Goal: Task Accomplishment & Management: Use online tool/utility

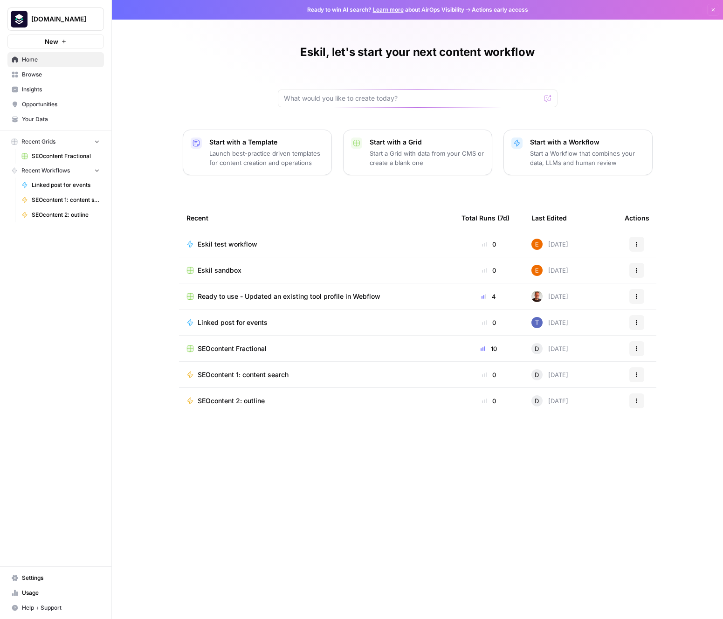
click at [240, 243] on span "Eskil test workflow" at bounding box center [228, 244] width 60 height 9
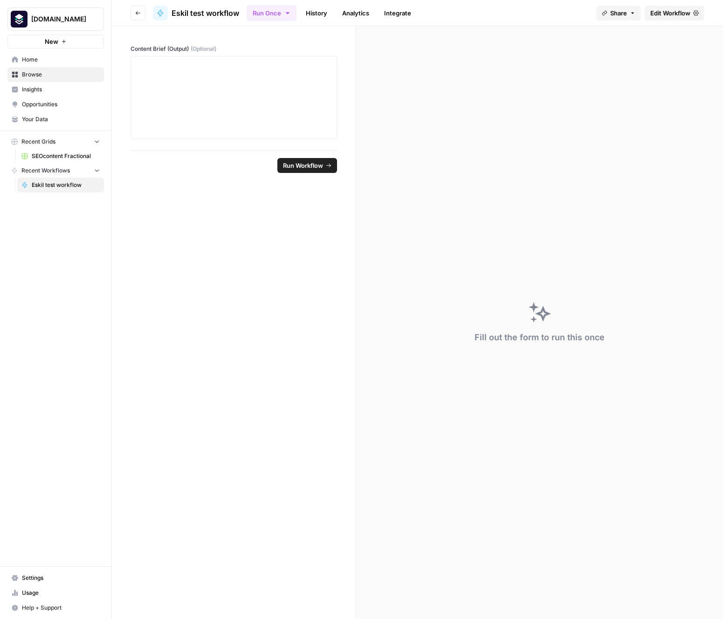
click at [81, 160] on link "SEOcontent Fractional" at bounding box center [60, 156] width 87 height 15
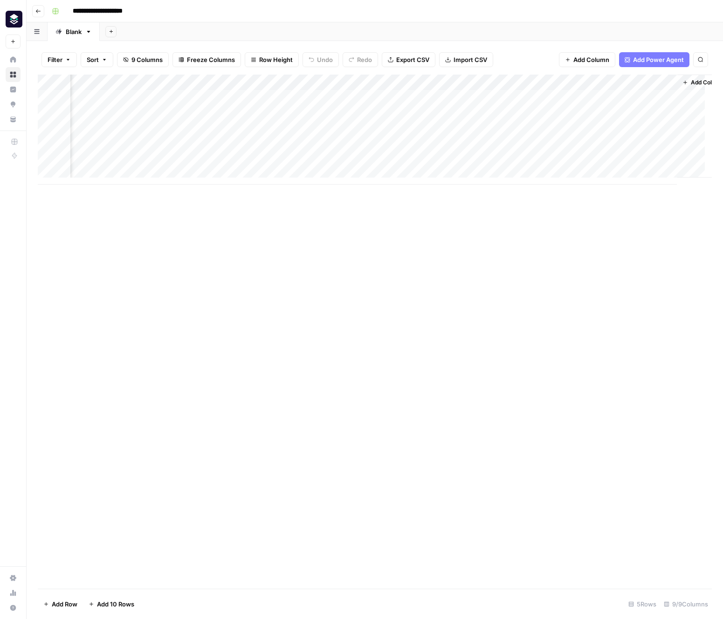
scroll to position [0, 223]
click at [491, 80] on span "Add Column" at bounding box center [690, 82] width 33 height 8
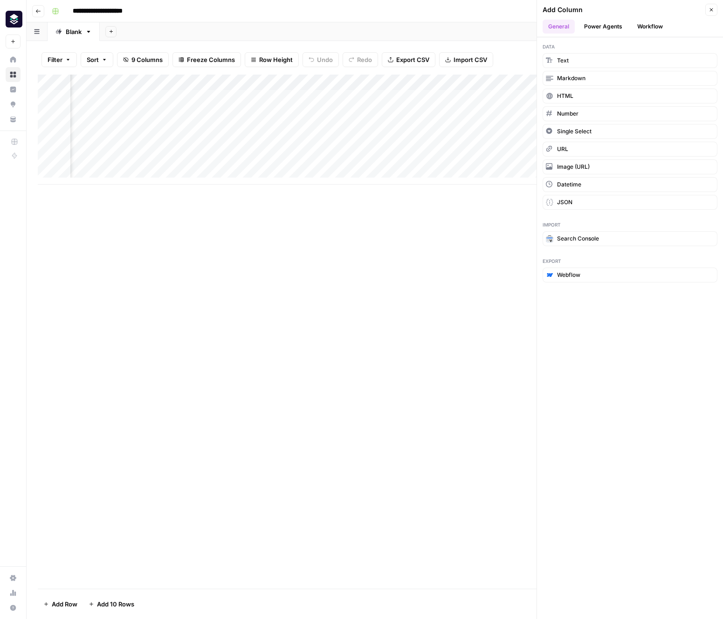
click at [491, 22] on button "Power Agents" at bounding box center [603, 27] width 49 height 14
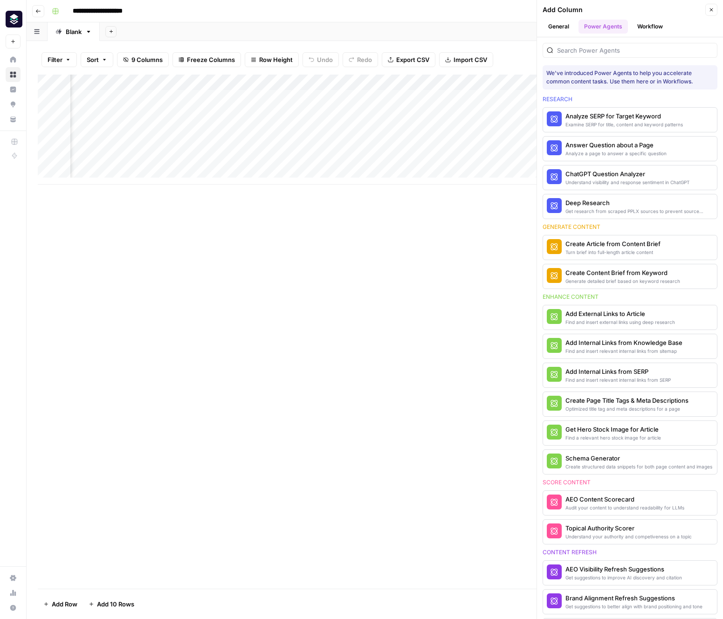
click at [491, 25] on button "Workflow" at bounding box center [650, 27] width 37 height 14
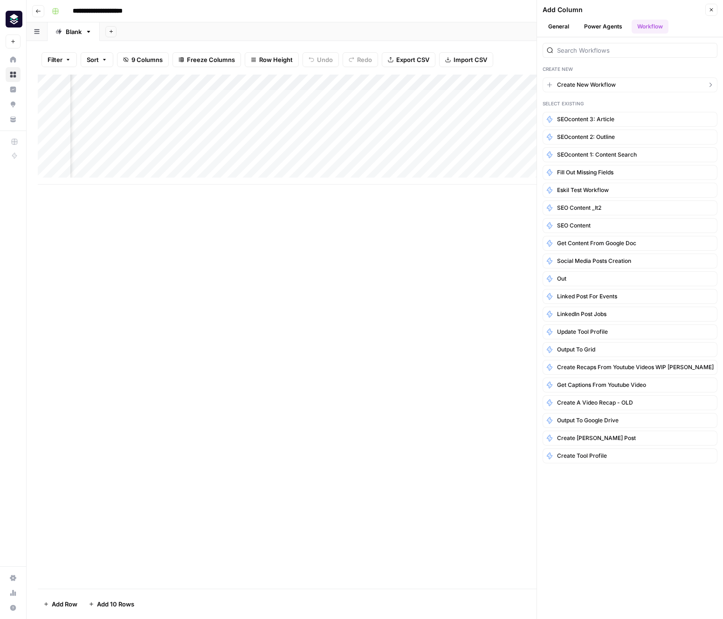
click at [491, 86] on span "Create New Workflow" at bounding box center [586, 85] width 59 height 8
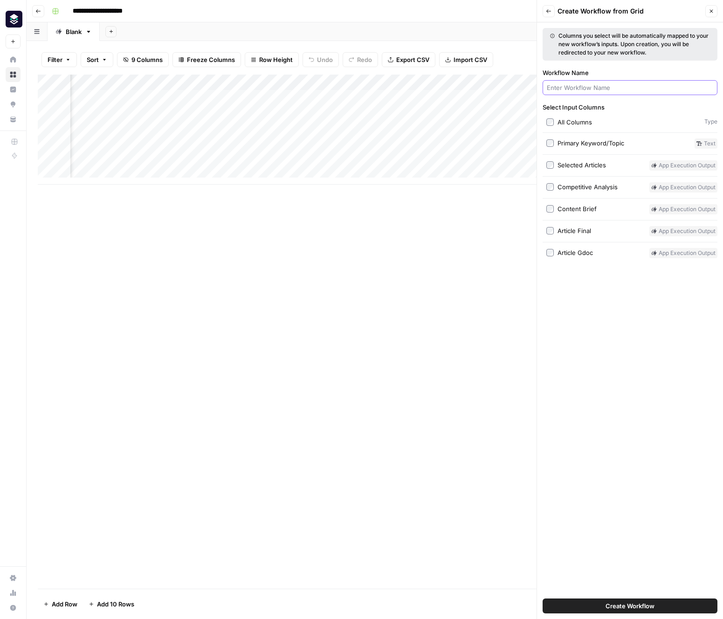
click at [491, 85] on input "Workflow Name" at bounding box center [630, 87] width 166 height 9
type input "Test Airtable"
click at [491, 605] on span "Create Workflow" at bounding box center [630, 606] width 49 height 9
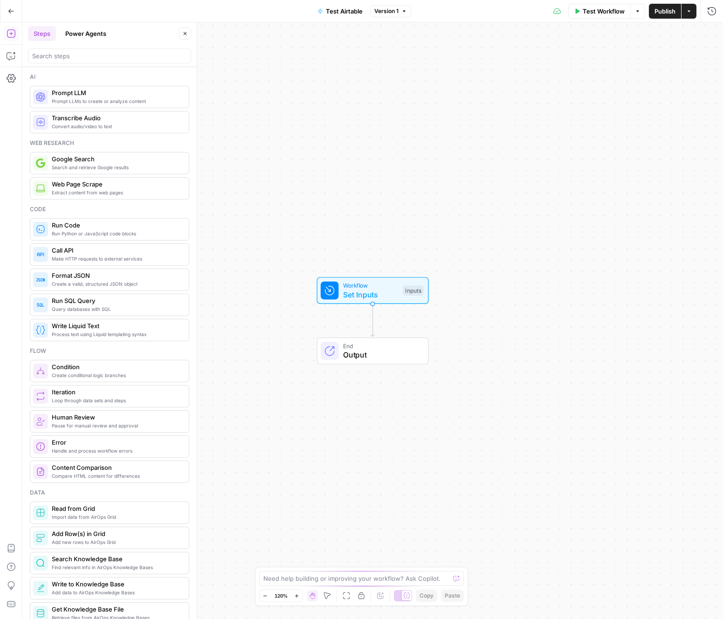
click at [389, 355] on span "Output" at bounding box center [381, 354] width 76 height 11
click at [86, 54] on input "search" at bounding box center [109, 55] width 155 height 9
type input "webhook"
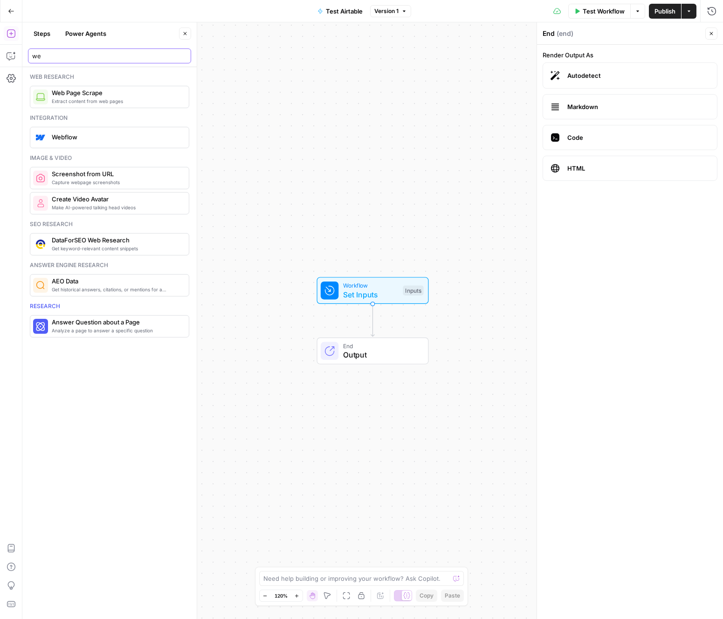
type input "w"
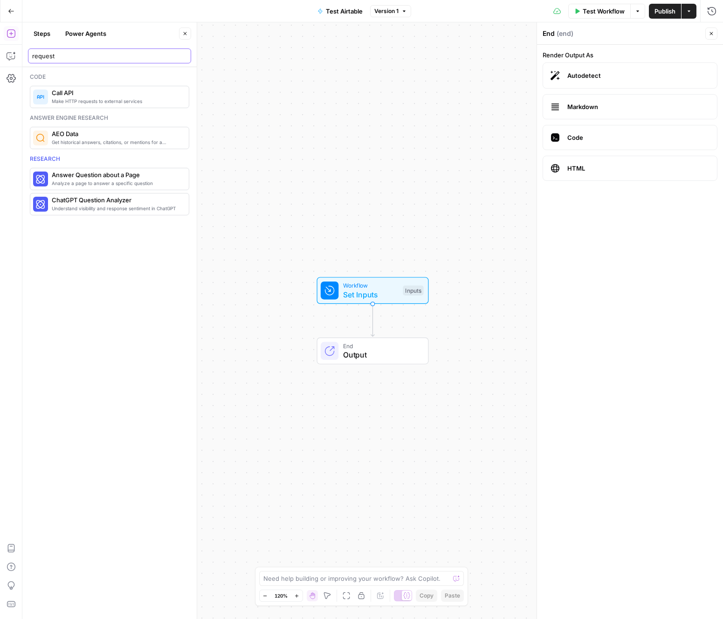
type input "request"
click at [129, 97] on span "Call API" at bounding box center [117, 92] width 130 height 9
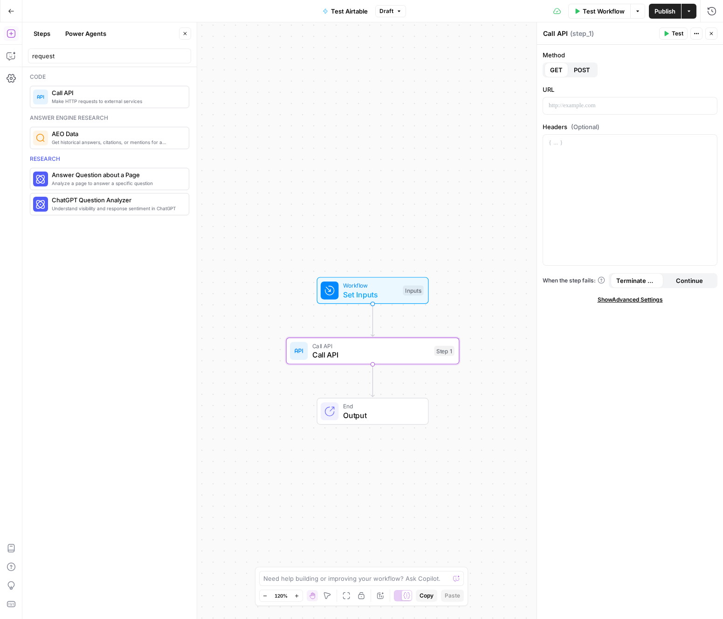
click at [491, 72] on span "POST" at bounding box center [582, 69] width 16 height 9
click at [491, 103] on p at bounding box center [630, 105] width 163 height 9
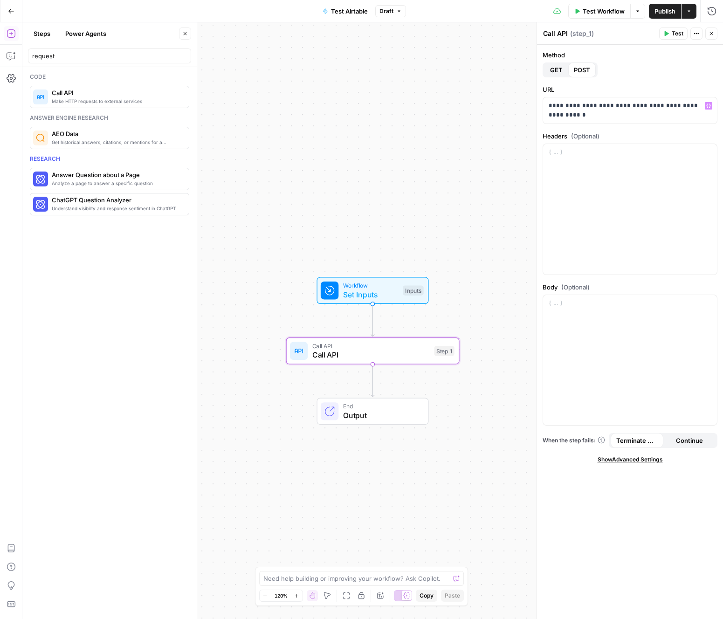
click at [491, 72] on span "POST" at bounding box center [582, 69] width 16 height 9
click at [491, 165] on div at bounding box center [630, 209] width 174 height 131
drag, startPoint x: 652, startPoint y: 169, endPoint x: 550, endPoint y: 171, distance: 101.7
click at [491, 171] on p "**********" at bounding box center [630, 171] width 163 height 47
click at [491, 322] on div at bounding box center [630, 360] width 174 height 131
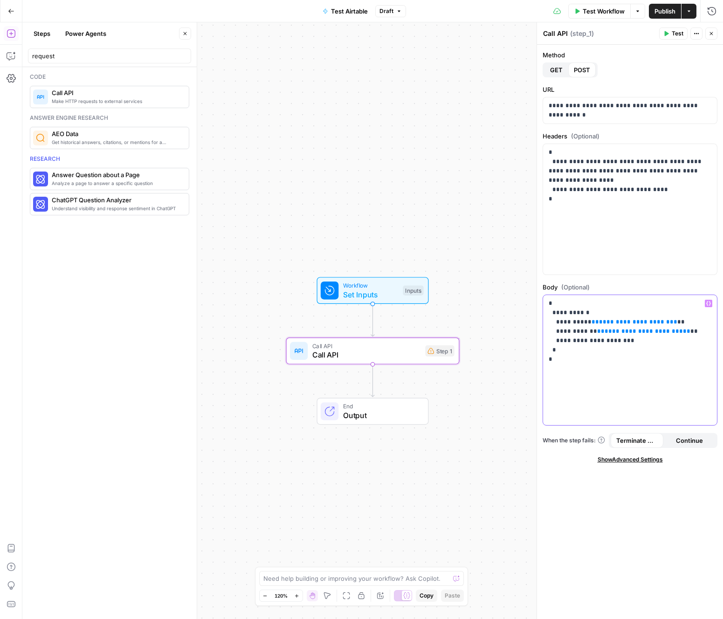
click at [491, 321] on span "**********" at bounding box center [634, 322] width 71 height 6
click at [491, 35] on button "Test" at bounding box center [673, 34] width 28 height 12
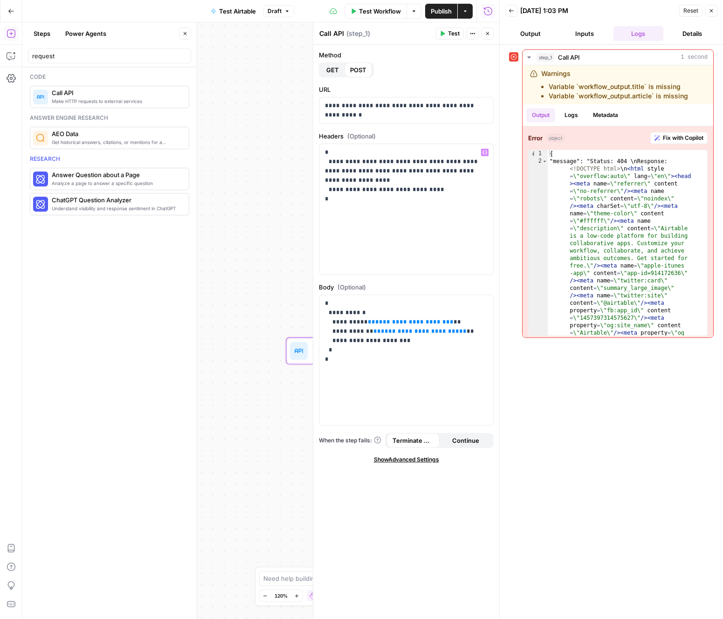
click at [298, 283] on div "Workflow Set Inputs Inputs" at bounding box center [372, 290] width 173 height 27
click at [491, 33] on button "Close" at bounding box center [488, 34] width 12 height 12
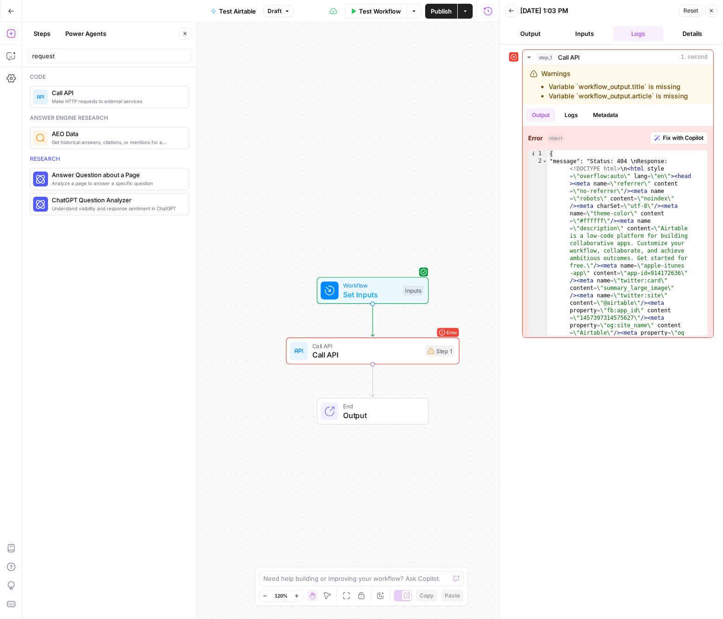
click at [385, 290] on span "Set Inputs" at bounding box center [370, 294] width 55 height 11
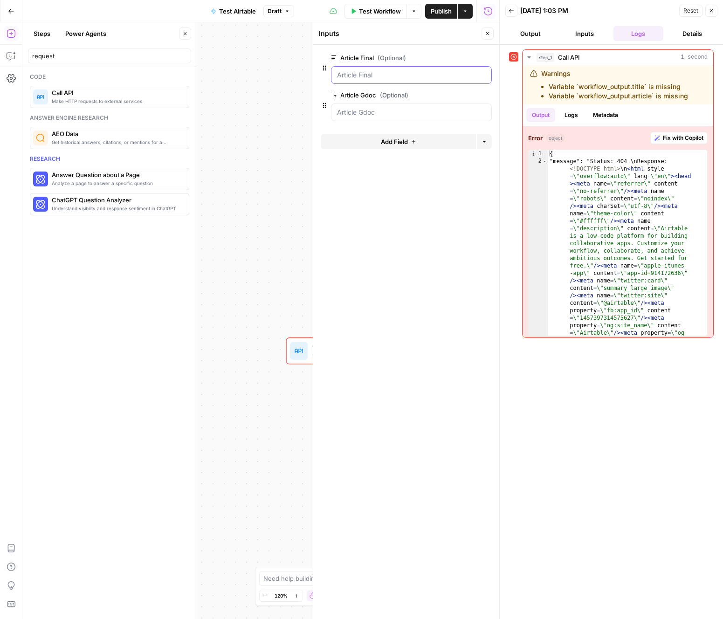
click at [385, 73] on Final "Article Final (Optional)" at bounding box center [411, 74] width 149 height 9
click at [403, 71] on Final "Article Final (Optional)" at bounding box center [411, 74] width 149 height 9
drag, startPoint x: 417, startPoint y: 67, endPoint x: 451, endPoint y: 64, distance: 33.7
click at [450, 65] on div "Article Final (Optional) edit field Delete group" at bounding box center [411, 68] width 161 height 32
click at [462, 60] on span "edit field" at bounding box center [457, 57] width 21 height 7
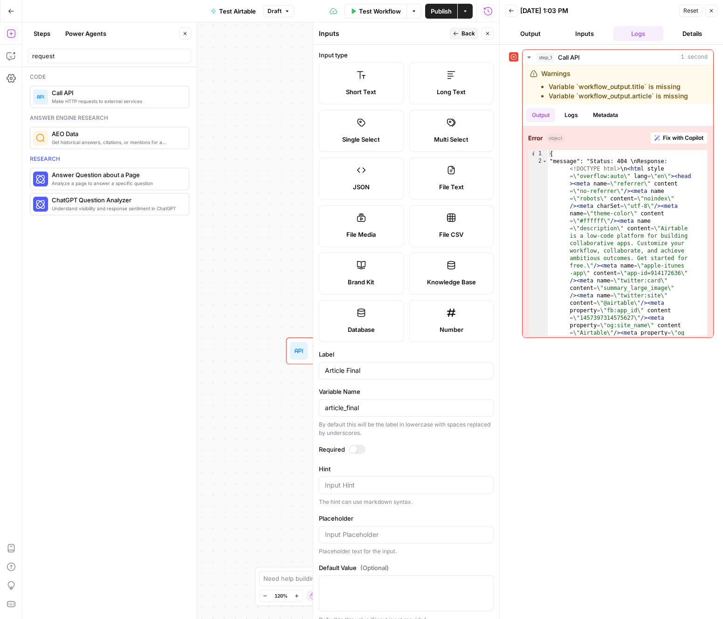
click at [362, 44] on div "Inputs Back Close Input type Short Text Long Text Single Select Multi Select JS…" at bounding box center [406, 320] width 187 height 597
click at [482, 33] on button "Close" at bounding box center [488, 34] width 12 height 12
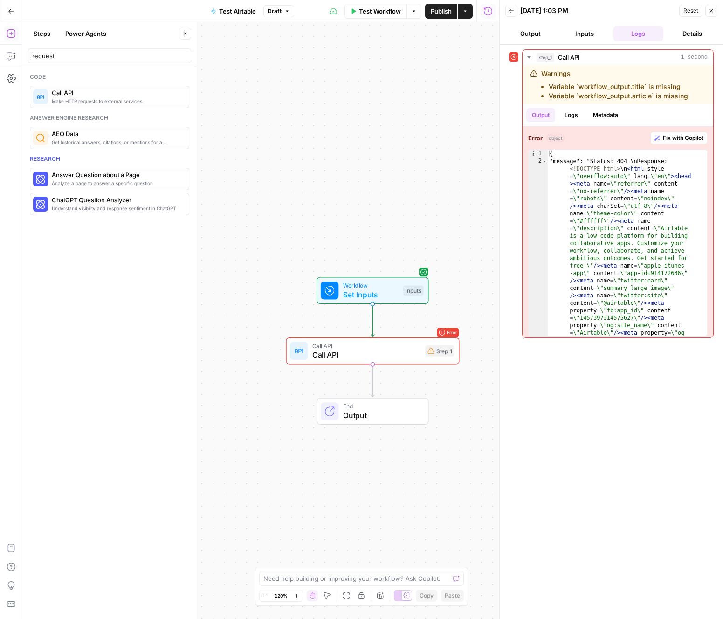
click at [433, 220] on div "Workflow Set Inputs Inputs Error Call API Call API Step 1 End Output" at bounding box center [260, 320] width 477 height 597
click at [469, 13] on button "Actions" at bounding box center [465, 11] width 15 height 15
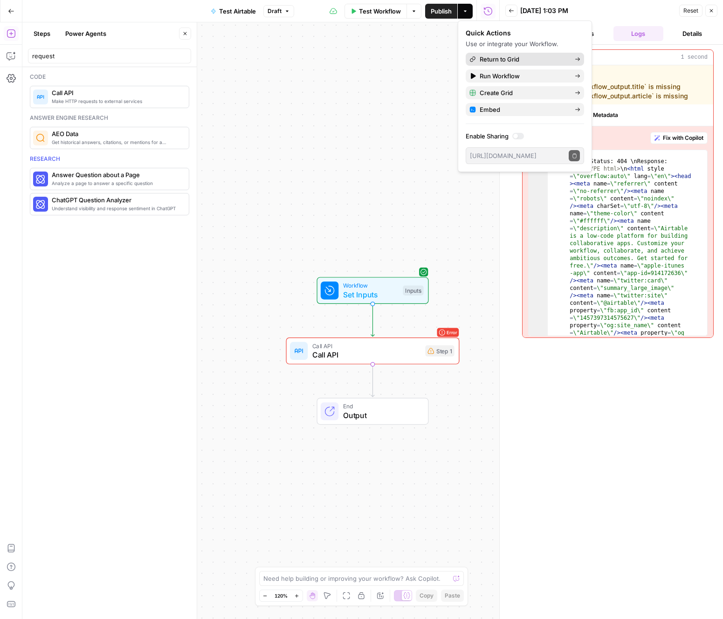
click at [491, 61] on span "Return to Grid" at bounding box center [524, 59] width 88 height 9
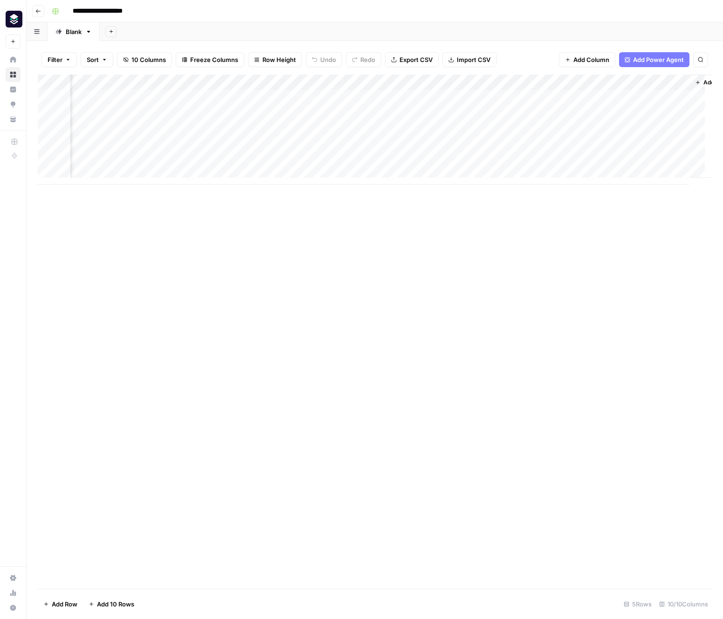
scroll to position [0, 260]
click at [428, 97] on div "Add Column" at bounding box center [375, 130] width 674 height 110
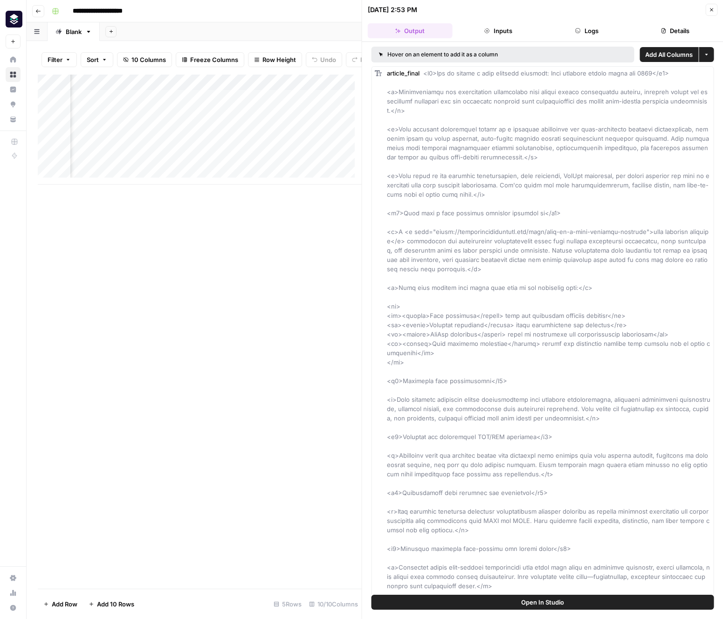
click at [491, 10] on icon "button" at bounding box center [711, 9] width 3 height 3
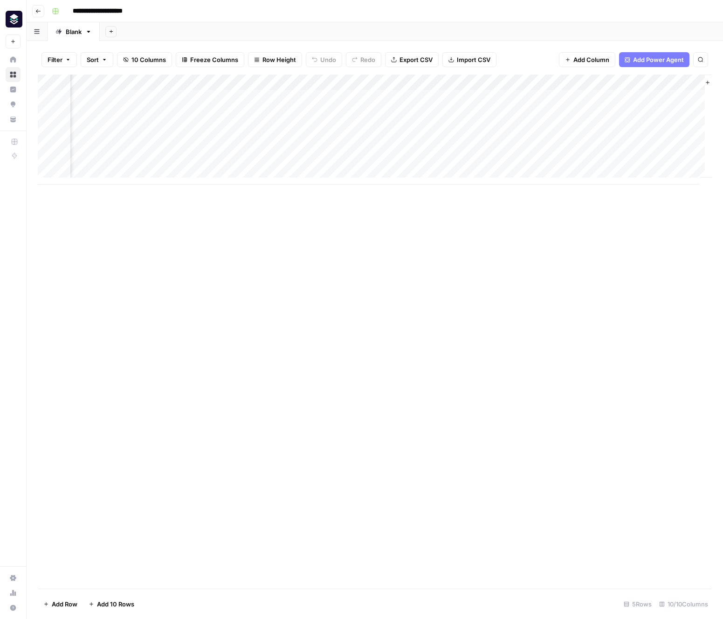
click at [429, 82] on div "Add Column" at bounding box center [375, 130] width 674 height 110
click at [381, 80] on div at bounding box center [401, 84] width 94 height 19
click at [375, 83] on div at bounding box center [401, 84] width 94 height 19
click at [303, 212] on div "Add Column" at bounding box center [375, 332] width 674 height 514
click at [371, 79] on div "Add Column" at bounding box center [375, 130] width 674 height 110
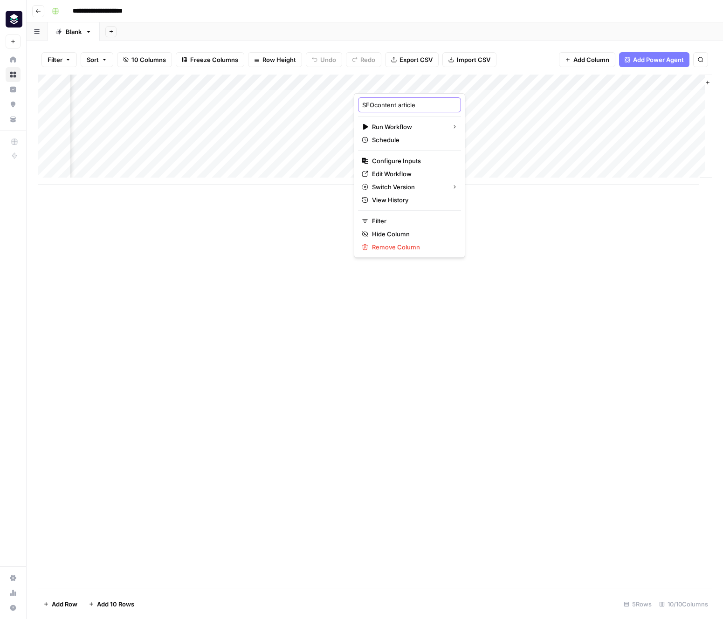
click at [389, 107] on input "SEOcontent article" at bounding box center [409, 104] width 95 height 9
click at [302, 233] on div "Add Column" at bounding box center [375, 332] width 674 height 514
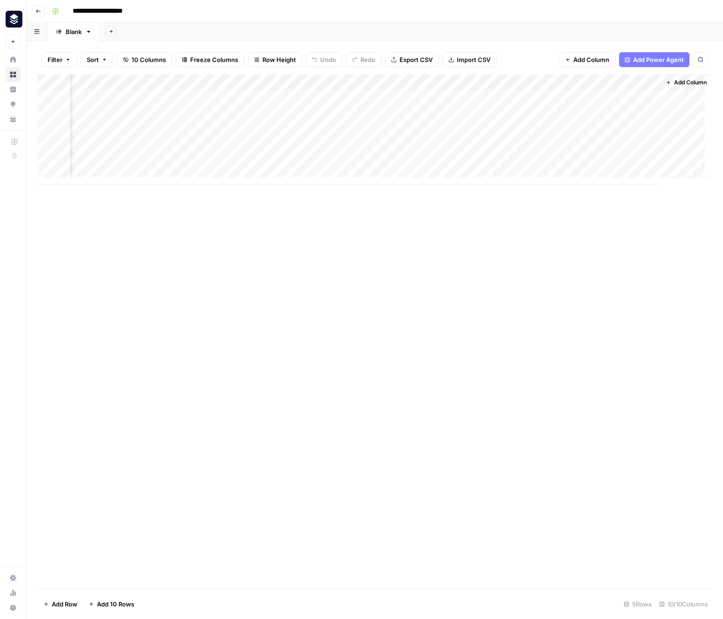
click at [382, 83] on div "Add Column" at bounding box center [375, 130] width 674 height 110
click at [356, 173] on span "Edit Workflow" at bounding box center [367, 173] width 82 height 9
click at [491, 81] on span "Add Column" at bounding box center [690, 82] width 33 height 8
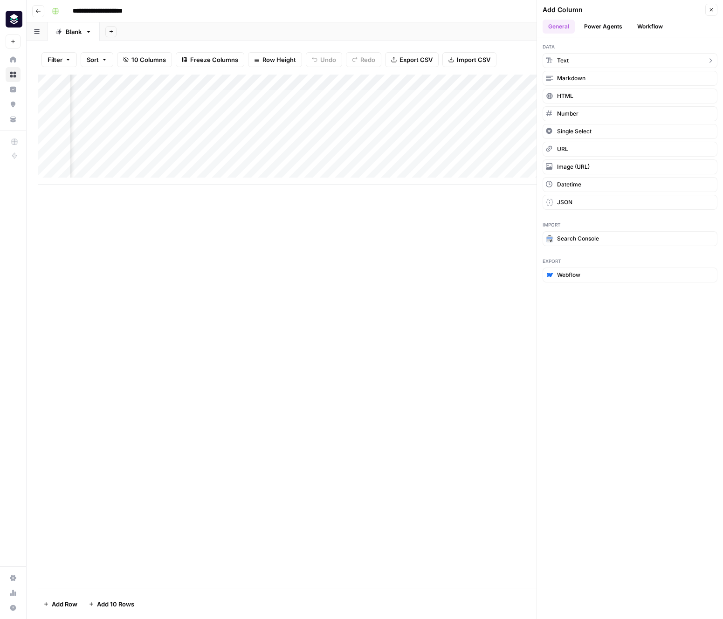
click at [491, 60] on button "Text" at bounding box center [630, 60] width 175 height 15
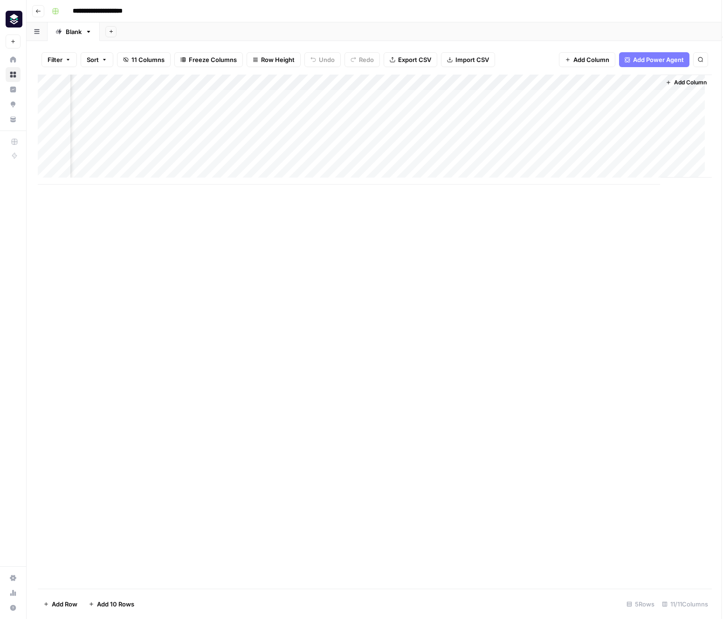
scroll to position [0, 441]
drag, startPoint x: 597, startPoint y: 82, endPoint x: 527, endPoint y: 83, distance: 70.4
click at [491, 84] on div "Add Column" at bounding box center [375, 130] width 674 height 110
click at [491, 83] on div "Add Column" at bounding box center [375, 130] width 674 height 110
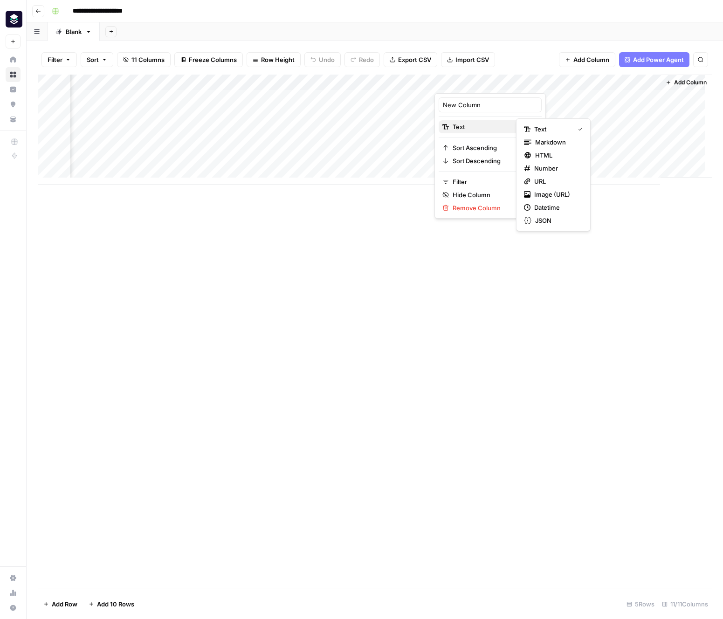
click at [491, 128] on span "Text" at bounding box center [489, 126] width 72 height 9
click at [491, 42] on div "Filter Sort 11 Columns Freeze Columns Row Height Undo Redo Export CSV Import CS…" at bounding box center [375, 330] width 697 height 578
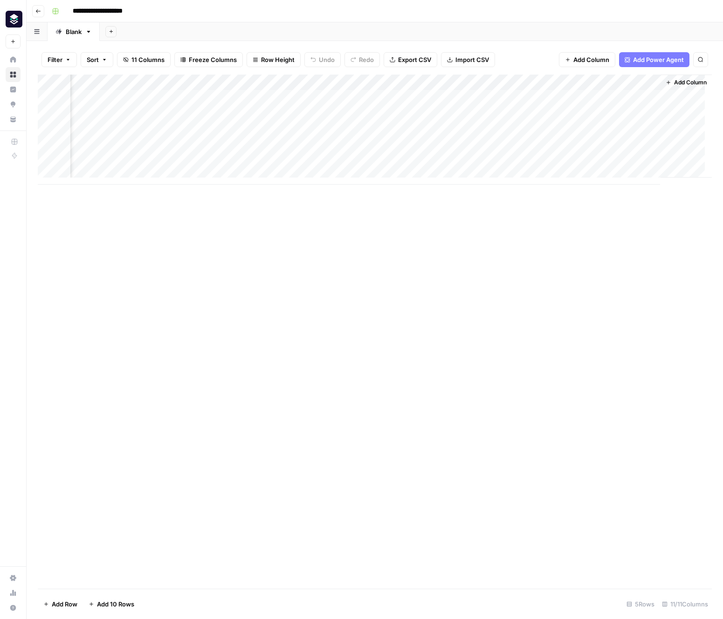
click at [464, 101] on div "Add Column" at bounding box center [375, 130] width 674 height 110
click at [463, 96] on div "Add Column" at bounding box center [375, 130] width 674 height 110
click at [326, 197] on div "Add Column" at bounding box center [375, 332] width 674 height 514
click at [248, 82] on div "Add Column" at bounding box center [375, 130] width 674 height 110
click at [342, 83] on div "Add Column" at bounding box center [375, 130] width 674 height 110
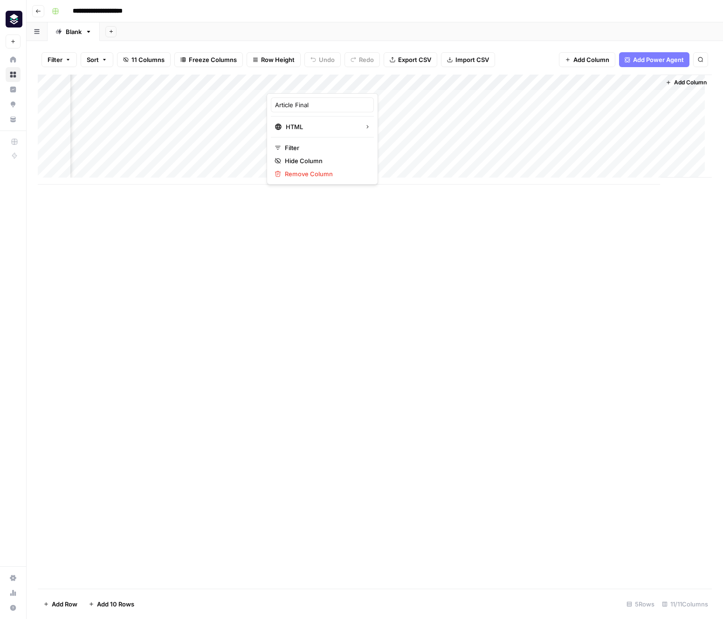
click at [343, 83] on div at bounding box center [309, 84] width 84 height 19
click at [307, 29] on div "Add Sheet" at bounding box center [412, 31] width 624 height 19
click at [408, 97] on div "Add Column" at bounding box center [375, 130] width 674 height 110
click at [323, 100] on div "Add Column" at bounding box center [375, 130] width 674 height 110
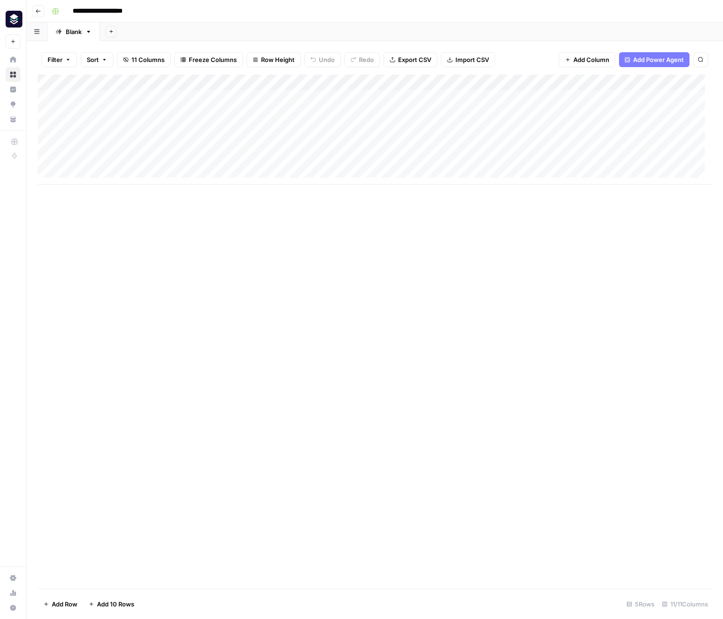
click at [491, 56] on span "Add Column" at bounding box center [592, 59] width 36 height 9
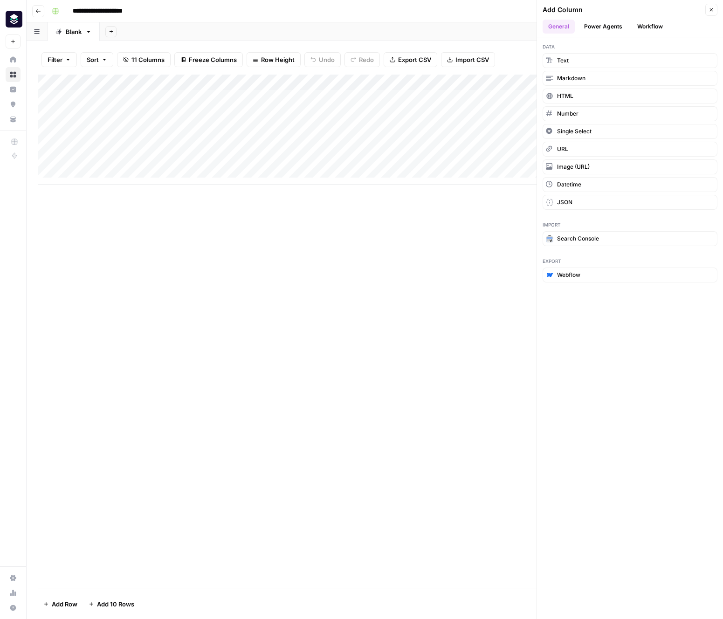
click at [491, 27] on button "Workflow" at bounding box center [650, 27] width 37 height 14
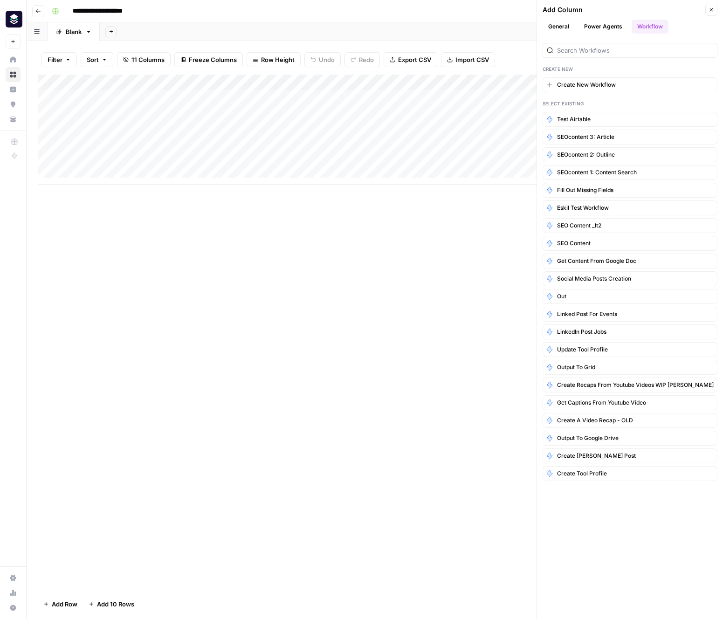
click at [491, 27] on button "General" at bounding box center [559, 27] width 32 height 14
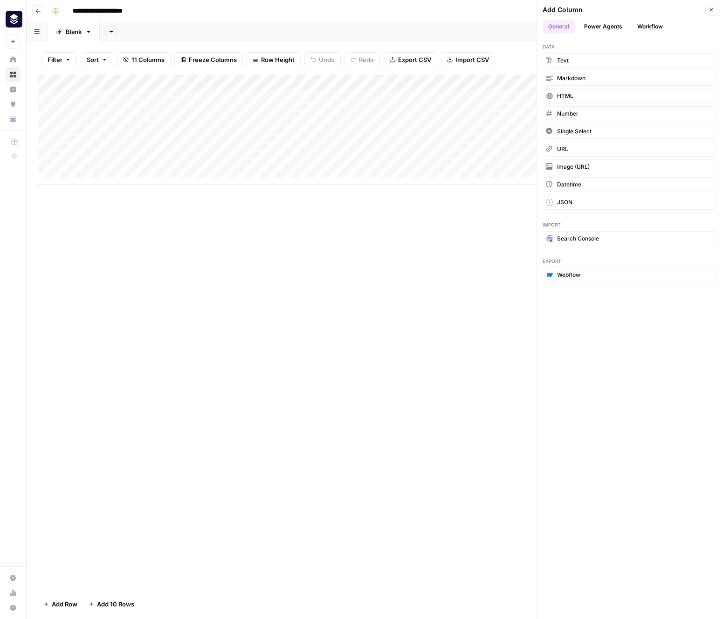
click at [491, 10] on button "Close" at bounding box center [712, 10] width 12 height 12
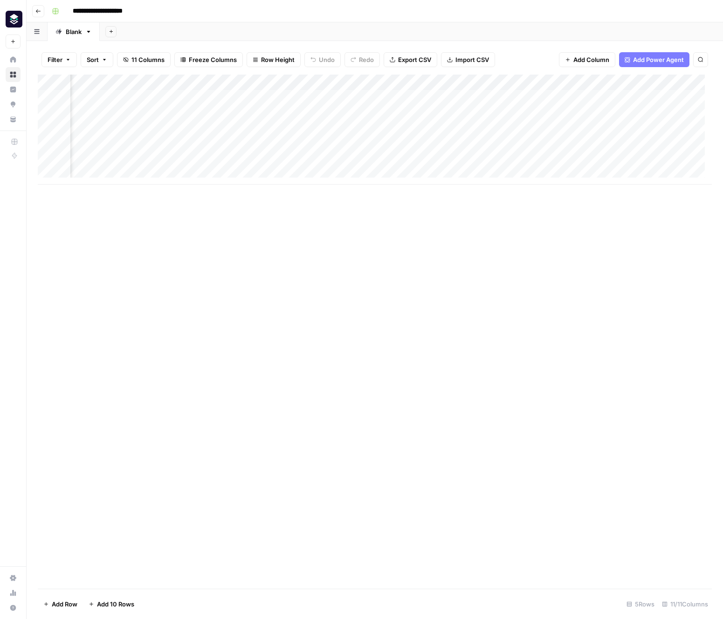
scroll to position [0, 345]
click at [341, 98] on div "Add Column" at bounding box center [375, 130] width 674 height 110
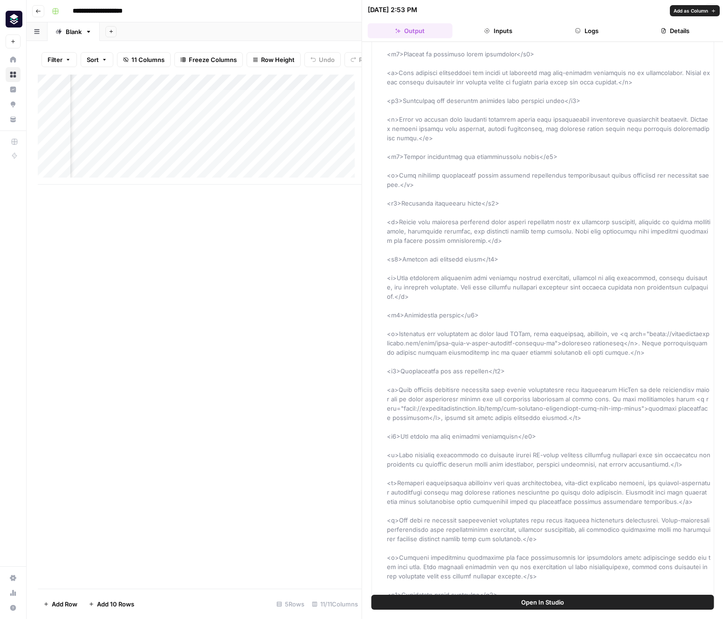
scroll to position [2195, 0]
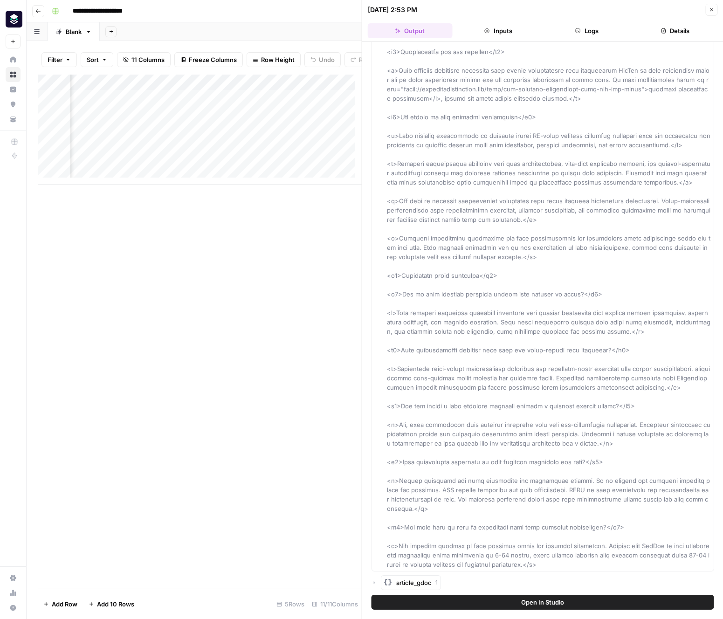
click at [374, 584] on icon "button" at bounding box center [375, 583] width 6 height 6
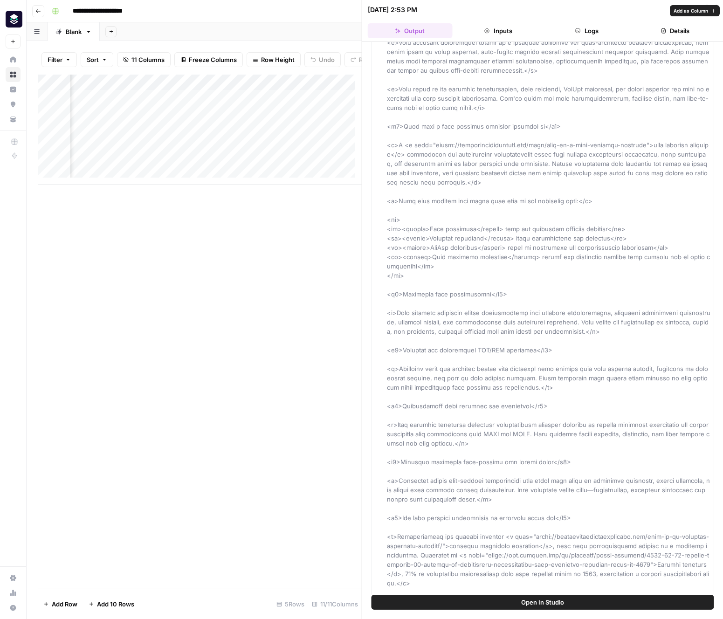
scroll to position [0, 0]
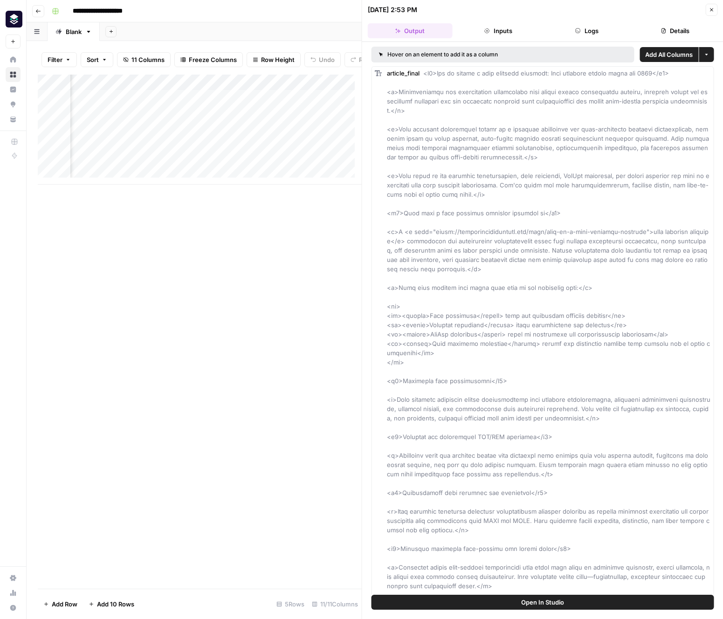
click at [491, 31] on button "Inputs" at bounding box center [498, 30] width 85 height 15
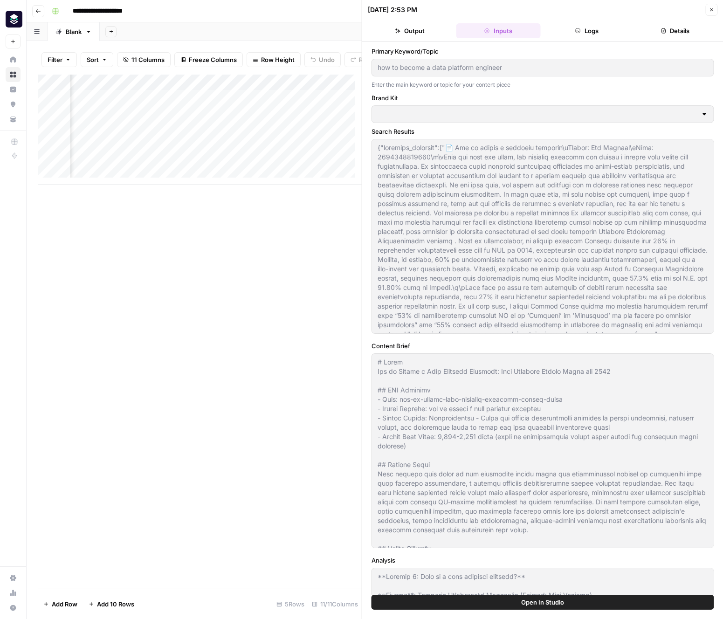
type input "Platform Engineering"
click at [491, 31] on button "Logs" at bounding box center [587, 30] width 85 height 15
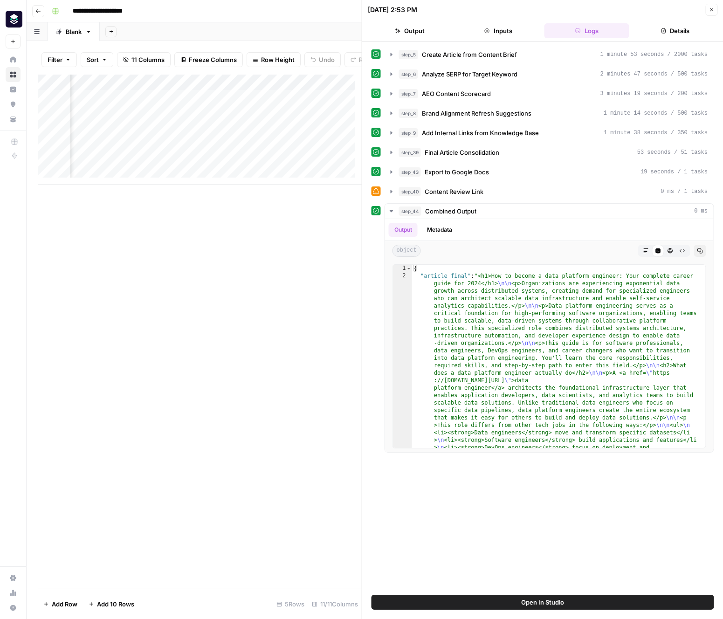
click at [491, 36] on button "Details" at bounding box center [675, 30] width 85 height 15
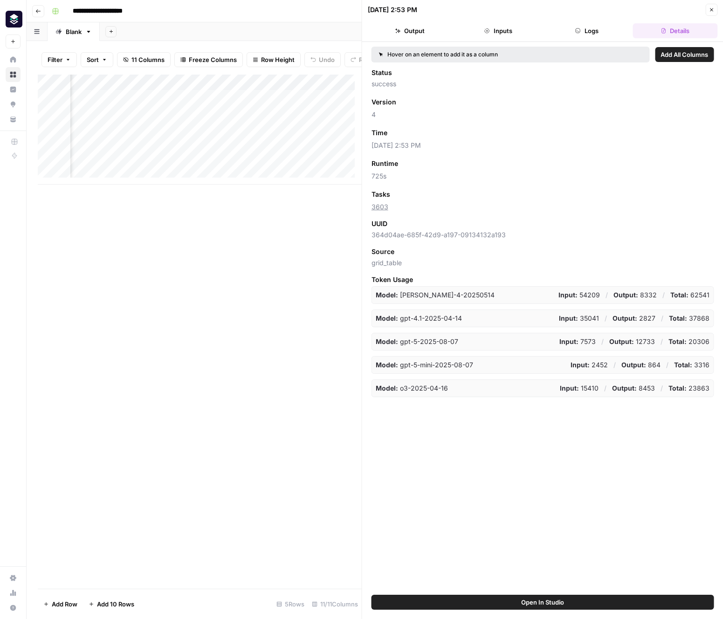
click at [423, 28] on button "Output" at bounding box center [410, 30] width 85 height 15
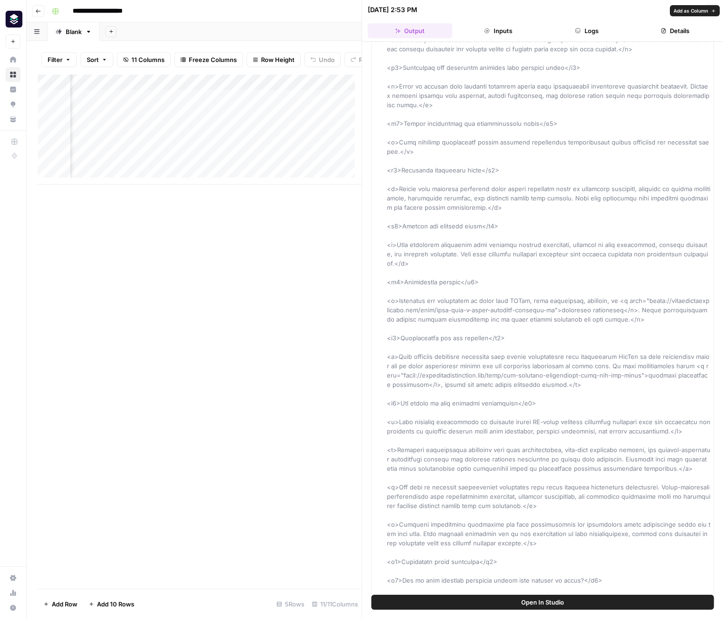
scroll to position [2195, 0]
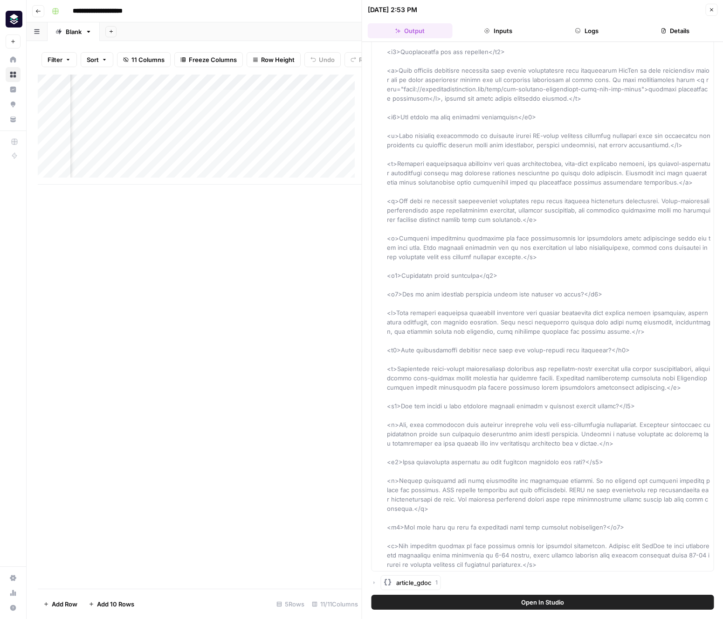
click at [491, 602] on span "Open In Studio" at bounding box center [542, 602] width 43 height 9
click at [491, 11] on icon "button" at bounding box center [712, 10] width 6 height 6
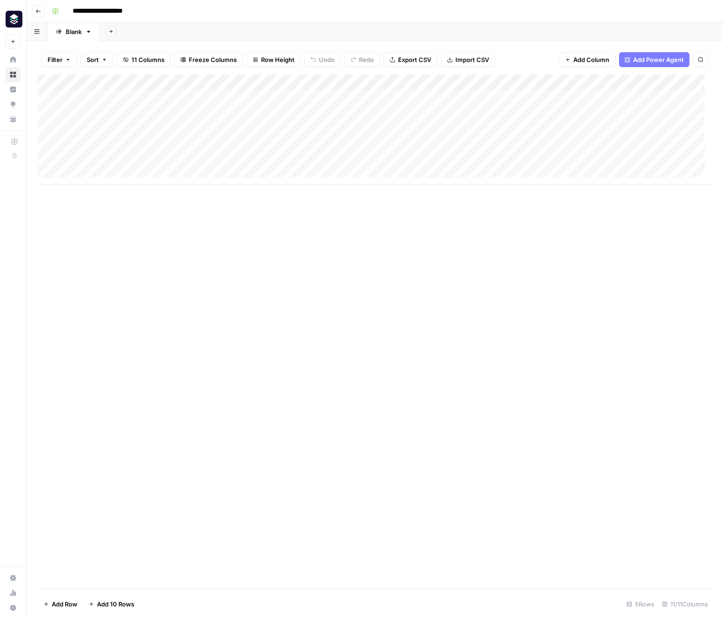
click at [138, 145] on div "Add Column" at bounding box center [375, 130] width 674 height 110
type textarea "**********"
click at [230, 207] on div "Add Column" at bounding box center [375, 332] width 674 height 514
click at [206, 144] on div "Add Column" at bounding box center [375, 130] width 674 height 110
click at [277, 145] on div "Add Column" at bounding box center [375, 130] width 674 height 110
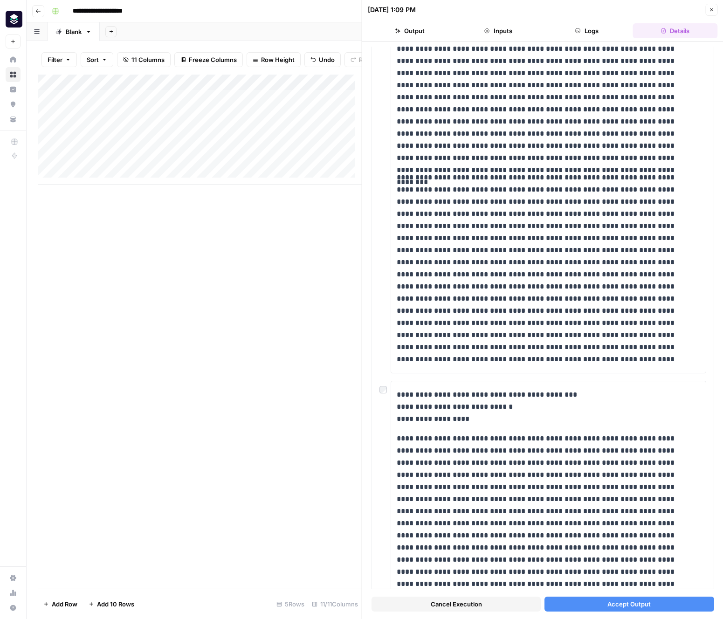
scroll to position [2011, 0]
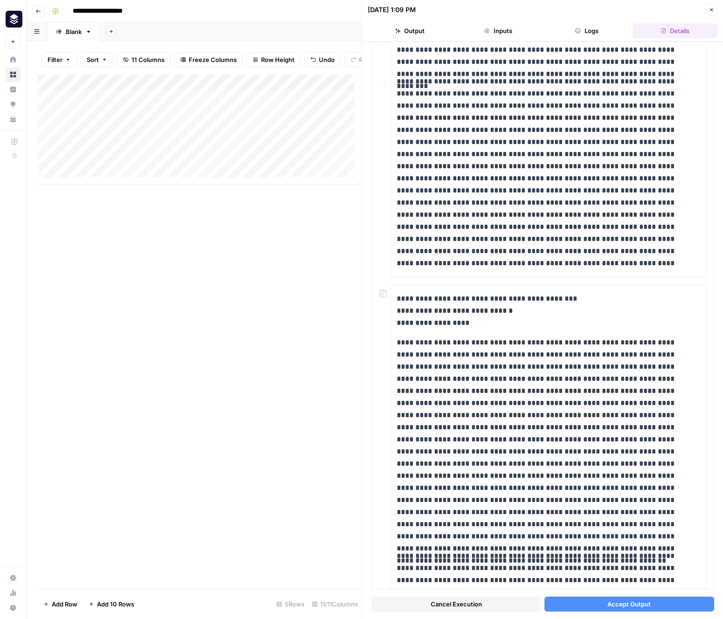
click at [491, 607] on span "Accept Output" at bounding box center [629, 604] width 43 height 9
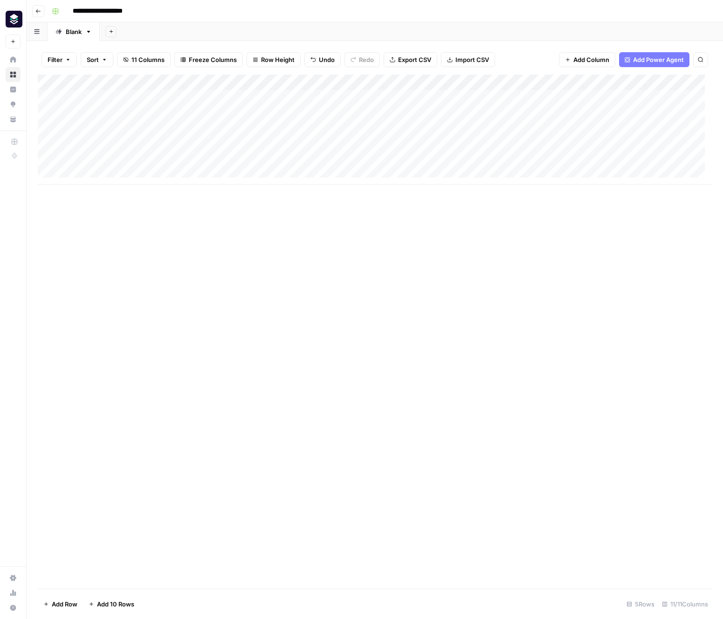
click at [413, 145] on div "Add Column" at bounding box center [375, 130] width 674 height 110
click at [491, 82] on div "Add Column" at bounding box center [375, 130] width 674 height 110
click at [491, 173] on span "Edit Workflow" at bounding box center [662, 173] width 82 height 9
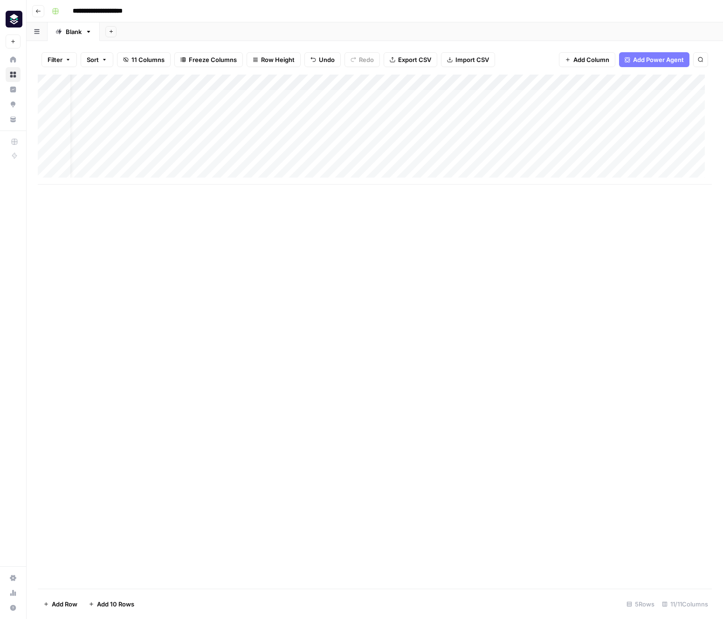
click at [384, 147] on div "Add Column" at bounding box center [375, 130] width 674 height 110
click at [426, 143] on div "Add Column" at bounding box center [375, 130] width 674 height 110
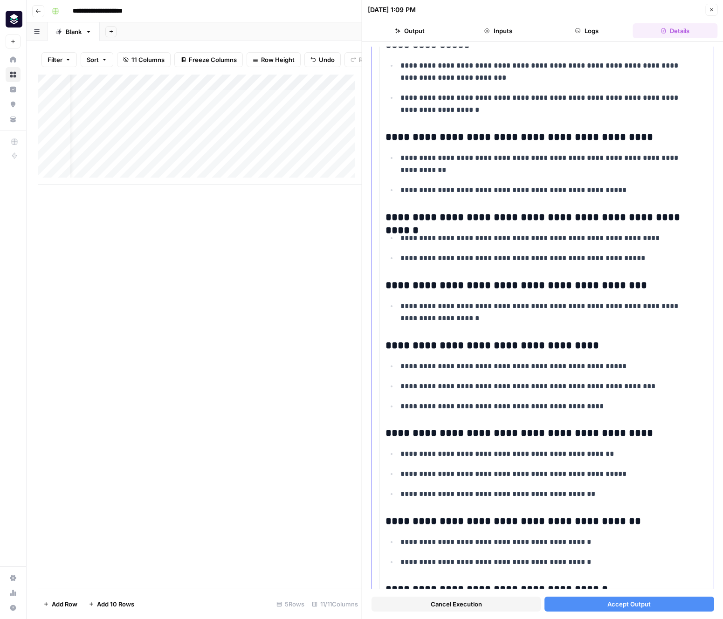
scroll to position [1082, 0]
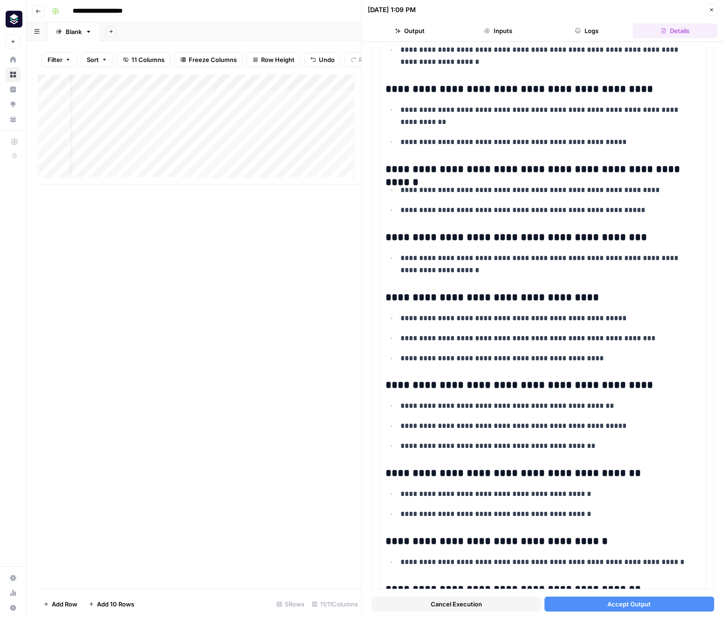
click at [491, 605] on span "Accept Output" at bounding box center [629, 604] width 43 height 9
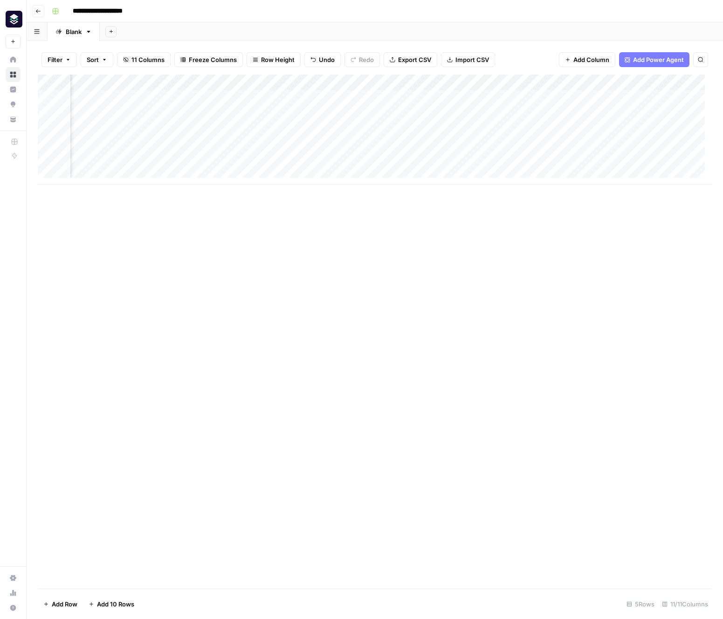
scroll to position [0, 295]
click at [393, 82] on div "Add Column" at bounding box center [375, 130] width 674 height 110
click at [382, 173] on span "Edit Workflow" at bounding box center [379, 173] width 82 height 9
click at [365, 144] on div "Add Column" at bounding box center [375, 130] width 674 height 110
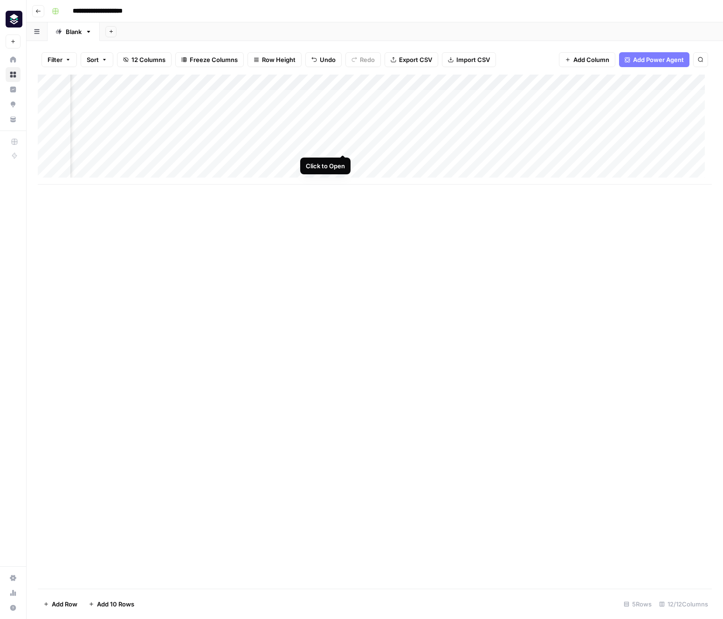
click at [343, 145] on div "Add Column" at bounding box center [375, 130] width 674 height 110
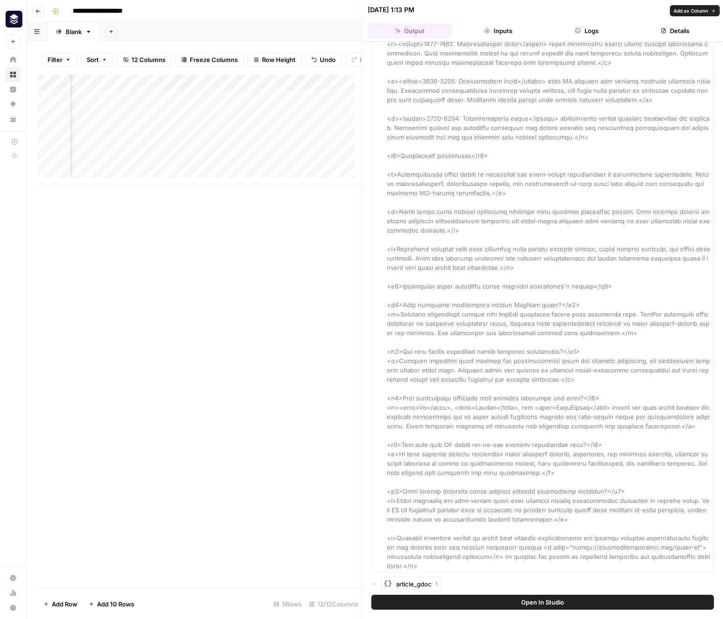
scroll to position [1803, 0]
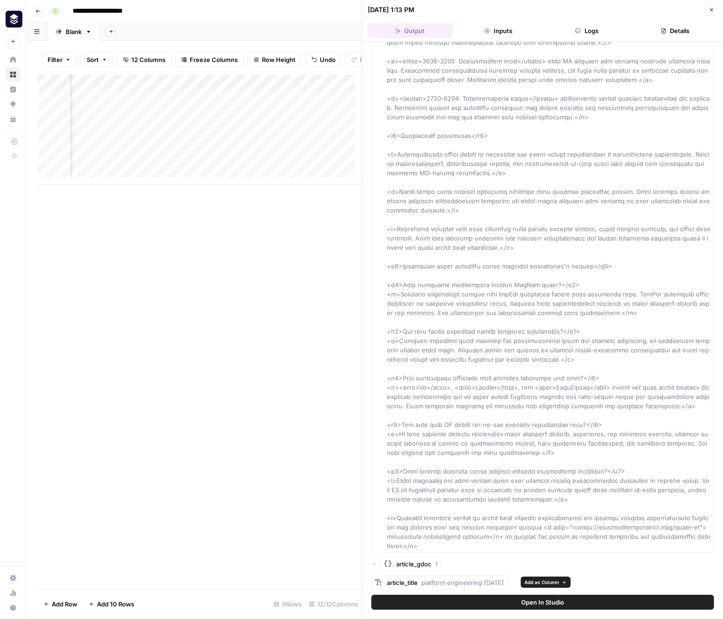
click at [491, 583] on span "Add as Column" at bounding box center [542, 582] width 35 height 7
click at [301, 380] on div "Add Column" at bounding box center [200, 332] width 324 height 514
click at [491, 8] on icon "button" at bounding box center [712, 10] width 6 height 6
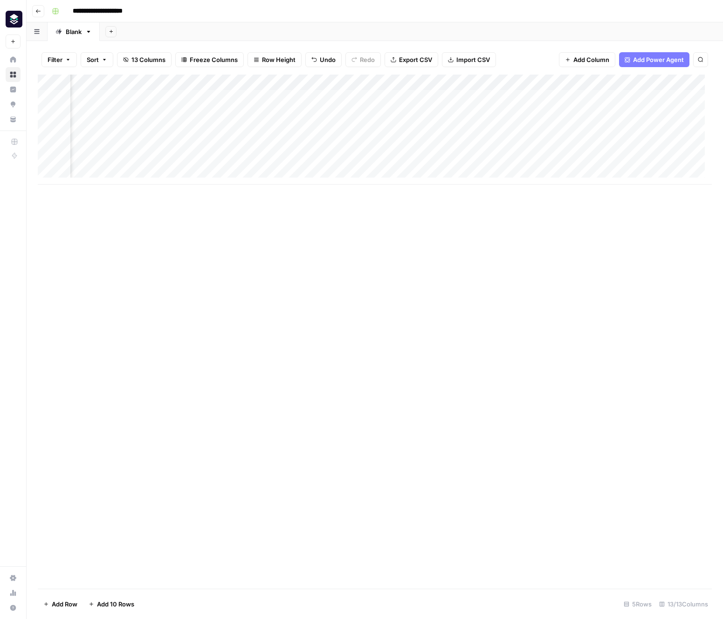
click at [491, 83] on div "Add Column" at bounding box center [375, 130] width 674 height 110
click at [491, 212] on span "Remove Column" at bounding box center [512, 207] width 82 height 9
click at [336, 97] on span "Delete" at bounding box center [329, 96] width 20 height 9
click at [491, 146] on div "Add Column" at bounding box center [375, 130] width 674 height 110
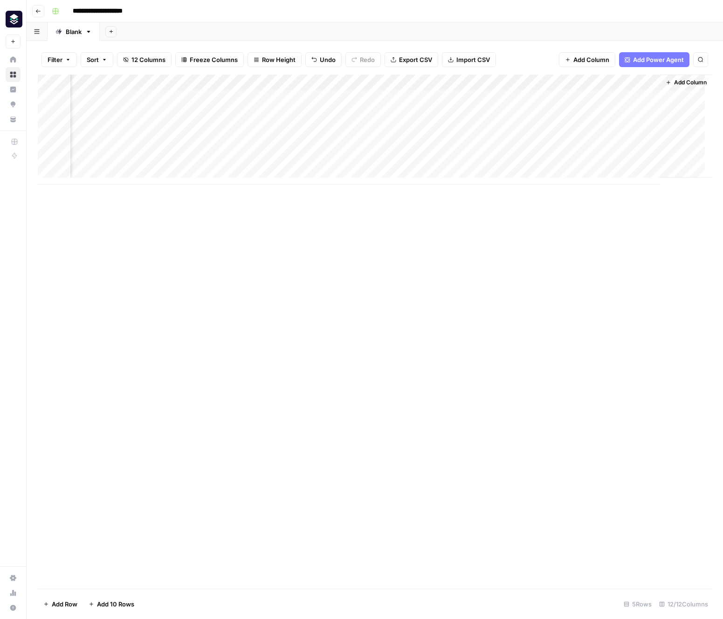
click at [491, 145] on div "Add Column" at bounding box center [375, 130] width 674 height 110
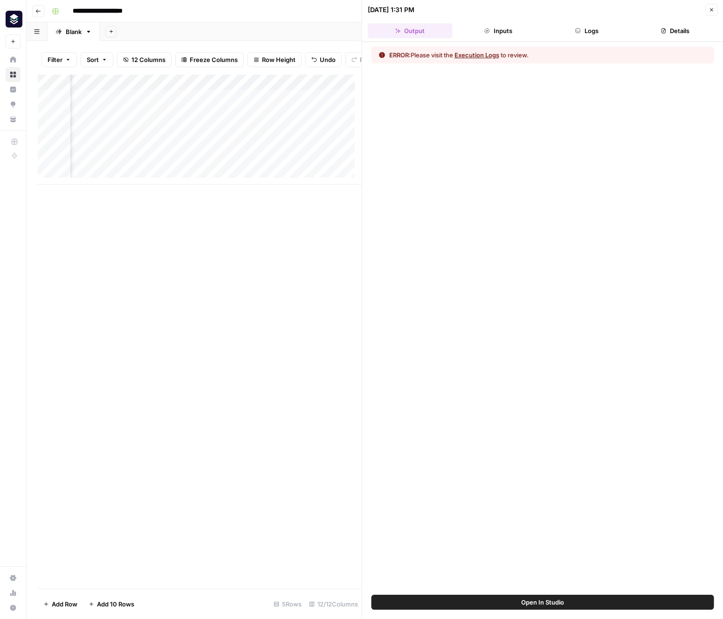
click at [491, 29] on button "Logs" at bounding box center [587, 30] width 85 height 15
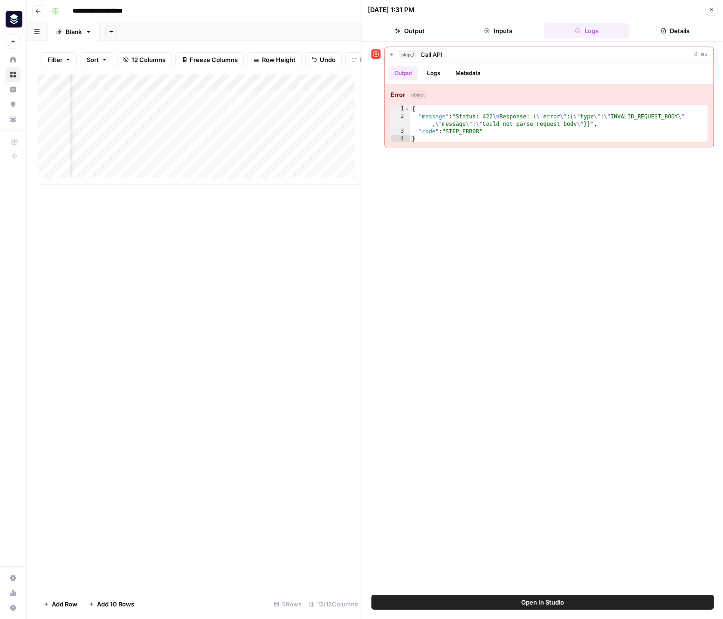
click at [491, 31] on button "Inputs" at bounding box center [498, 30] width 85 height 15
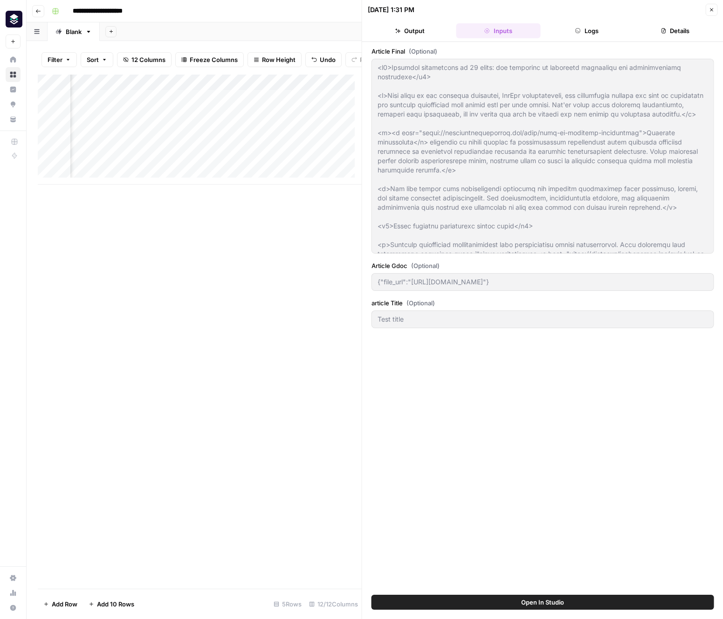
drag, startPoint x: 275, startPoint y: 326, endPoint x: 276, endPoint y: 279, distance: 46.6
click at [275, 326] on div "Add Column" at bounding box center [200, 332] width 324 height 514
click at [491, 8] on button "Close" at bounding box center [712, 10] width 12 height 12
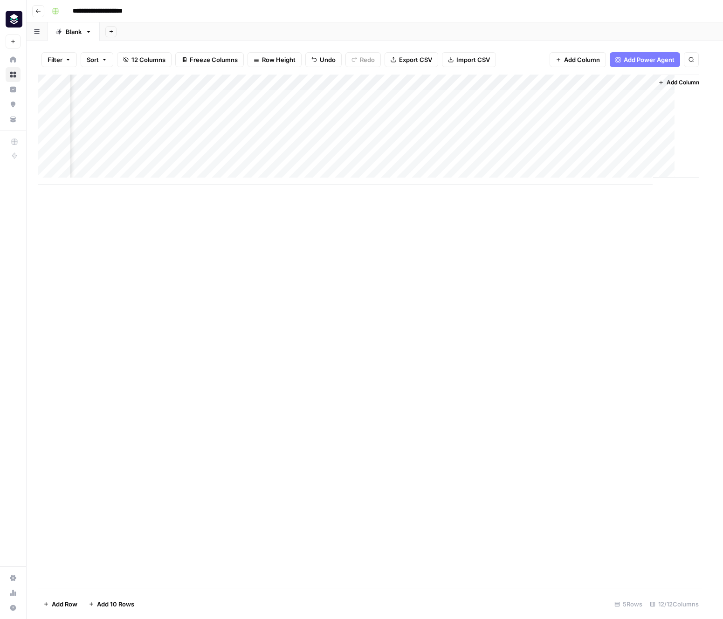
scroll to position [0, 464]
click at [491, 145] on div "Add Column" at bounding box center [375, 130] width 674 height 110
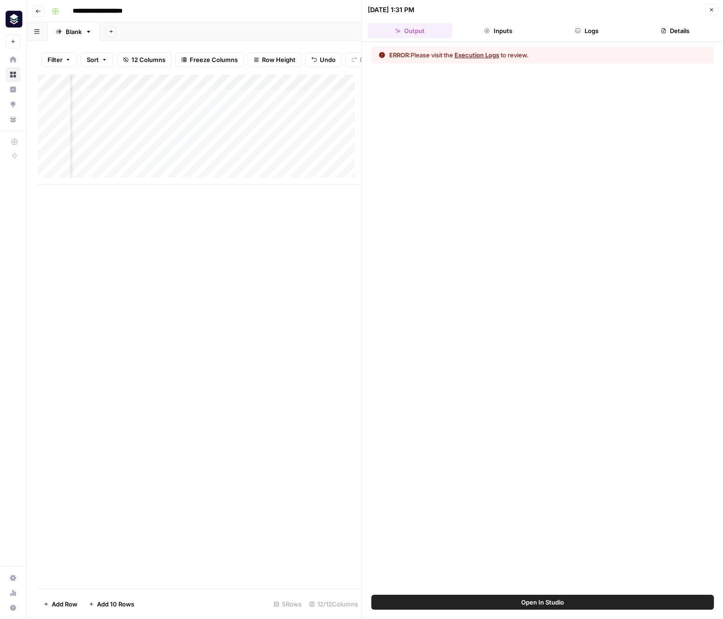
click at [491, 34] on button "Logs" at bounding box center [587, 30] width 85 height 15
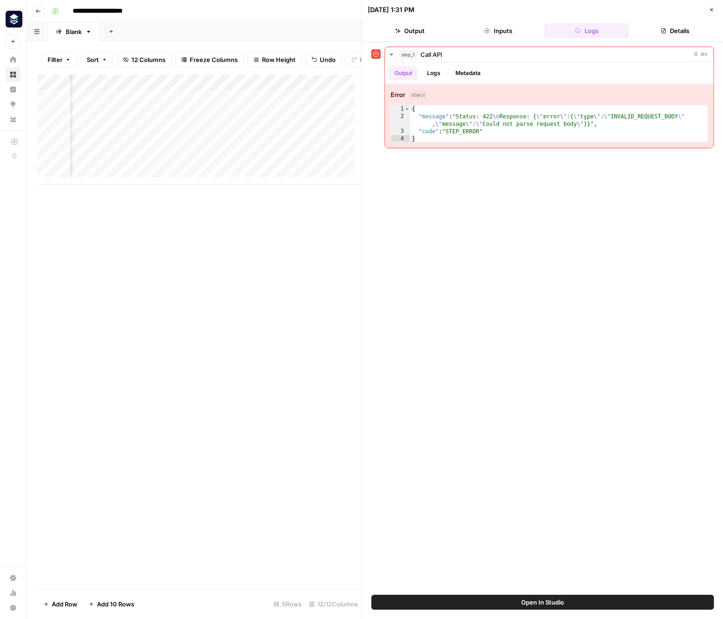
click at [403, 28] on button "Output" at bounding box center [410, 30] width 85 height 15
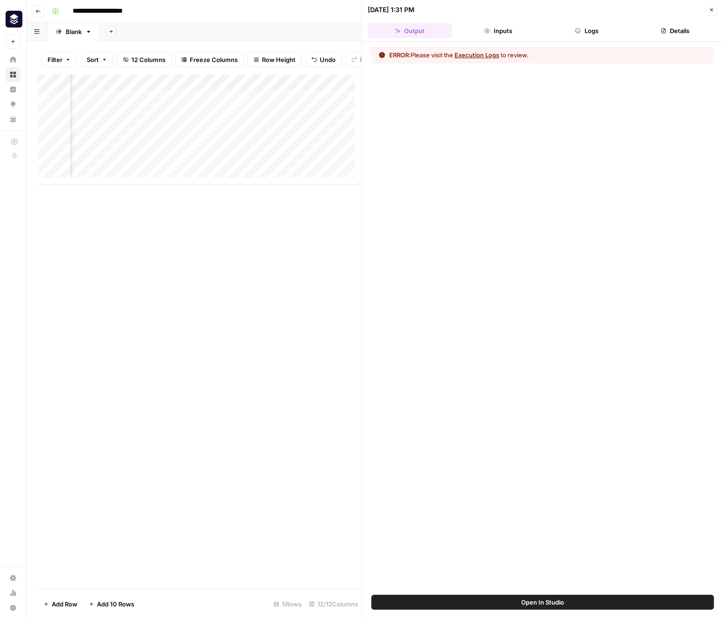
click at [482, 55] on button "Execution Logs" at bounding box center [477, 54] width 45 height 9
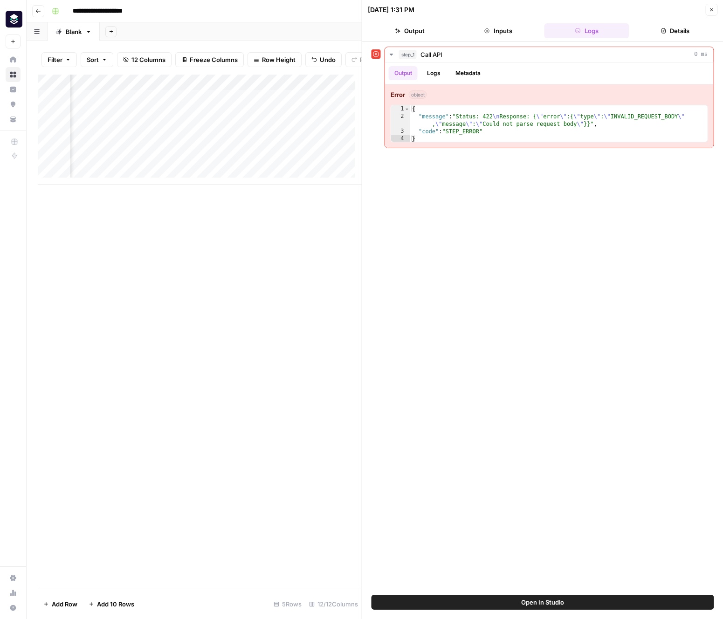
click at [491, 8] on button "Close" at bounding box center [712, 10] width 12 height 12
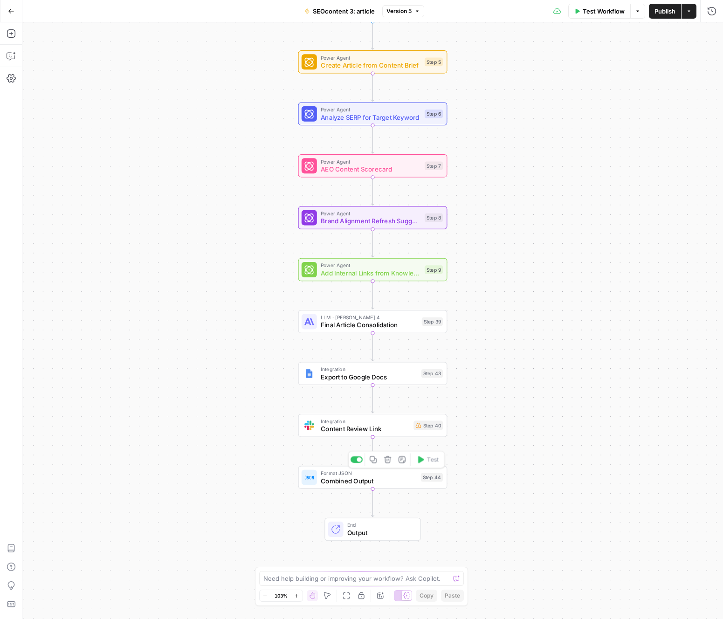
click at [383, 481] on span "Combined Output" at bounding box center [369, 481] width 96 height 10
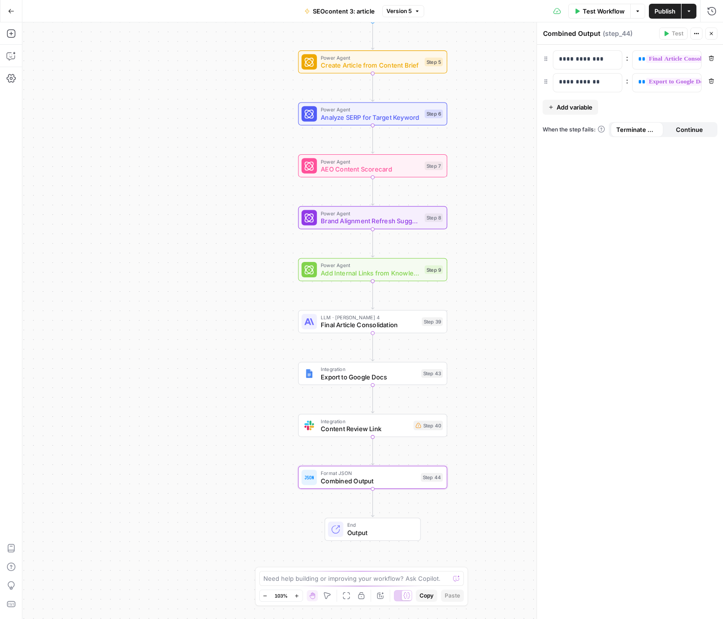
click at [586, 109] on span "Add variable" at bounding box center [575, 107] width 36 height 9
click at [598, 108] on p at bounding box center [580, 104] width 42 height 9
click at [670, 103] on p at bounding box center [659, 104] width 42 height 9
click at [390, 329] on span "Final Article Consolidation" at bounding box center [369, 325] width 97 height 10
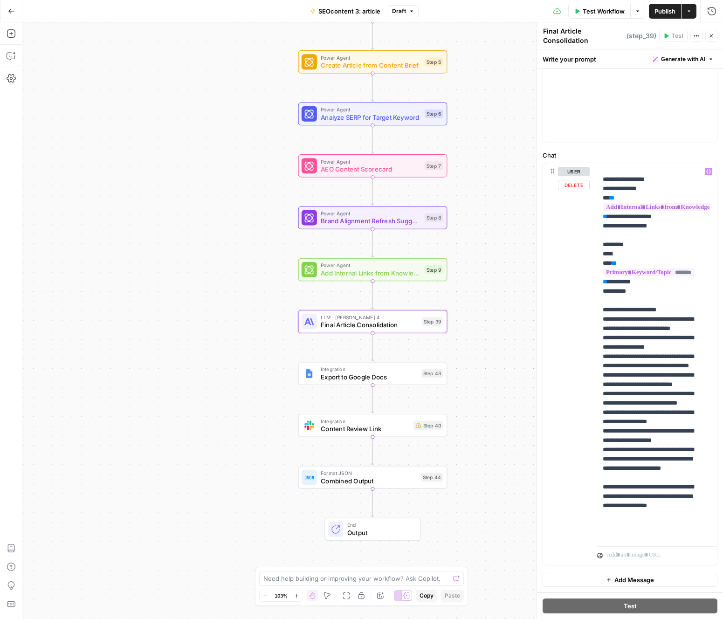
scroll to position [492, 0]
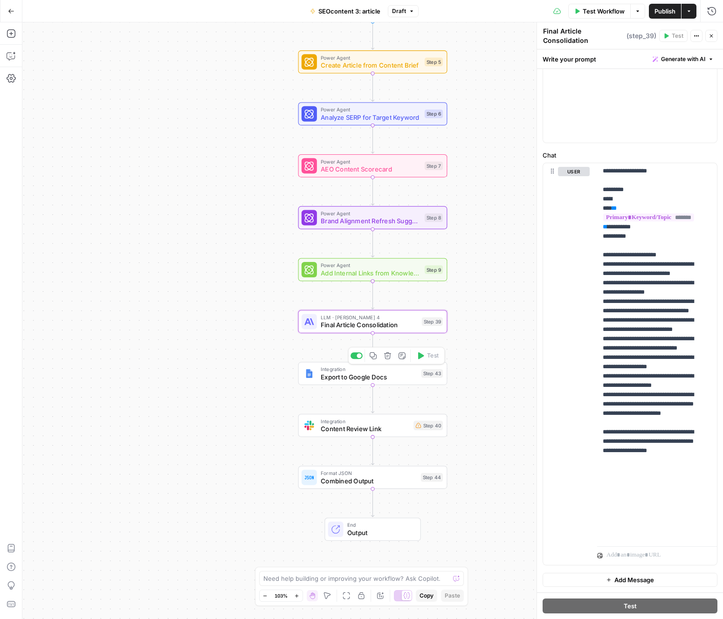
click at [369, 378] on span "Export to Google Docs" at bounding box center [369, 377] width 97 height 10
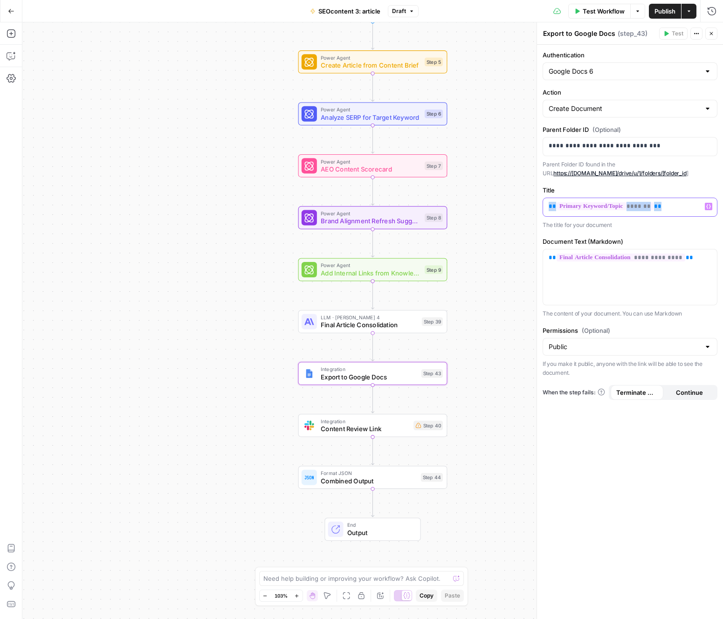
drag, startPoint x: 676, startPoint y: 208, endPoint x: 549, endPoint y: 205, distance: 127.3
click at [549, 205] on p "** ******* **" at bounding box center [630, 206] width 163 height 9
copy p "** ******* **"
click at [395, 476] on span "Combined Output" at bounding box center [369, 481] width 96 height 10
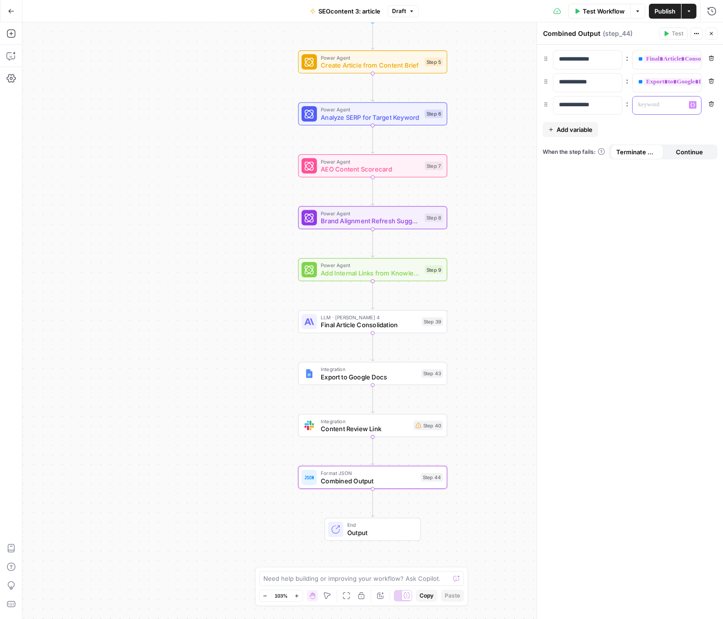
click at [662, 107] on p at bounding box center [659, 104] width 42 height 9
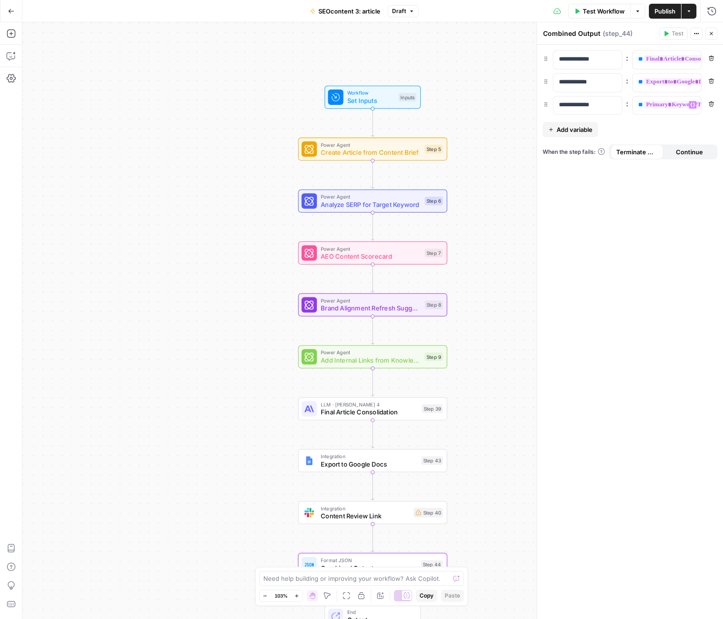
click at [356, 11] on span "SEOcontent 3: article" at bounding box center [350, 11] width 62 height 9
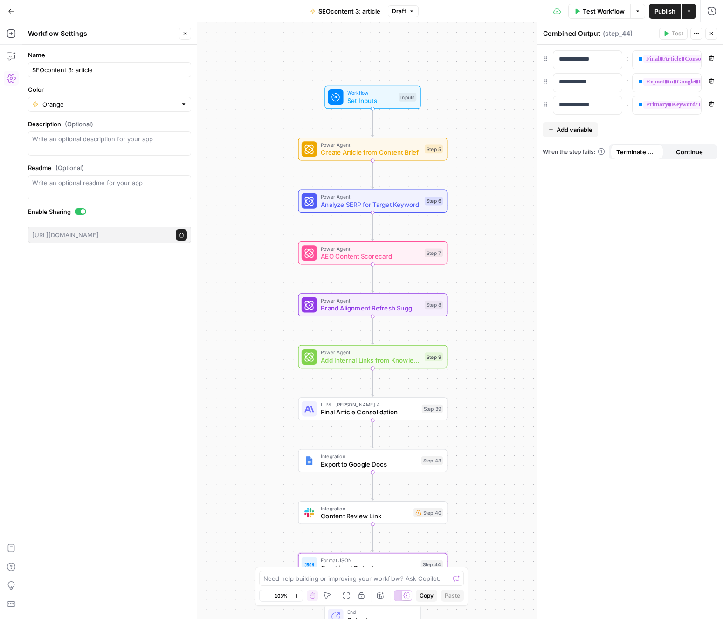
click at [356, 11] on span "SEOcontent 3: article" at bounding box center [350, 11] width 62 height 9
click at [666, 12] on span "Publish" at bounding box center [665, 11] width 21 height 9
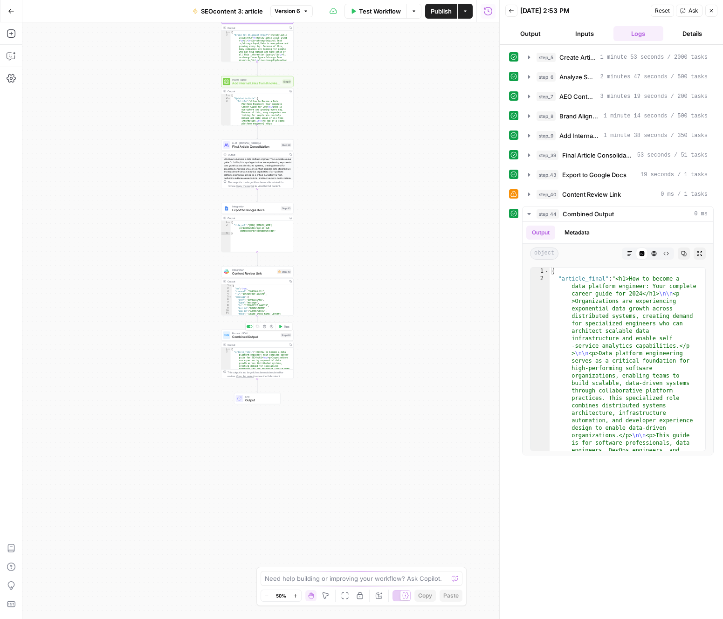
click at [253, 338] on span "Combined Output" at bounding box center [255, 337] width 47 height 5
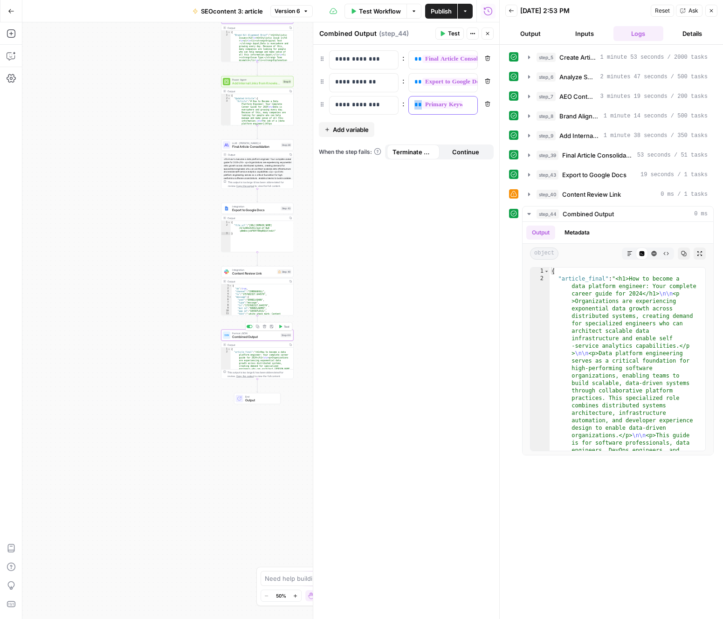
drag, startPoint x: 437, startPoint y: 98, endPoint x: 429, endPoint y: 48, distance: 50.9
click at [430, 53] on div "**********" at bounding box center [406, 82] width 175 height 64
click at [448, 33] on span "Test" at bounding box center [454, 33] width 12 height 8
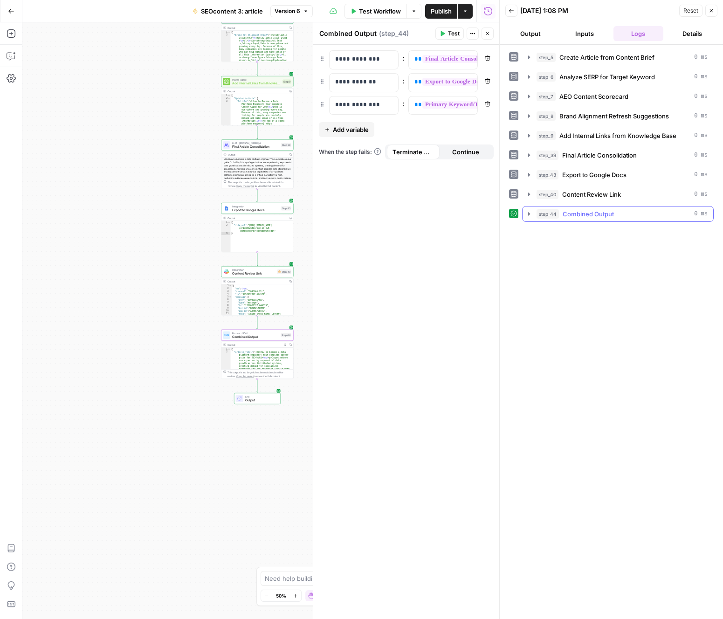
click at [527, 215] on icon "button" at bounding box center [529, 213] width 7 height 7
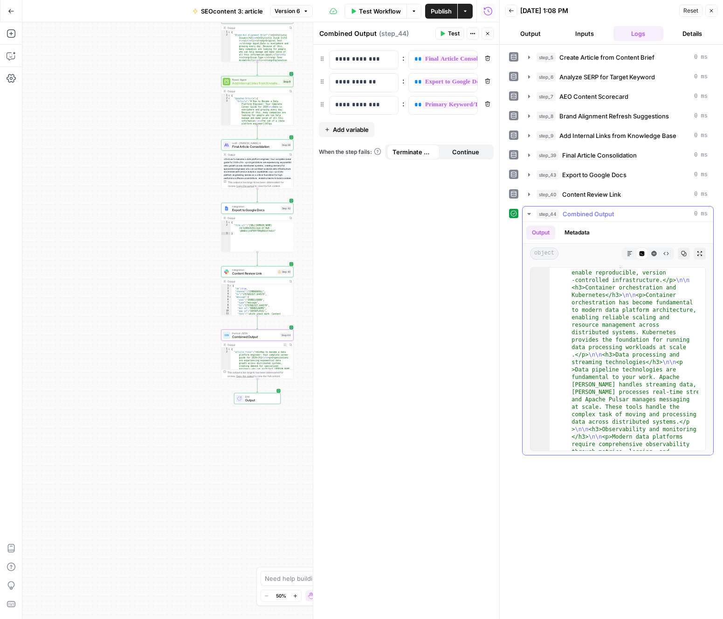
scroll to position [1162, 0]
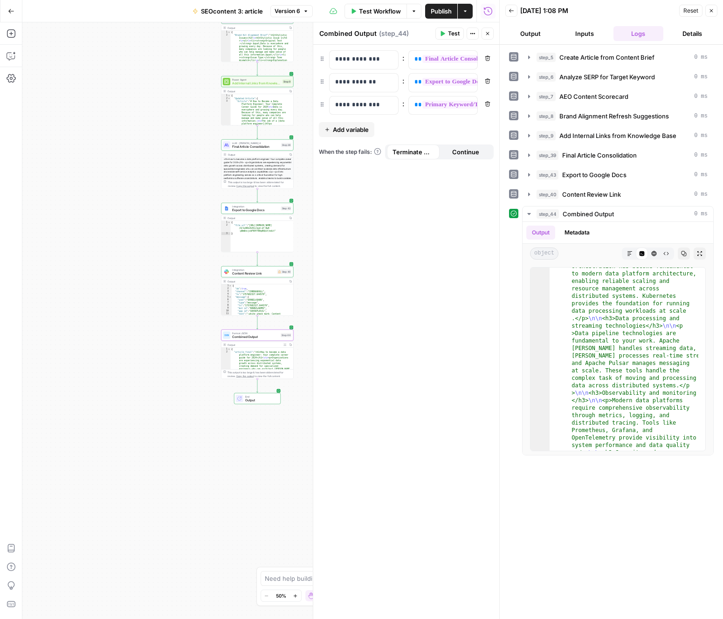
click at [693, 32] on button "Details" at bounding box center [692, 33] width 50 height 15
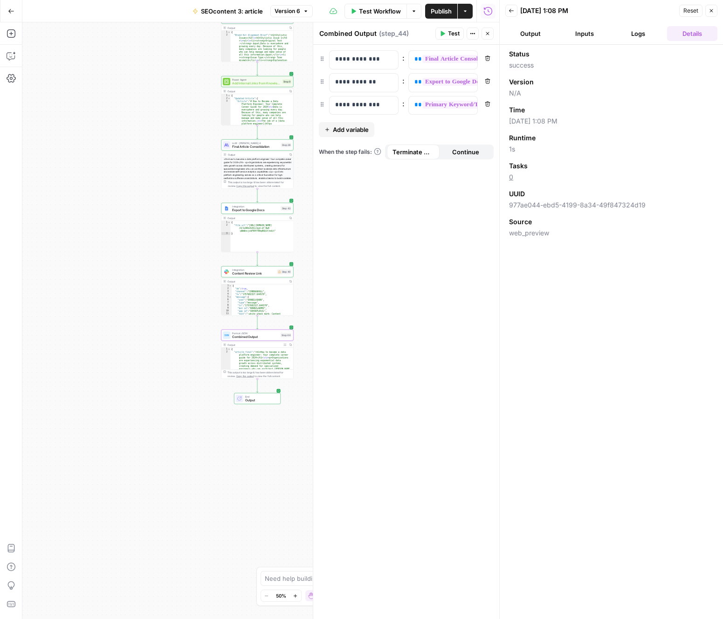
click at [655, 35] on button "Logs" at bounding box center [639, 33] width 50 height 15
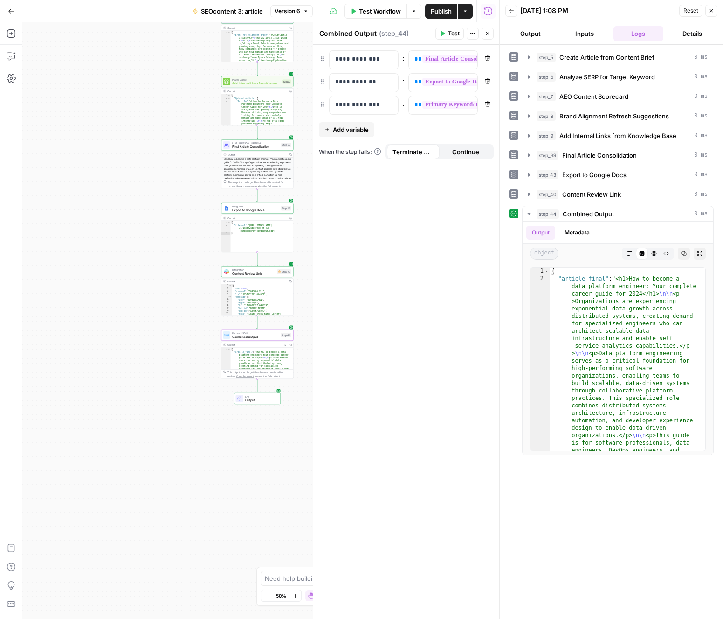
click at [261, 404] on div "End Output" at bounding box center [257, 398] width 47 height 11
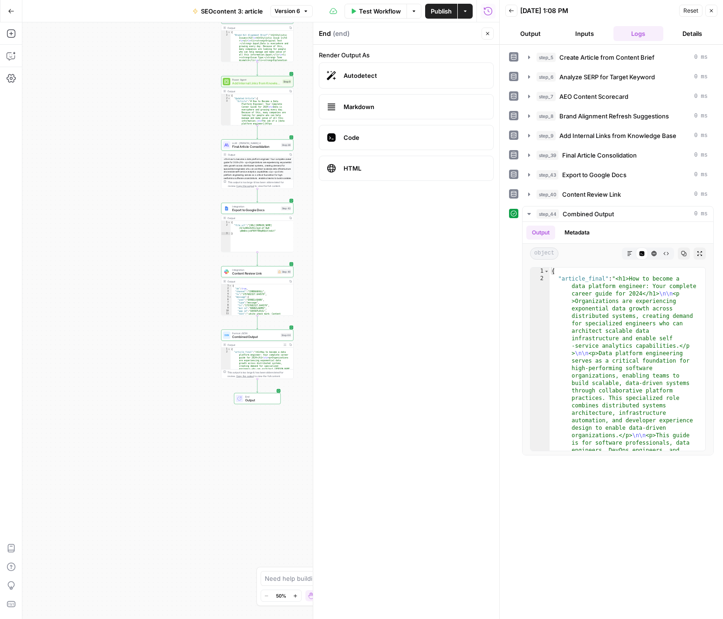
click at [490, 37] on button "Close" at bounding box center [488, 34] width 12 height 12
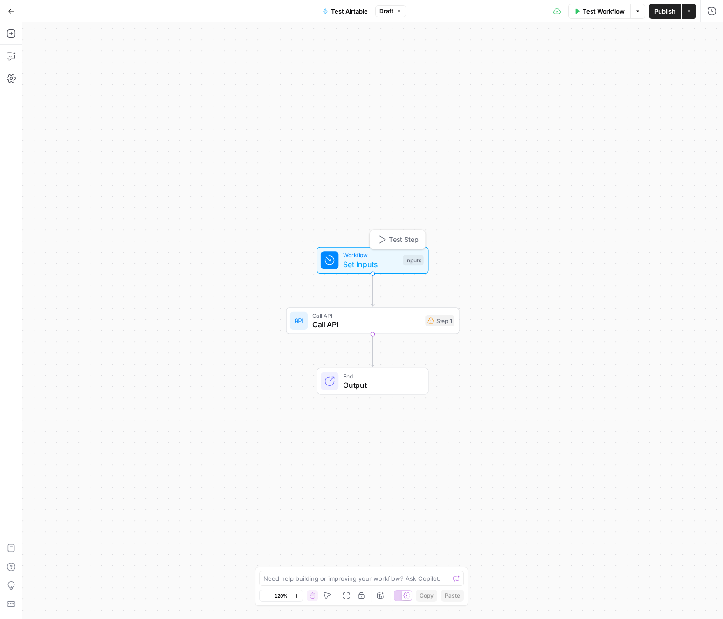
click at [399, 260] on div "Workflow Set Inputs Inputs Test Step" at bounding box center [372, 260] width 103 height 19
click at [624, 76] on Final "Article Final (Optional)" at bounding box center [635, 74] width 149 height 9
click at [599, 76] on Final "Article Final (Optional)" at bounding box center [635, 74] width 149 height 9
click at [593, 76] on Final "Article Final (Optional)" at bounding box center [635, 74] width 149 height 9
click at [685, 57] on span "edit field" at bounding box center [681, 57] width 21 height 7
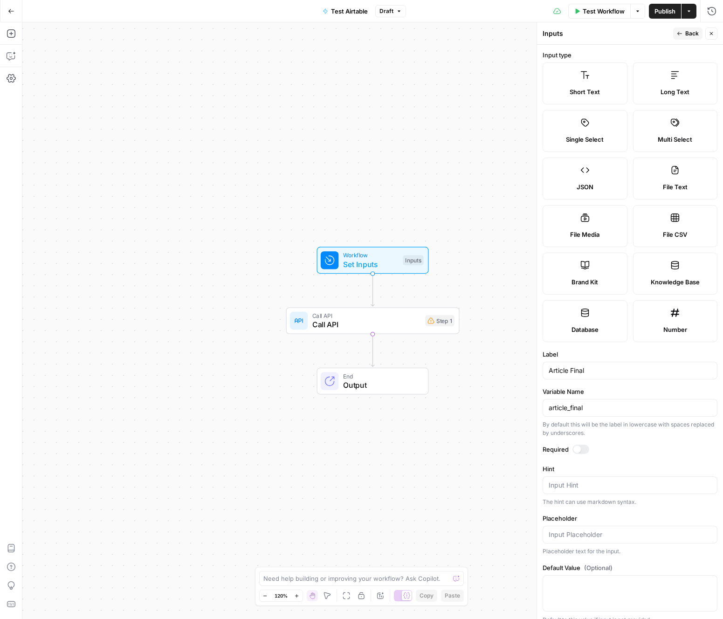
click at [709, 33] on icon "button" at bounding box center [712, 34] width 6 height 6
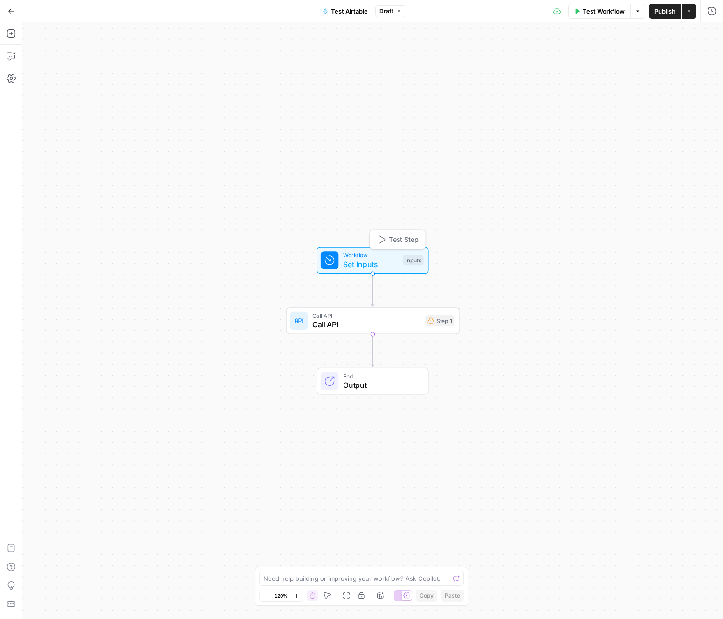
click at [367, 254] on span "Workflow" at bounding box center [370, 255] width 55 height 9
click at [630, 138] on span "Add Field" at bounding box center [618, 141] width 27 height 9
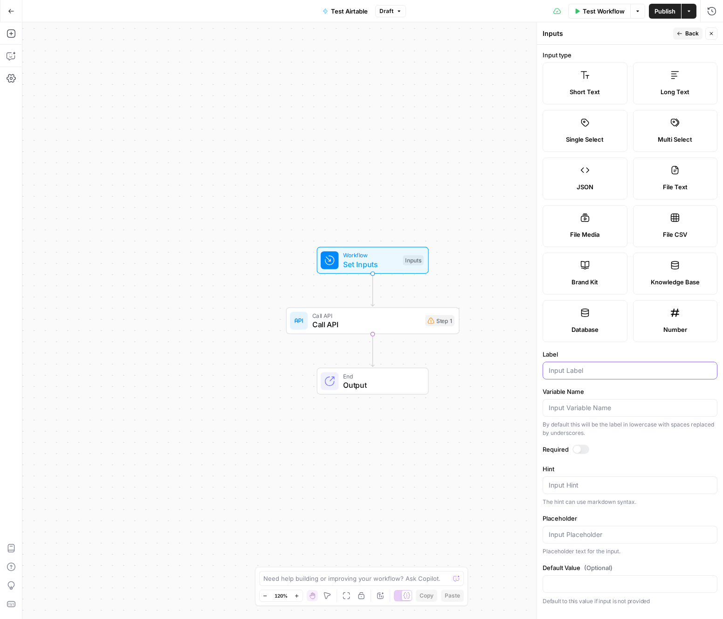
click at [613, 367] on input "Label" at bounding box center [630, 370] width 163 height 9
click at [711, 33] on icon "button" at bounding box center [711, 33] width 3 height 3
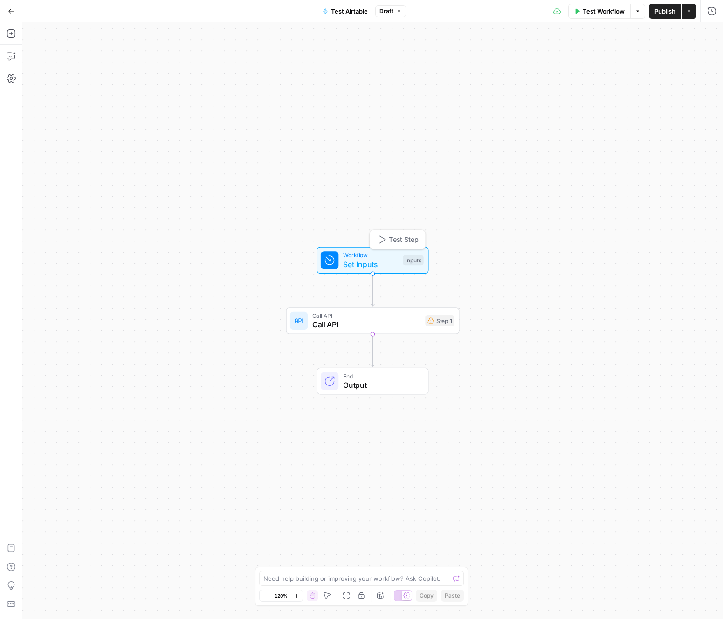
click at [378, 265] on span "Set Inputs" at bounding box center [370, 264] width 55 height 11
click at [631, 73] on Final "Article Final (Optional)" at bounding box center [635, 74] width 149 height 9
click at [706, 144] on icon "button" at bounding box center [709, 142] width 6 height 6
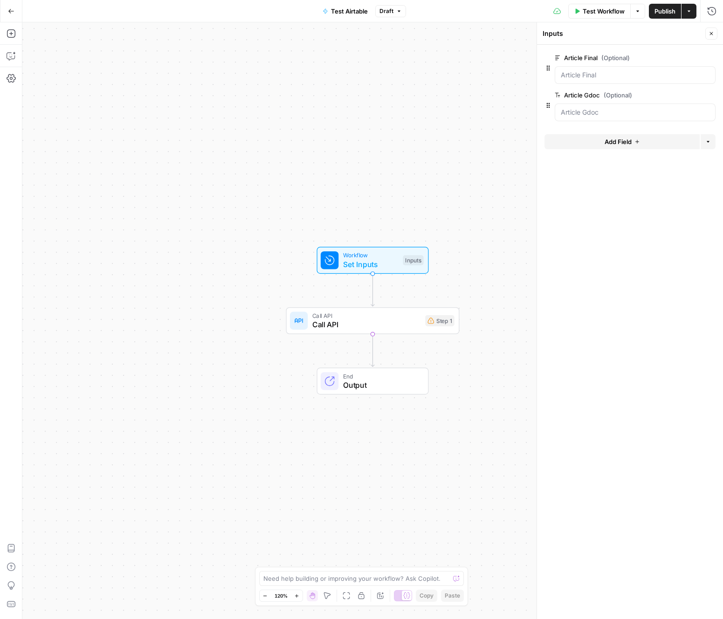
click at [626, 144] on span "Add Field" at bounding box center [618, 141] width 27 height 9
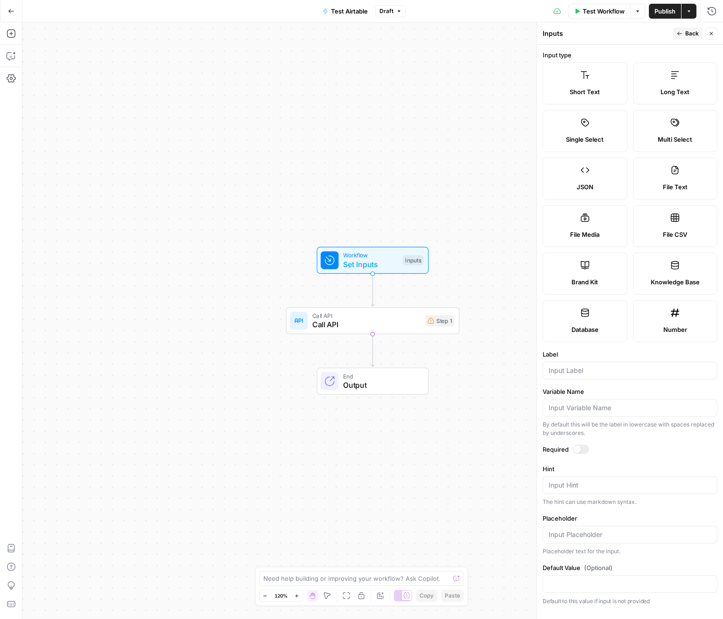
click at [598, 175] on label "JSON" at bounding box center [585, 179] width 85 height 42
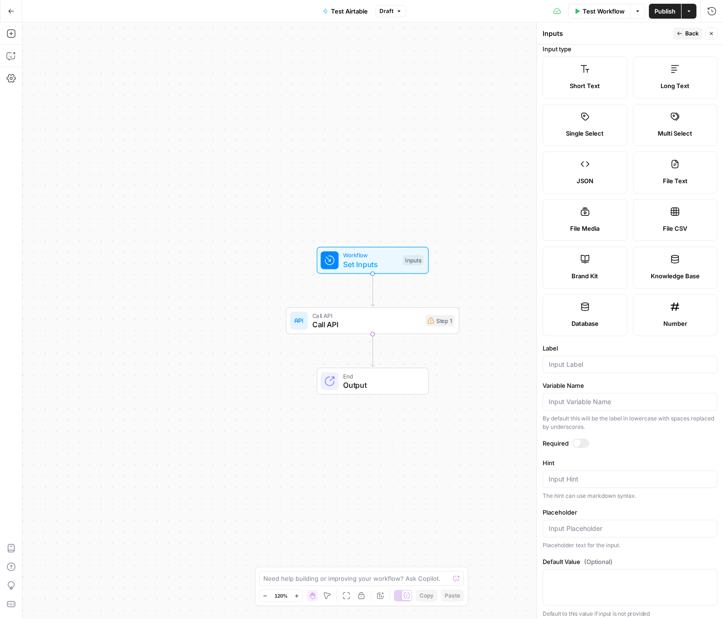
click at [627, 370] on div at bounding box center [630, 365] width 175 height 18
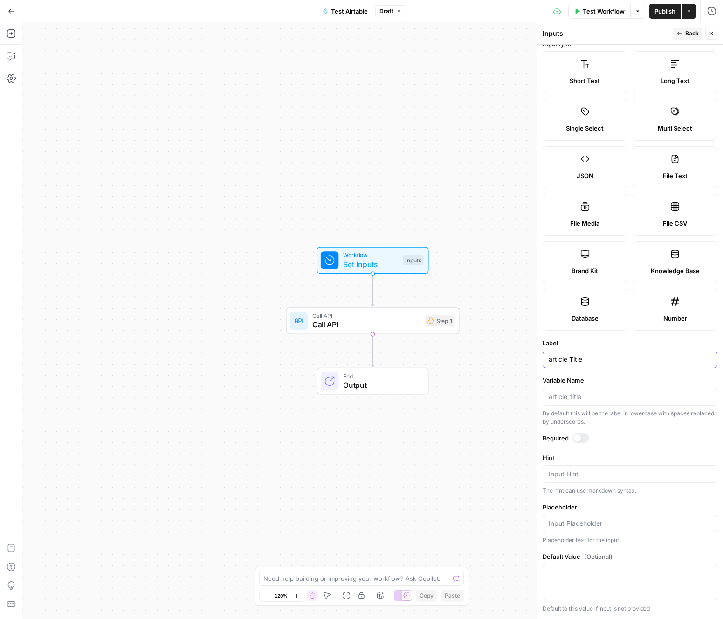
scroll to position [0, 0]
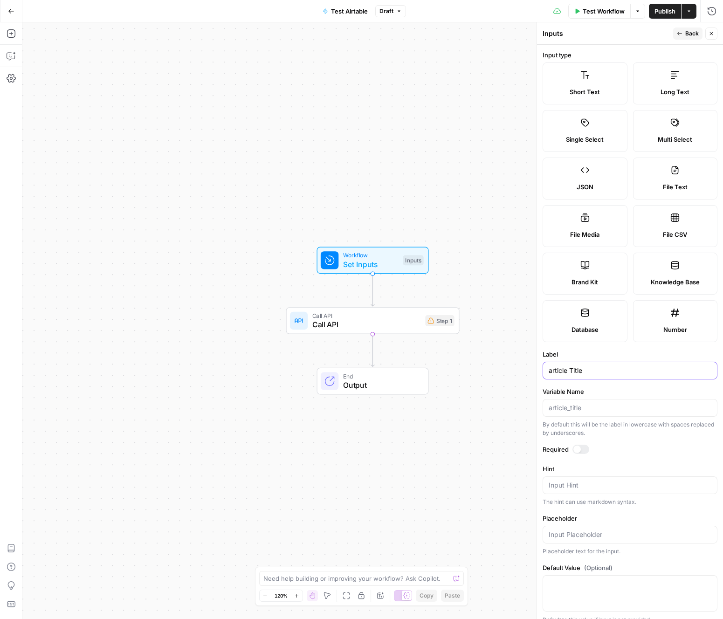
type input "article Title"
click at [684, 35] on button "Back" at bounding box center [687, 34] width 29 height 12
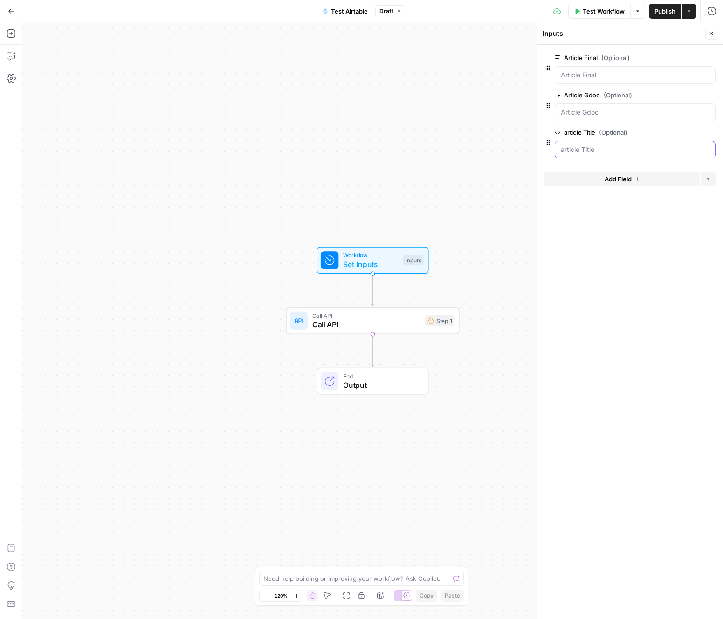
click at [646, 147] on Title "article Title (Optional)" at bounding box center [635, 149] width 149 height 9
click at [589, 150] on Title "article Title (Optional)" at bounding box center [635, 149] width 149 height 9
click at [656, 73] on Final "Article Final (Optional)" at bounding box center [635, 74] width 149 height 9
click at [614, 78] on Final "Article Final (Optional)" at bounding box center [635, 74] width 149 height 9
click at [673, 78] on Final "Article Final (Optional)" at bounding box center [635, 74] width 149 height 9
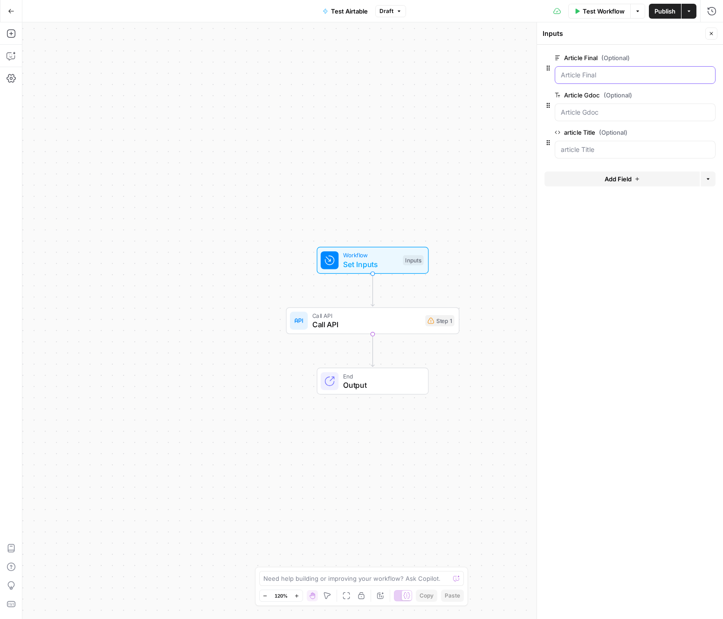
click at [692, 79] on Final "Article Final (Optional)" at bounding box center [635, 74] width 149 height 9
click at [697, 56] on icon "button" at bounding box center [696, 57] width 5 height 5
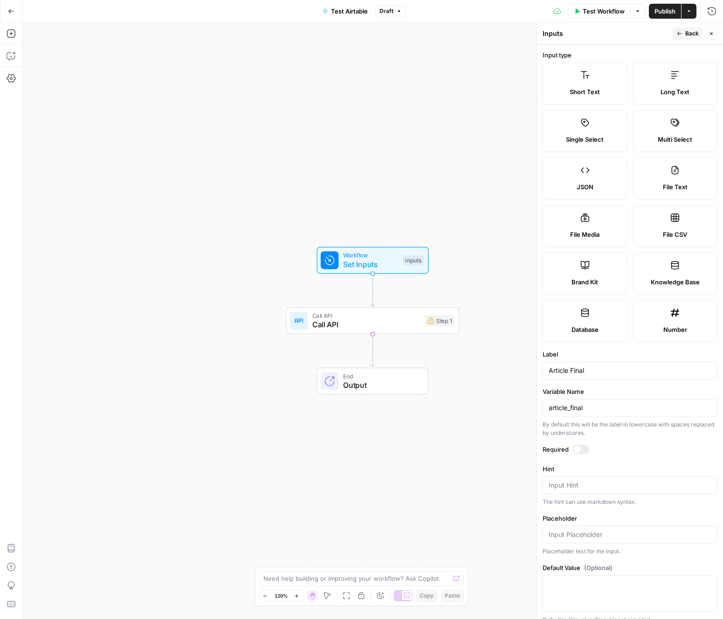
scroll to position [11, 0]
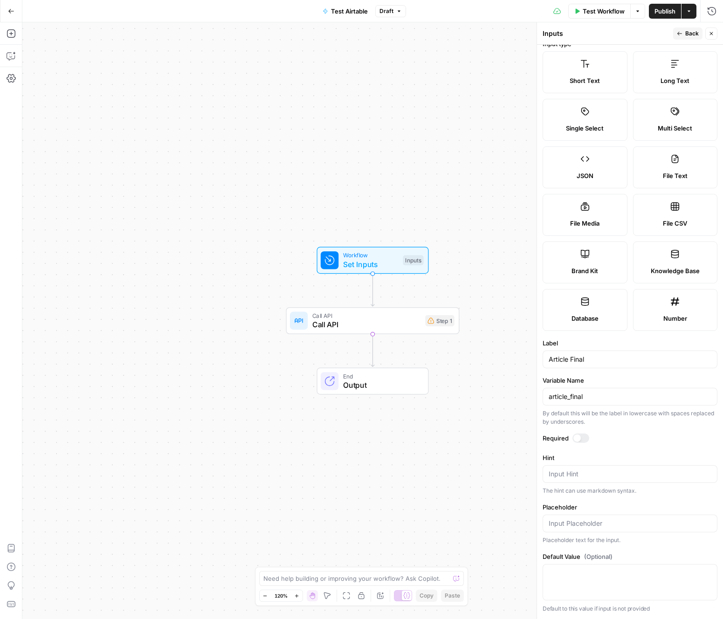
click at [614, 580] on div at bounding box center [630, 582] width 175 height 36
type textarea "Test value"
click at [643, 548] on form "Input type Short Text Long Text Single Select Multi Select JSON File Text File …" at bounding box center [630, 332] width 186 height 575
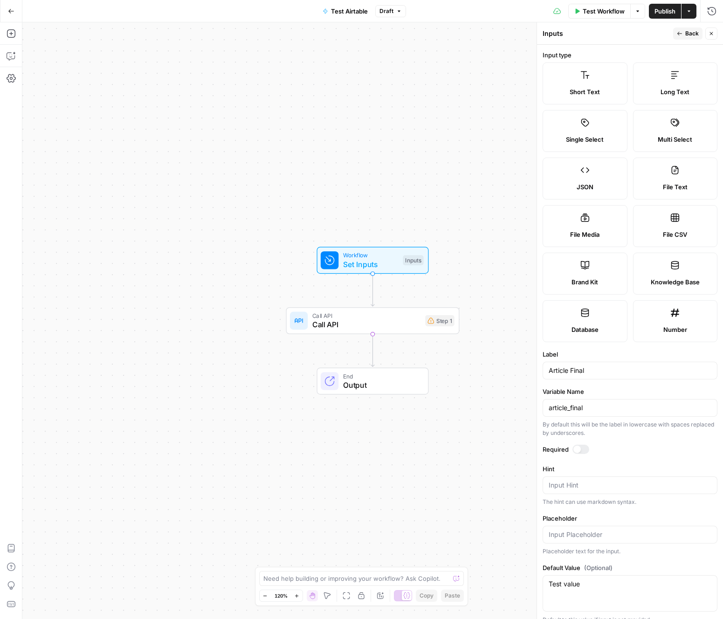
click at [695, 33] on span "Back" at bounding box center [693, 33] width 14 height 8
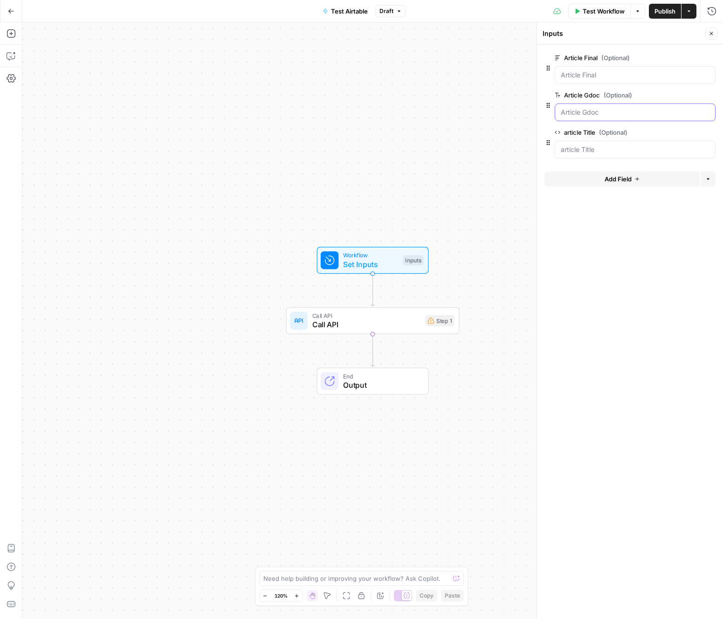
click at [598, 117] on Gdoc "Article Gdoc (Optional)" at bounding box center [635, 112] width 149 height 9
click at [681, 95] on span "edit field" at bounding box center [681, 94] width 21 height 7
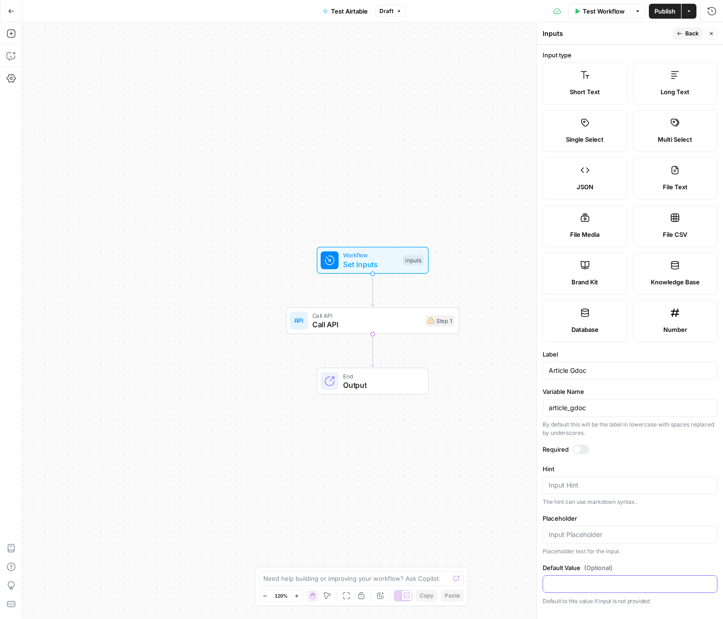
click at [598, 584] on input "Default Value (Optional)" at bounding box center [630, 584] width 163 height 9
type input "t"
type input "testlink.com"
click at [683, 32] on button "Back" at bounding box center [687, 34] width 29 height 12
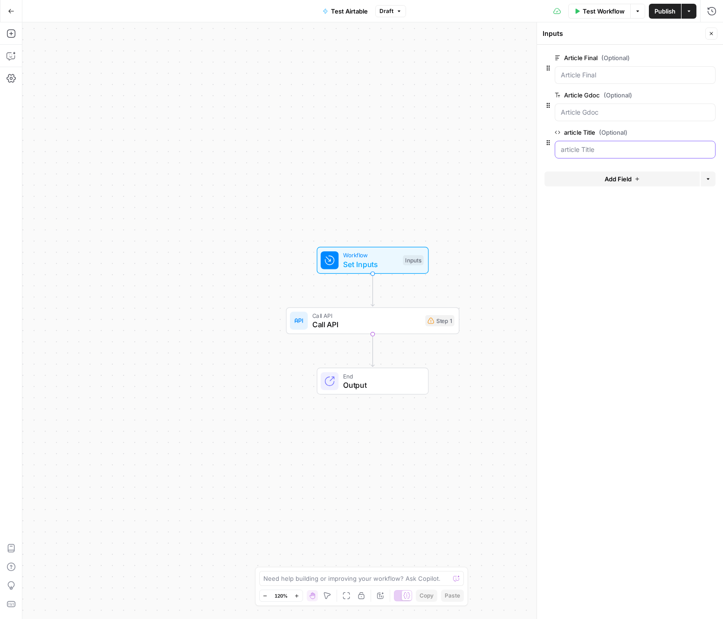
click at [615, 149] on Title "article Title (Optional)" at bounding box center [635, 149] width 149 height 9
click at [681, 131] on span "edit field" at bounding box center [681, 132] width 21 height 7
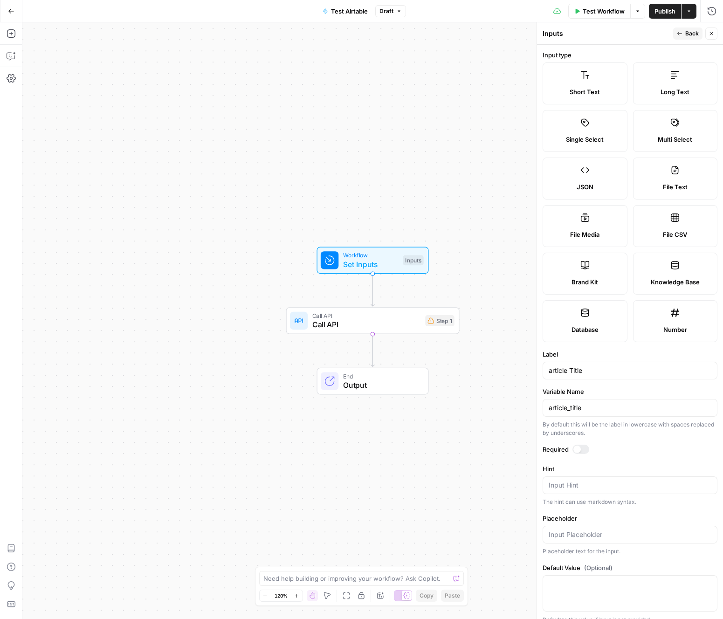
click at [584, 80] on label "Short Text" at bounding box center [585, 83] width 85 height 42
click at [610, 588] on input "Default Value (Optional)" at bounding box center [630, 584] width 163 height 9
type input "Test title"
click at [688, 36] on span "Back" at bounding box center [693, 33] width 14 height 8
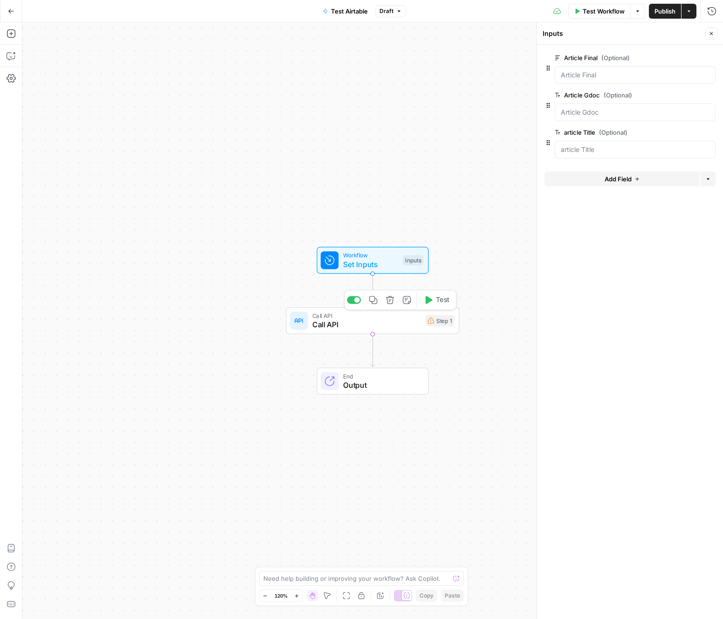
click at [374, 325] on span "Call API" at bounding box center [366, 324] width 109 height 11
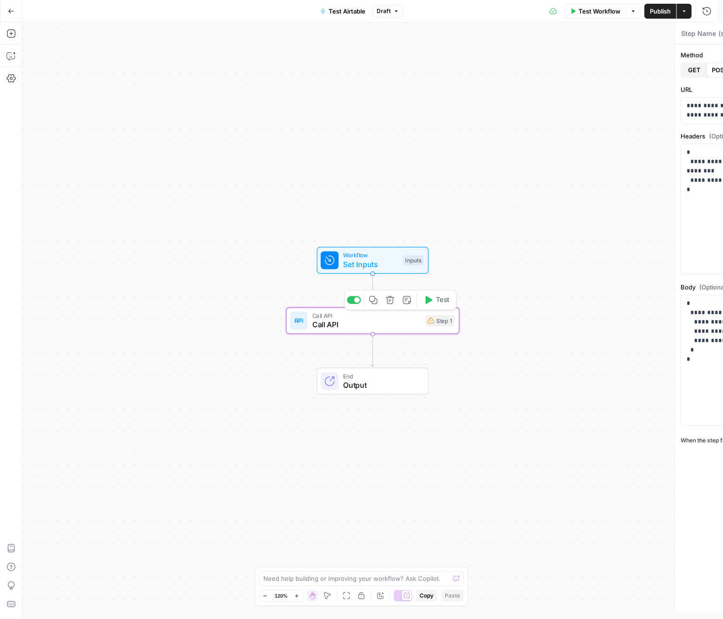
type textarea "Call API"
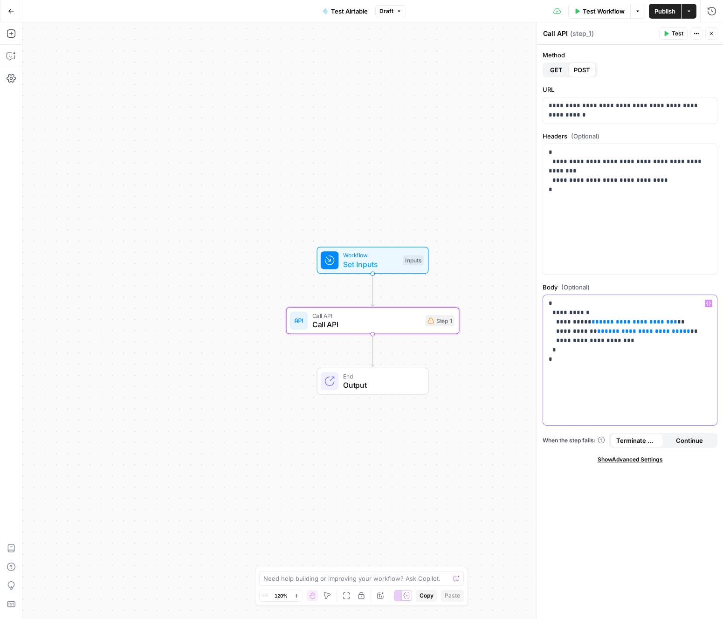
click at [670, 322] on span "**" at bounding box center [673, 322] width 7 height 6
click at [644, 324] on span "**********" at bounding box center [634, 322] width 71 height 6
click at [670, 323] on span "**" at bounding box center [673, 322] width 7 height 6
drag, startPoint x: 647, startPoint y: 323, endPoint x: 587, endPoint y: 321, distance: 60.2
click at [589, 321] on p "**********" at bounding box center [630, 331] width 163 height 65
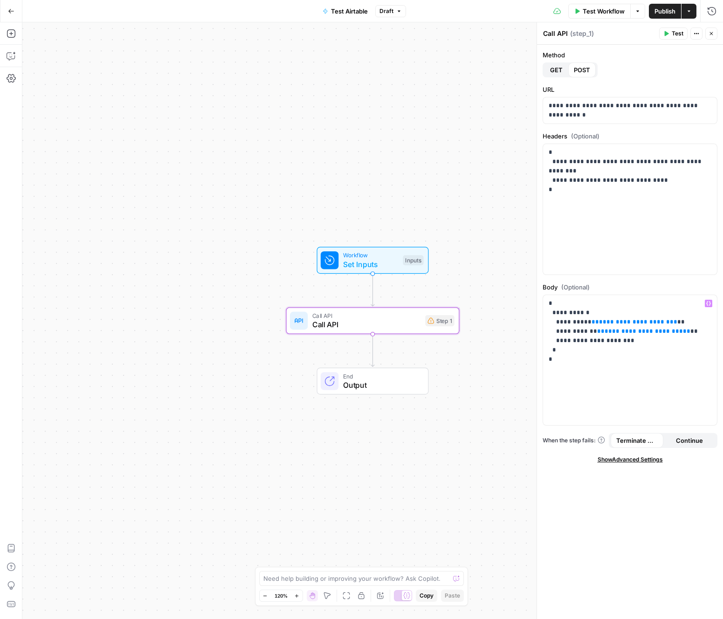
click at [357, 260] on span "Set Inputs" at bounding box center [370, 264] width 55 height 11
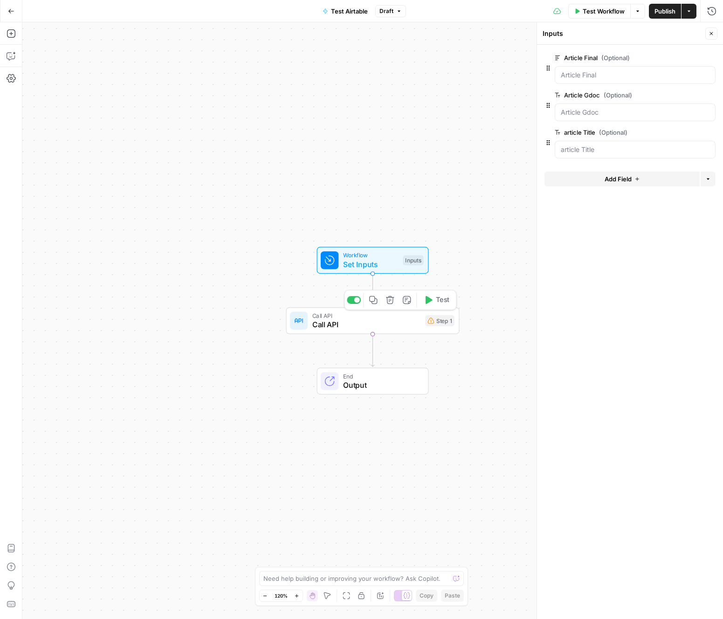
click at [352, 326] on span "Call API" at bounding box center [366, 324] width 109 height 11
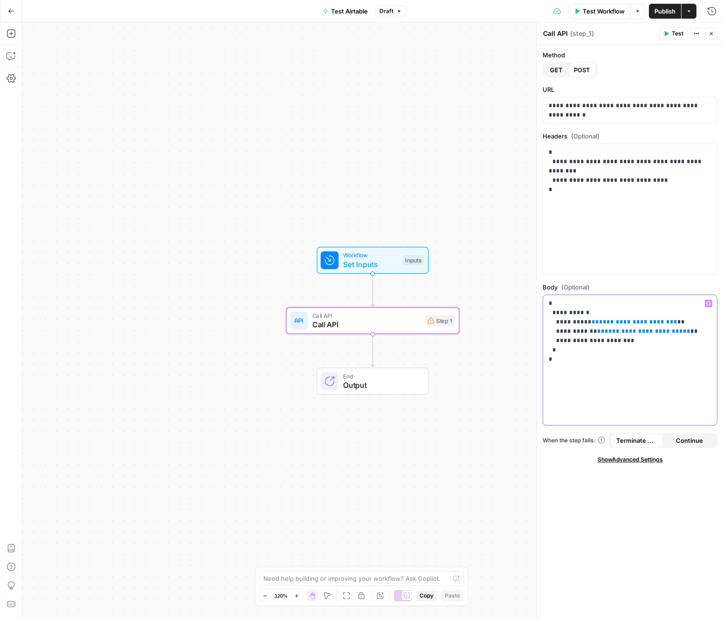
drag, startPoint x: 645, startPoint y: 323, endPoint x: 585, endPoint y: 320, distance: 59.8
click at [585, 320] on p "**********" at bounding box center [630, 331] width 163 height 65
click at [381, 268] on span "Set Inputs" at bounding box center [370, 264] width 55 height 11
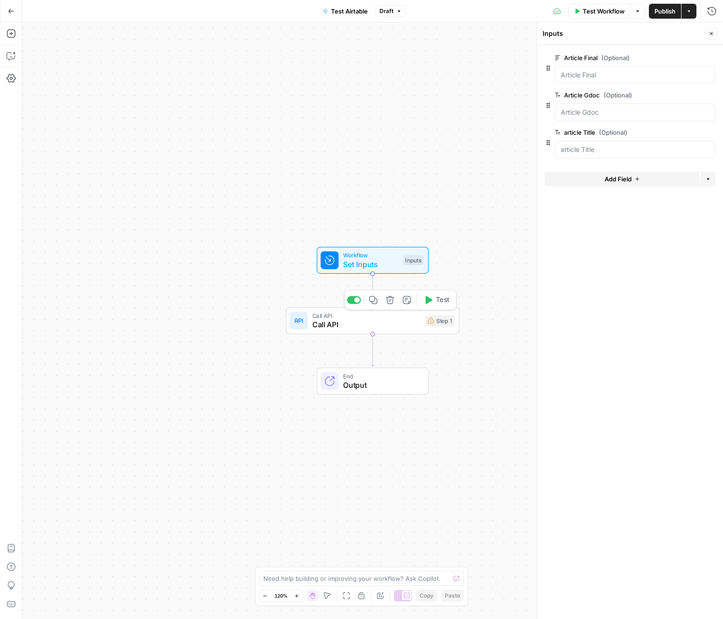
click at [357, 326] on span "Call API" at bounding box center [366, 324] width 109 height 11
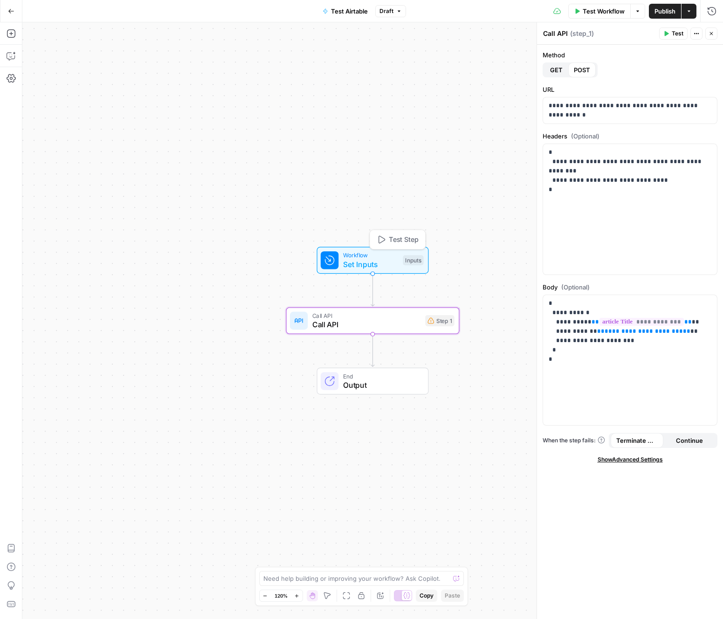
click at [356, 262] on span "Set Inputs" at bounding box center [370, 264] width 55 height 11
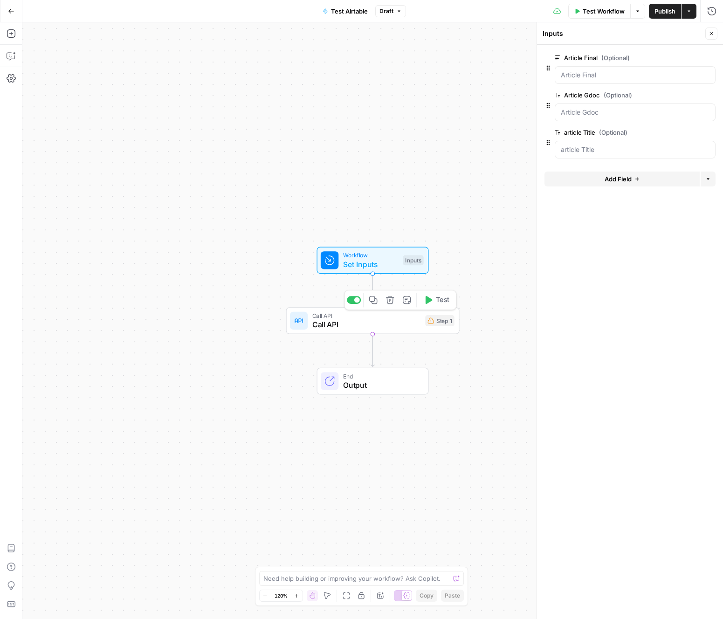
click at [345, 320] on span "Call API" at bounding box center [366, 324] width 109 height 11
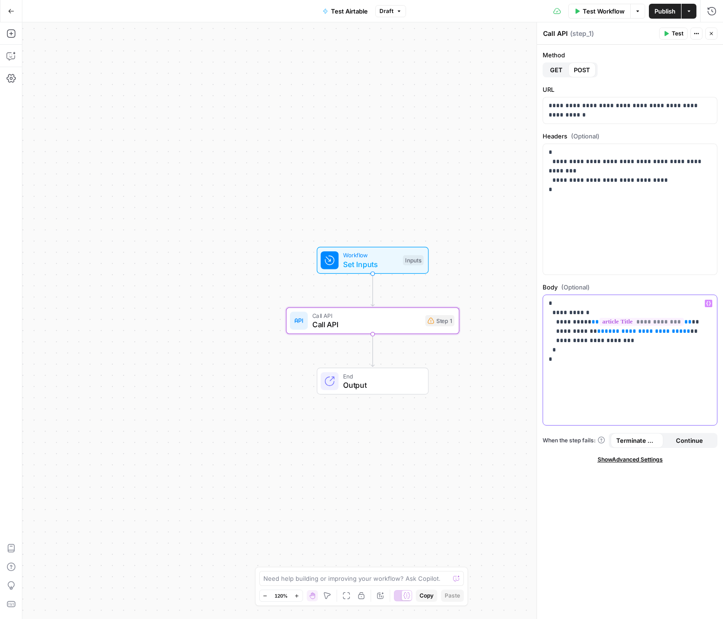
drag, startPoint x: 595, startPoint y: 332, endPoint x: 663, endPoint y: 333, distance: 67.6
click at [663, 333] on p "**********" at bounding box center [630, 331] width 163 height 65
click at [382, 258] on span "Workflow" at bounding box center [370, 255] width 55 height 9
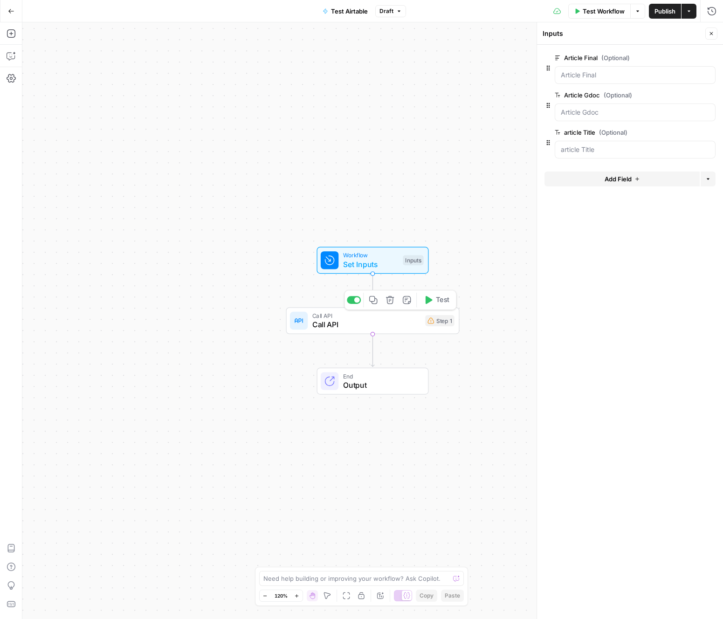
click at [380, 320] on span "Call API" at bounding box center [366, 324] width 109 height 11
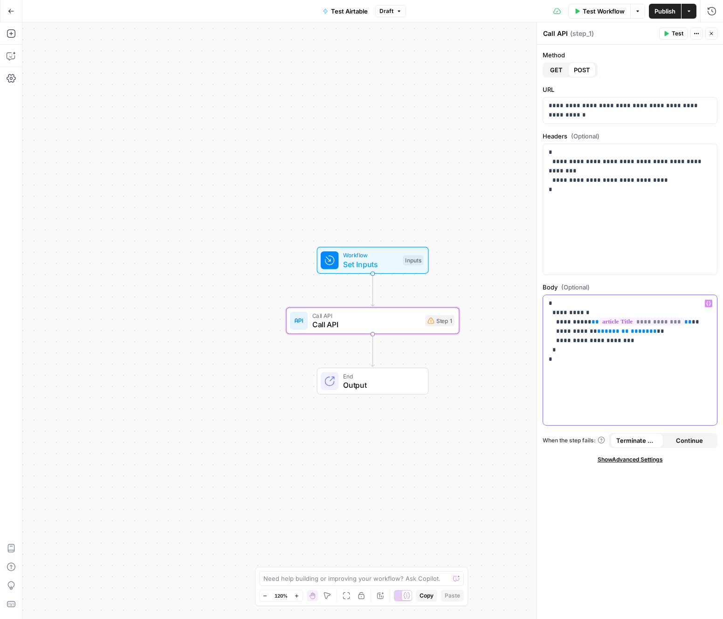
click at [631, 334] on span "*****" at bounding box center [640, 331] width 19 height 6
click at [634, 340] on p "**********" at bounding box center [630, 331] width 163 height 65
drag, startPoint x: 591, startPoint y: 333, endPoint x: 597, endPoint y: 333, distance: 6.1
click at [597, 333] on p "**********" at bounding box center [630, 336] width 163 height 75
copy span "**"
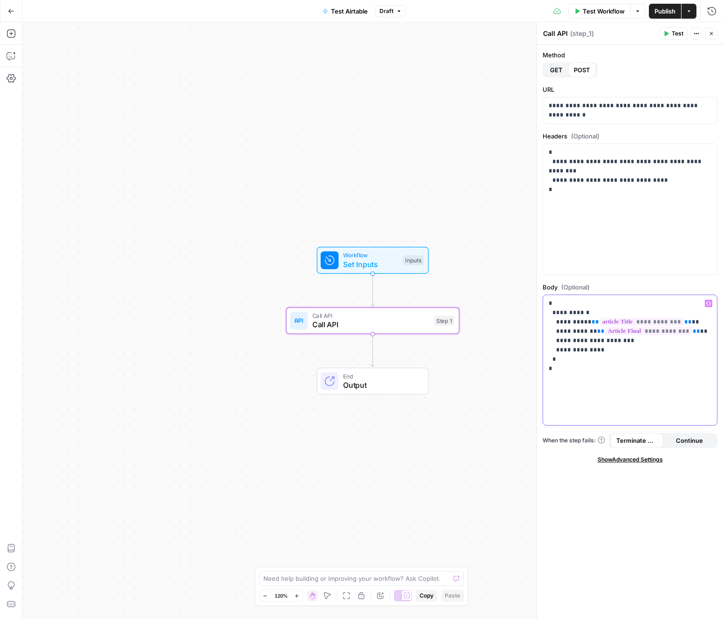
click at [591, 348] on p "**********" at bounding box center [630, 336] width 163 height 75
drag, startPoint x: 674, startPoint y: 335, endPoint x: 679, endPoint y: 334, distance: 5.7
click at [679, 334] on p "**********" at bounding box center [630, 336] width 163 height 75
copy span "**"
click at [624, 352] on p "**********" at bounding box center [630, 336] width 163 height 75
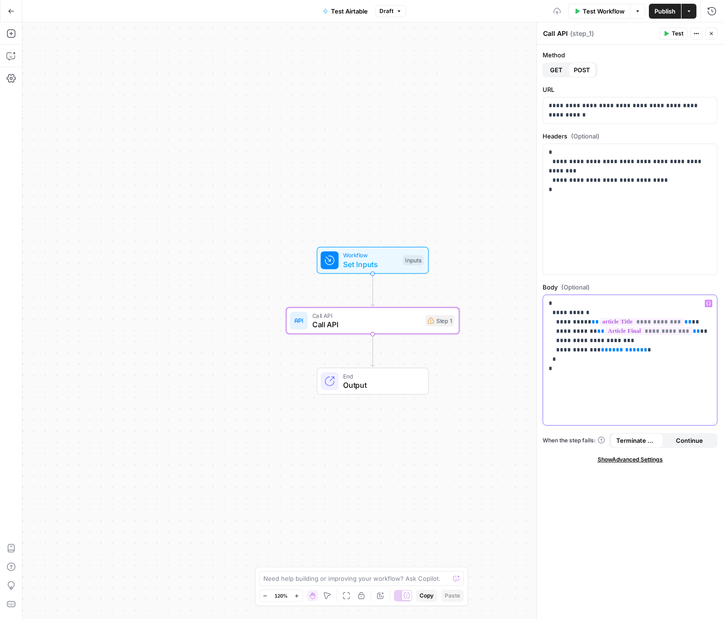
click at [652, 353] on p "**********" at bounding box center [630, 336] width 163 height 75
click at [382, 269] on span "Set Inputs" at bounding box center [370, 264] width 55 height 11
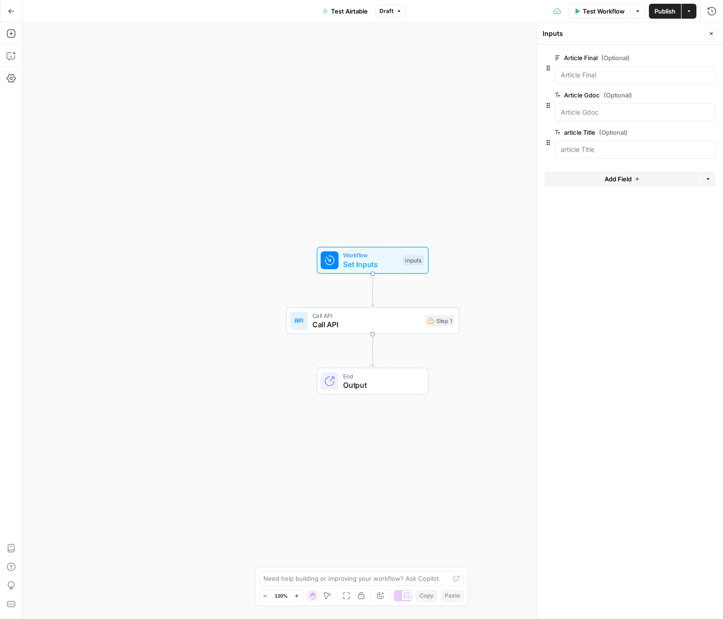
click at [635, 178] on icon "button" at bounding box center [638, 179] width 6 height 6
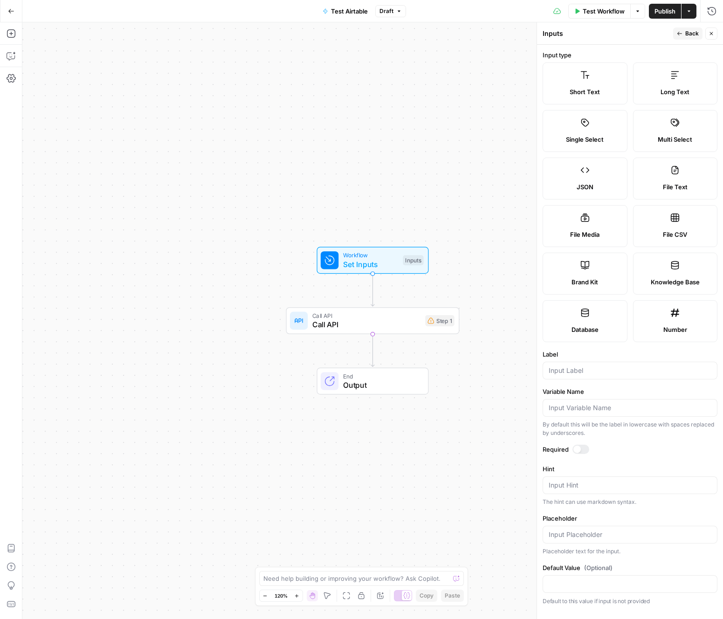
click at [602, 89] on div "Short Text" at bounding box center [585, 91] width 69 height 9
click at [614, 372] on input "Label" at bounding box center [630, 370] width 163 height 9
type input "Gdoc link"
click at [658, 463] on form "Input type Short Text Long Text Single Select Multi Select JSON File Text File …" at bounding box center [630, 332] width 186 height 575
click at [642, 581] on input "Default Value (Optional)" at bounding box center [630, 584] width 163 height 9
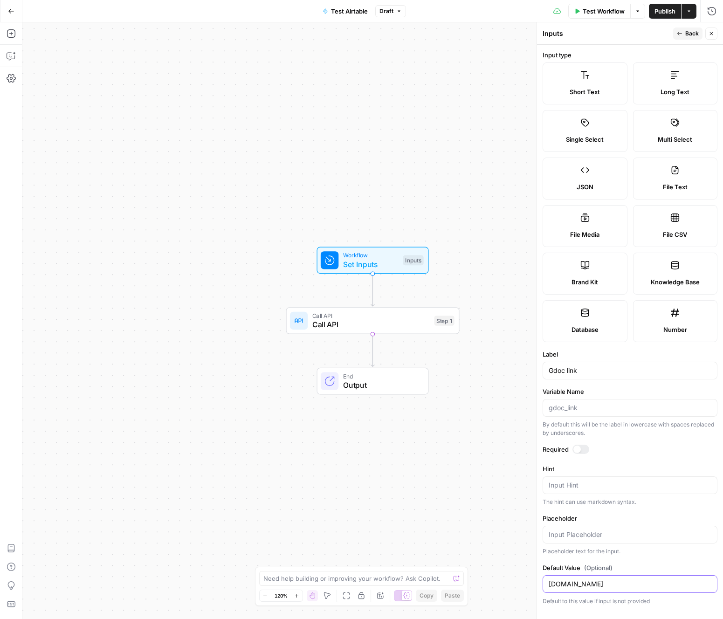
type input "testlink.com"
click at [623, 36] on div "Inputs" at bounding box center [607, 33] width 128 height 9
click at [686, 36] on span "Back" at bounding box center [693, 33] width 14 height 8
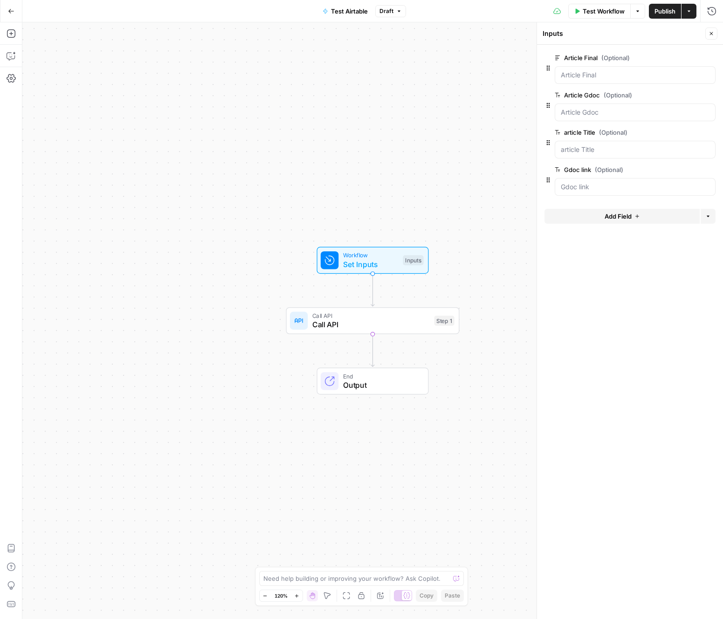
click at [708, 170] on icon "button" at bounding box center [710, 169] width 5 height 5
click at [671, 96] on button "edit field" at bounding box center [685, 95] width 36 height 11
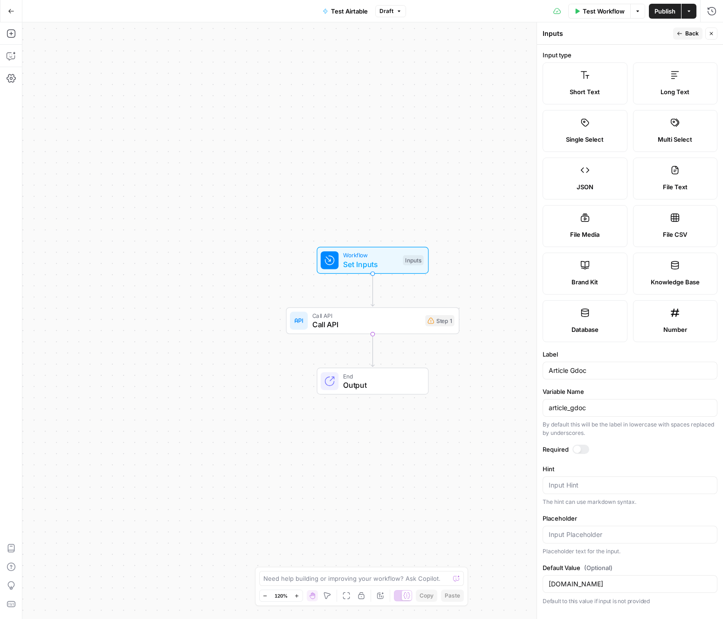
click at [374, 387] on span "Output" at bounding box center [381, 385] width 76 height 11
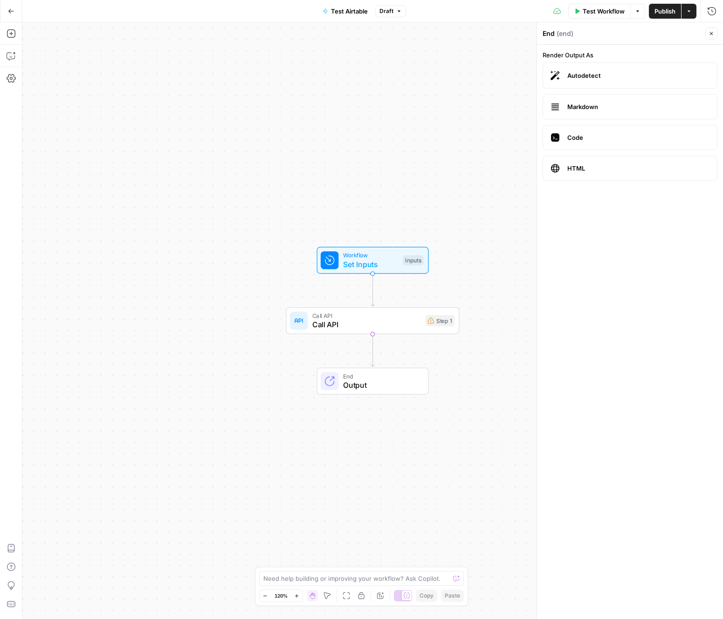
click at [386, 321] on span "Call API" at bounding box center [366, 324] width 109 height 11
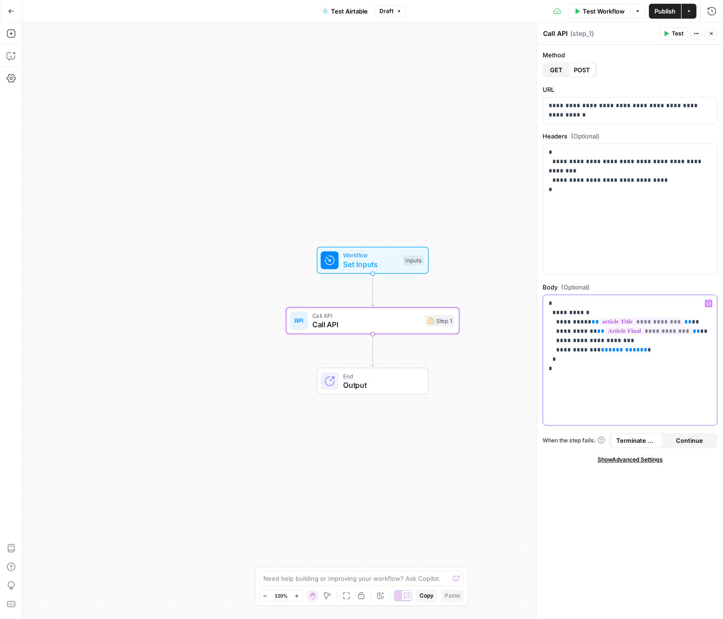
drag, startPoint x: 626, startPoint y: 352, endPoint x: 597, endPoint y: 351, distance: 28.5
click at [597, 351] on p "**********" at bounding box center [630, 336] width 163 height 75
click at [643, 377] on div "**********" at bounding box center [630, 360] width 174 height 131
click at [671, 33] on button "Test" at bounding box center [673, 34] width 28 height 12
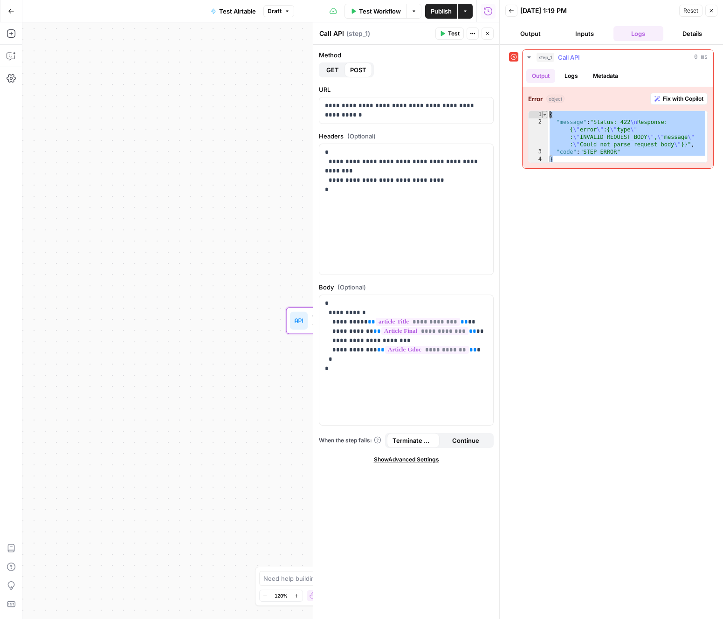
drag, startPoint x: 662, startPoint y: 157, endPoint x: 545, endPoint y: 115, distance: 124.4
click at [545, 115] on div "* 1 2 3 4 { "message" : "Status: 422 \n Response: { \" error \" :{ \" type \" :…" at bounding box center [618, 137] width 180 height 52
type textarea "**********"
click at [584, 35] on button "Inputs" at bounding box center [585, 33] width 50 height 15
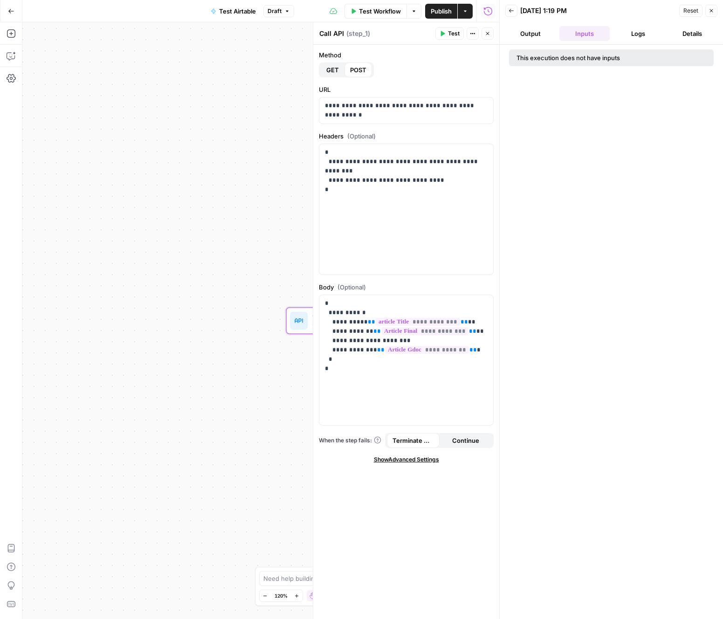
click at [551, 33] on button "Output" at bounding box center [531, 33] width 50 height 15
click at [428, 362] on p "**********" at bounding box center [406, 336] width 163 height 75
click at [434, 341] on p "**********" at bounding box center [406, 336] width 163 height 75
click at [445, 33] on icon "button" at bounding box center [443, 34] width 6 height 6
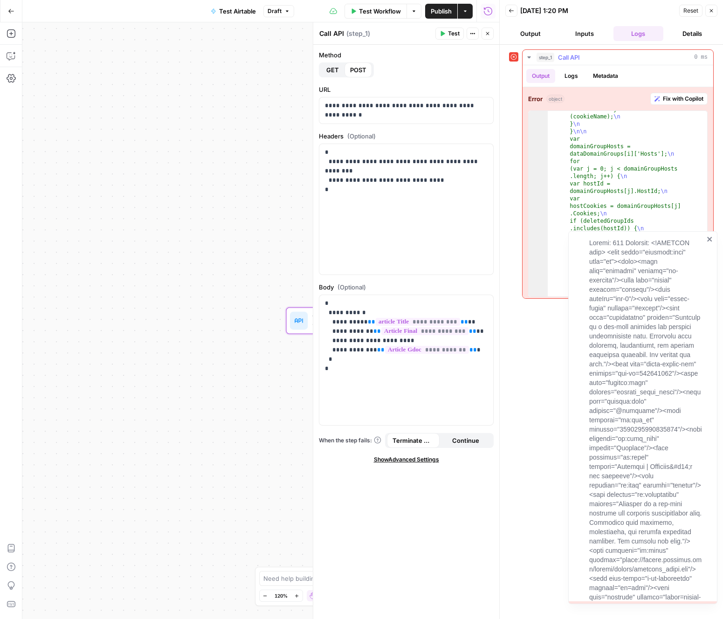
scroll to position [198, 0]
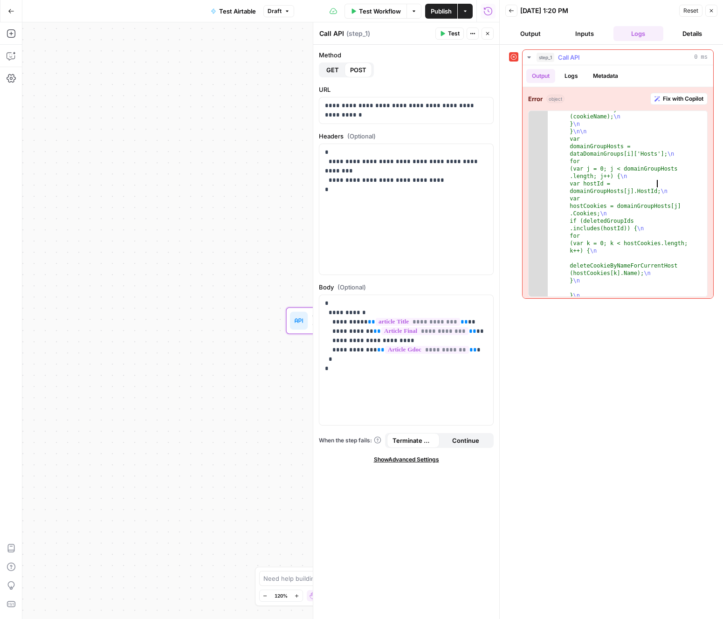
type textarea "**********"
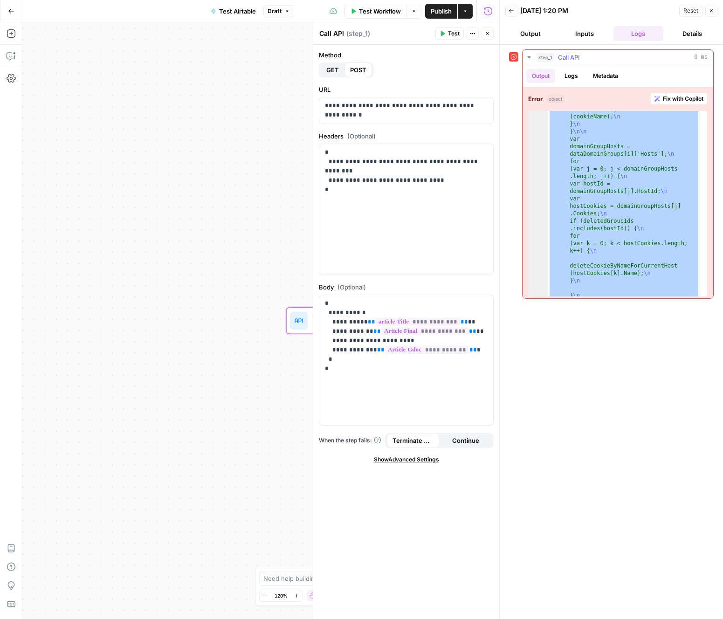
click at [570, 77] on button "Logs" at bounding box center [571, 76] width 25 height 14
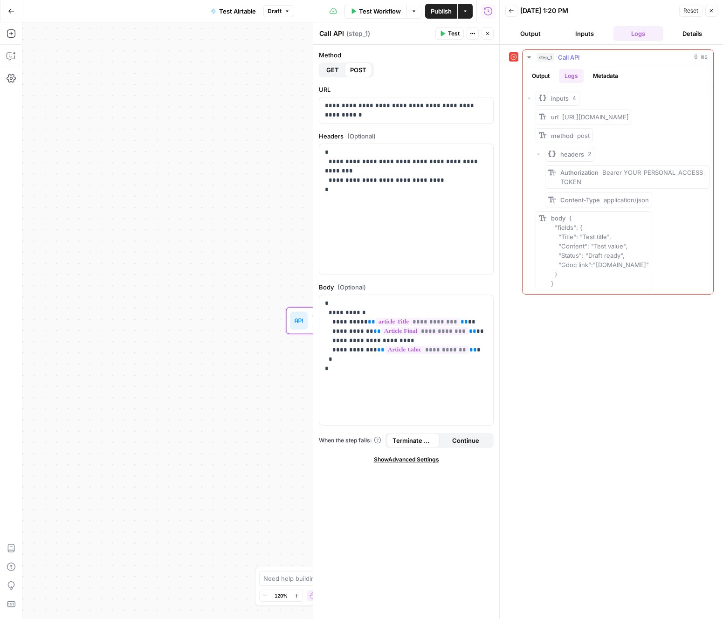
scroll to position [0, 0]
drag, startPoint x: 662, startPoint y: 287, endPoint x: 571, endPoint y: 196, distance: 128.9
click at [571, 199] on div "url https://airtable.com/appU6vYAsEYaZ7hNL/tbll43bILClyQ1HEI method post header…" at bounding box center [623, 200] width 174 height 181
click at [607, 81] on button "Metadata" at bounding box center [606, 76] width 36 height 14
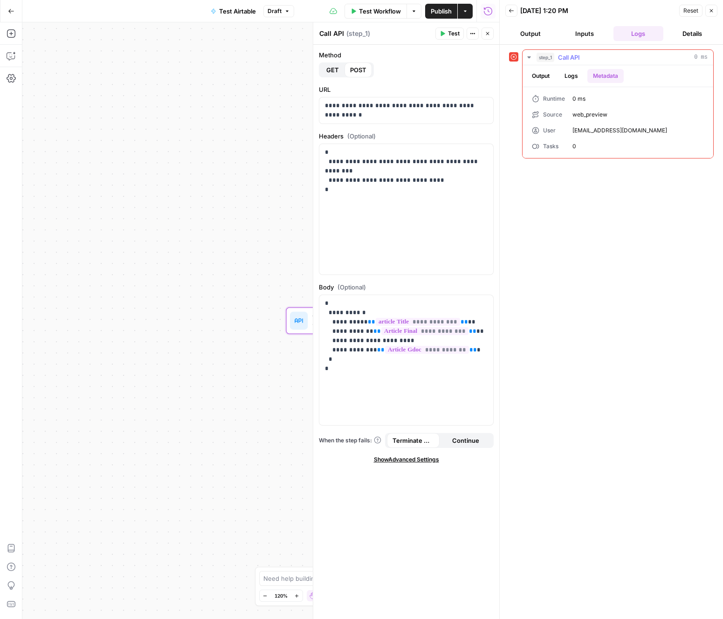
click at [541, 76] on button "Output" at bounding box center [541, 76] width 29 height 14
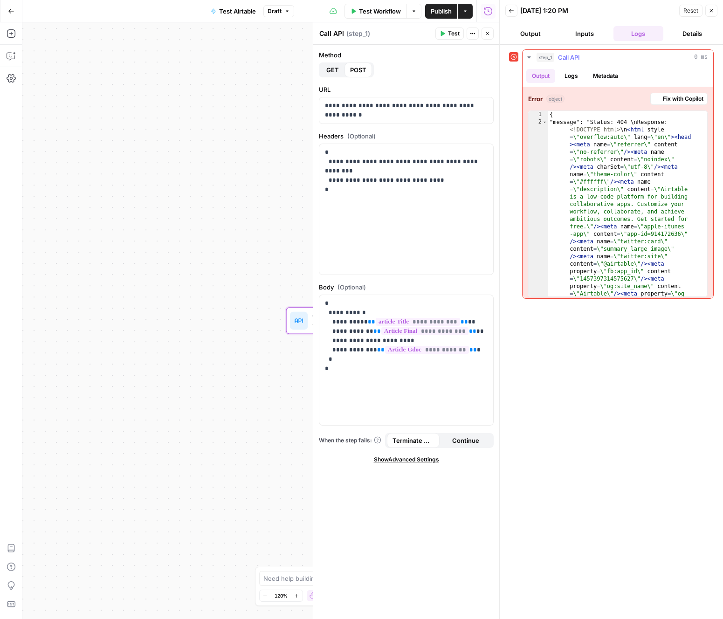
click at [580, 37] on button "Inputs" at bounding box center [585, 33] width 50 height 15
click at [587, 30] on button "Inputs" at bounding box center [585, 33] width 50 height 15
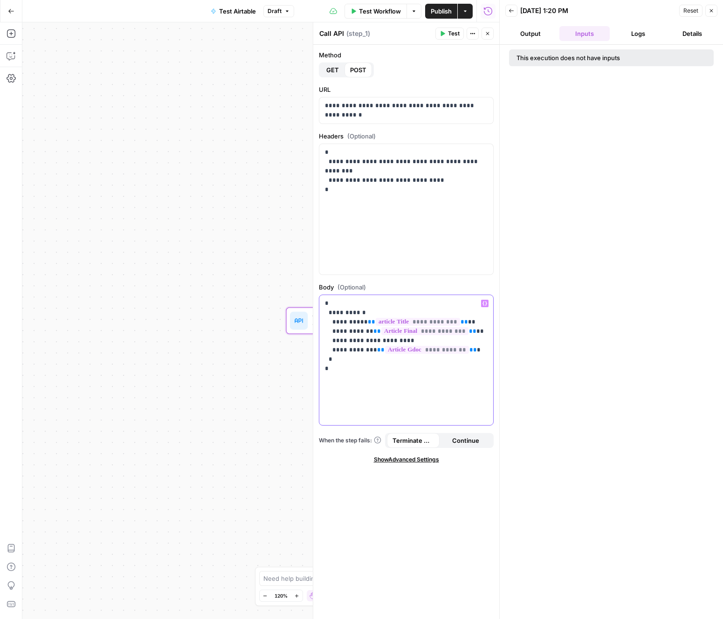
drag, startPoint x: 442, startPoint y: 322, endPoint x: 356, endPoint y: 321, distance: 85.4
click at [356, 321] on p "**********" at bounding box center [406, 336] width 163 height 75
drag, startPoint x: 455, startPoint y: 331, endPoint x: 367, endPoint y: 330, distance: 87.2
click at [367, 330] on p "**********" at bounding box center [406, 336] width 163 height 75
drag, startPoint x: 461, startPoint y: 350, endPoint x: 370, endPoint y: 349, distance: 91.4
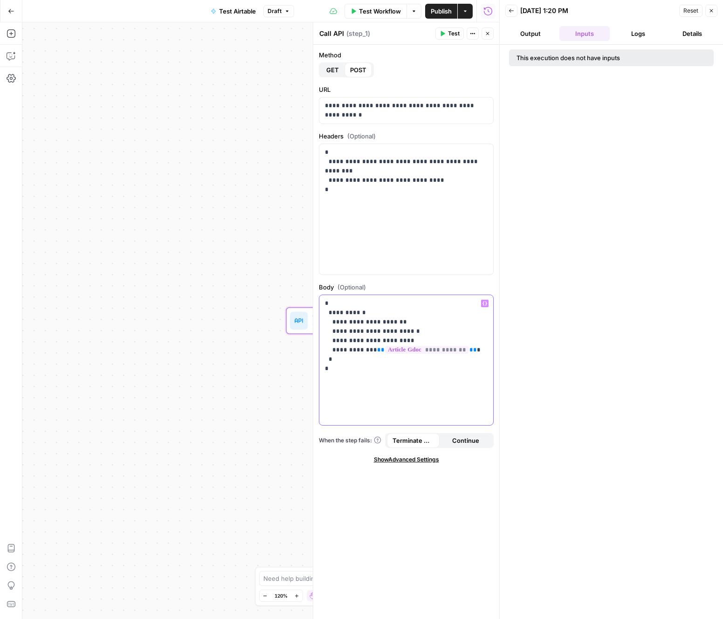
click at [370, 349] on p "**********" at bounding box center [406, 336] width 163 height 75
click at [457, 31] on span "Test" at bounding box center [454, 33] width 12 height 8
click at [626, 56] on div "step_1 Call API 0 ms" at bounding box center [622, 57] width 171 height 9
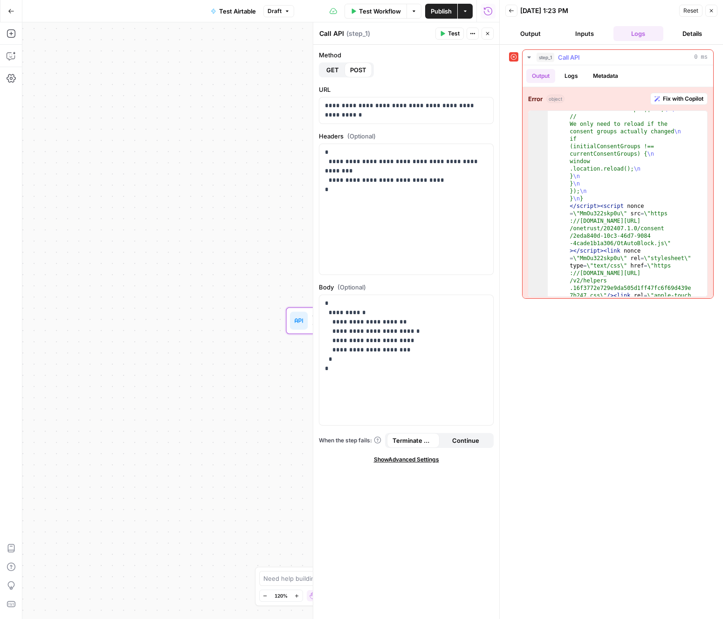
scroll to position [487, 0]
click at [569, 74] on button "Logs" at bounding box center [571, 76] width 25 height 14
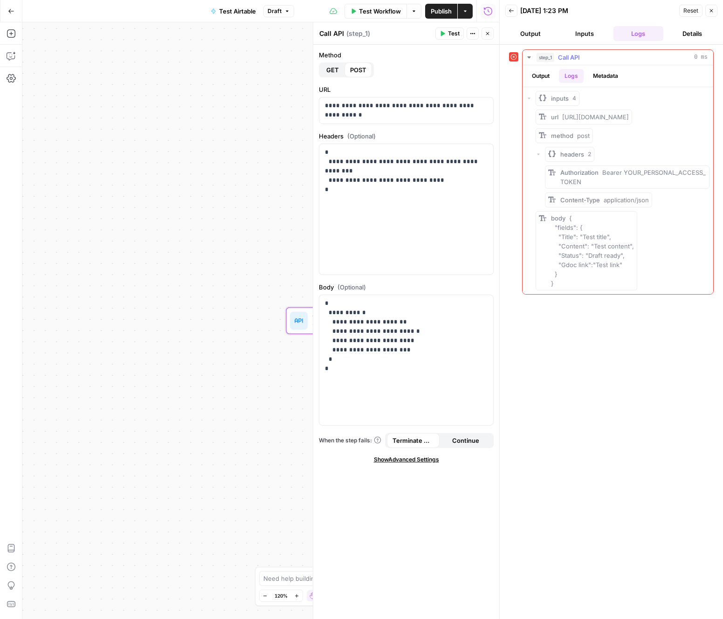
scroll to position [4, 0]
click at [603, 75] on button "Metadata" at bounding box center [606, 76] width 36 height 14
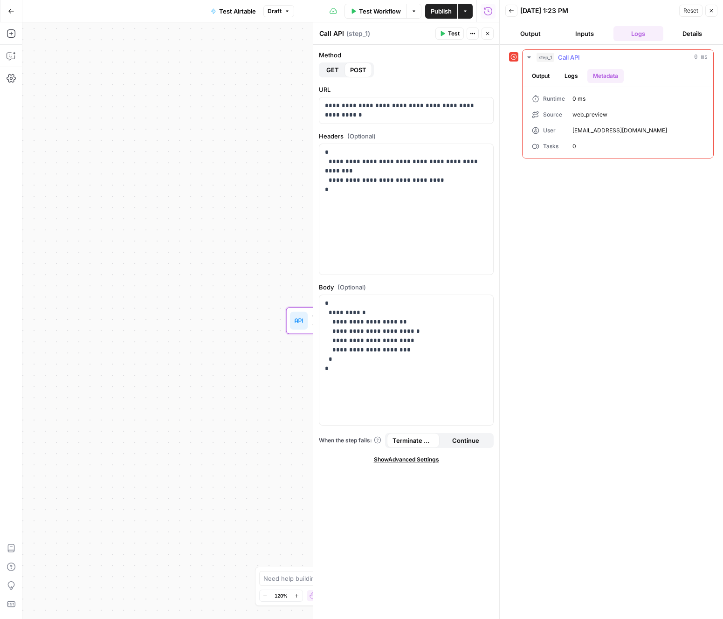
click at [541, 75] on button "Output" at bounding box center [541, 76] width 29 height 14
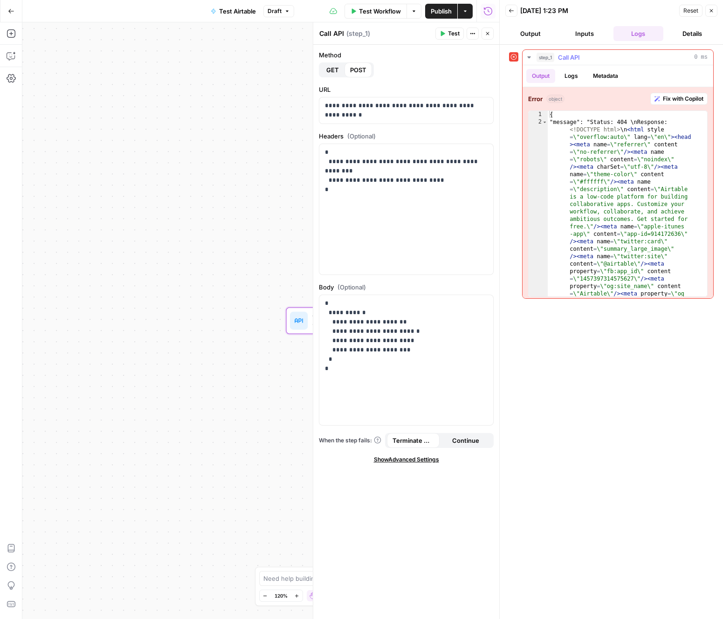
click at [676, 98] on span "Fix with Copilot" at bounding box center [683, 99] width 41 height 8
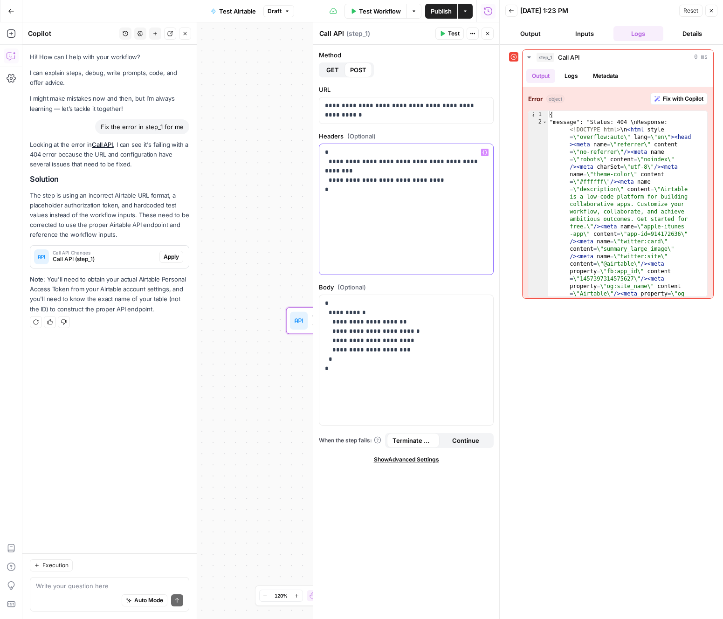
drag, startPoint x: 428, startPoint y: 170, endPoint x: 324, endPoint y: 174, distance: 103.6
click at [324, 174] on div "**********" at bounding box center [406, 209] width 174 height 131
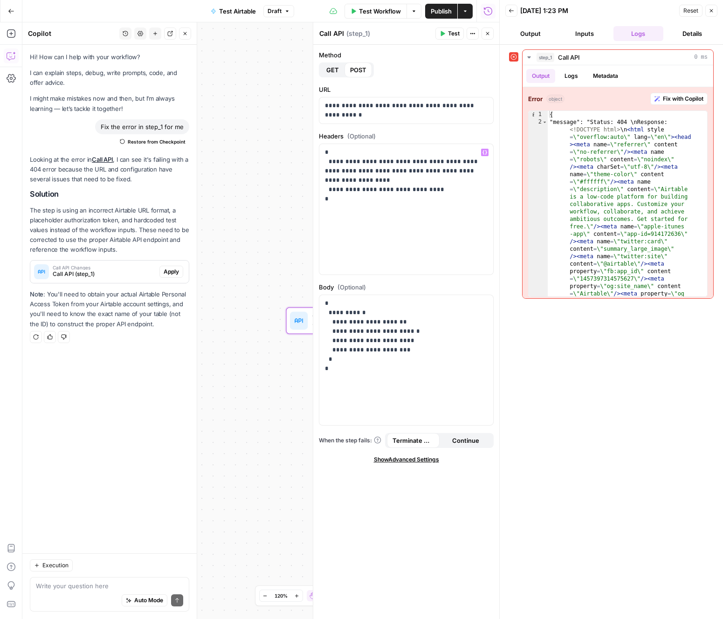
click at [453, 32] on span "Test" at bounding box center [454, 33] width 12 height 8
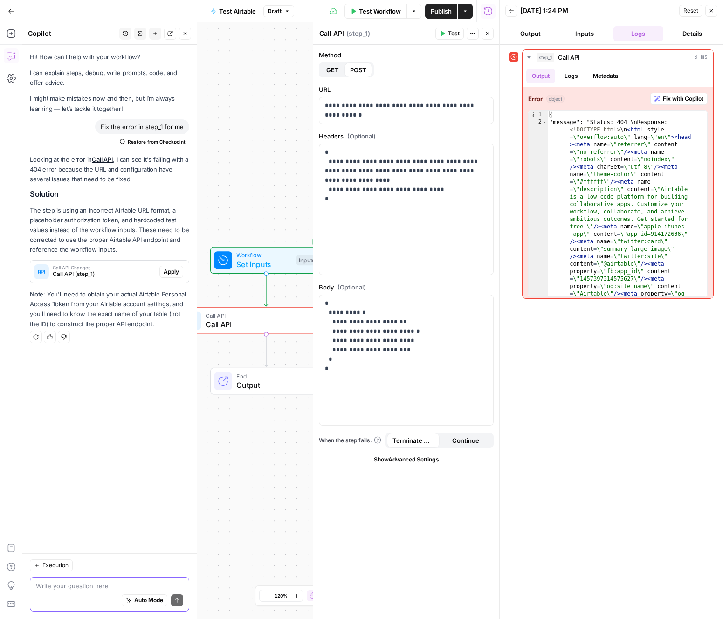
click at [83, 585] on textarea at bounding box center [109, 586] width 147 height 9
type textarea "where do I add the name of the table?"
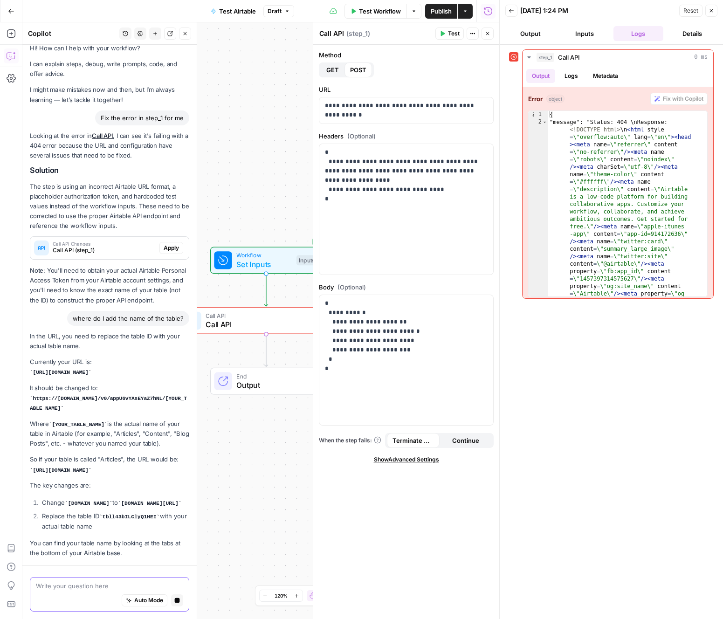
scroll to position [98, 0]
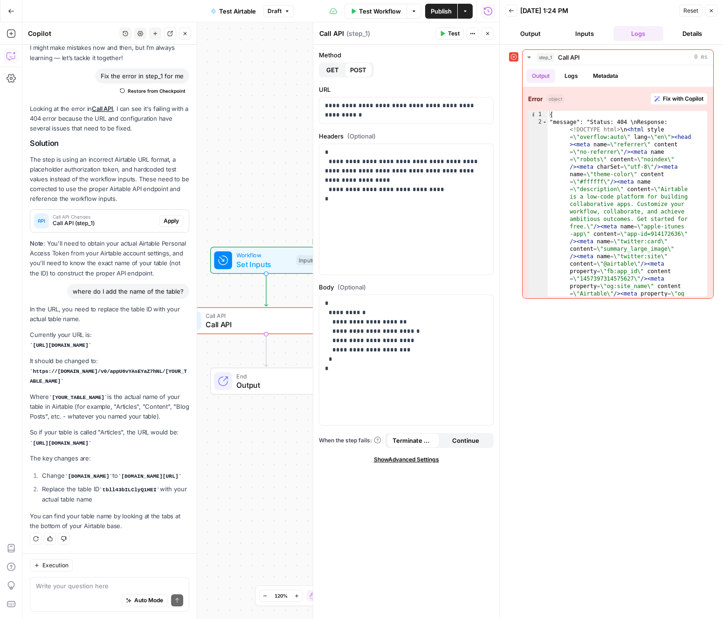
drag, startPoint x: 76, startPoint y: 362, endPoint x: 31, endPoint y: 355, distance: 45.8
click at [31, 369] on code "https://api.airtable.com/v0/appU6vYAsEYaZ7hNL/[YOUR_TABLE_NAME]" at bounding box center [108, 376] width 157 height 15
copy code "https://api.airtable.com/v0/appU6vYAsEYaZ7hNL/[YOUR_TABLE_NAME]"
click at [386, 111] on p "**********" at bounding box center [406, 110] width 163 height 19
click at [383, 114] on p "**********" at bounding box center [406, 110] width 163 height 19
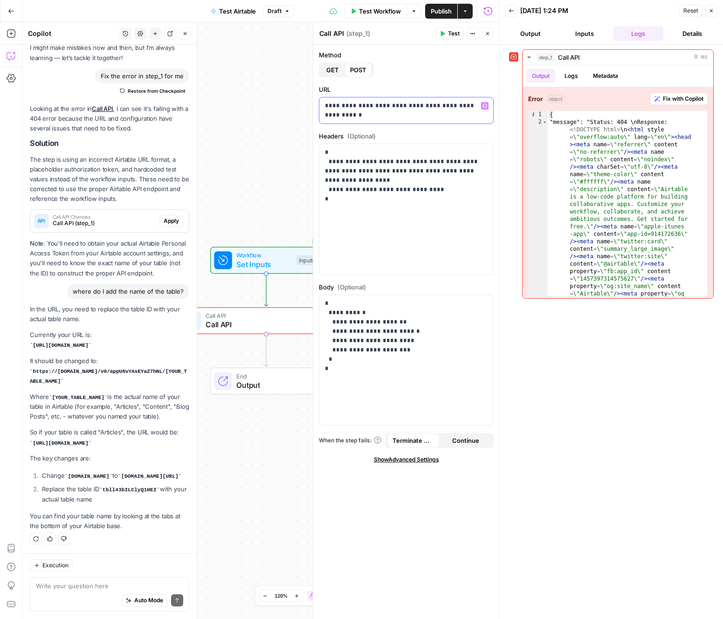
click at [383, 114] on p "**********" at bounding box center [406, 110] width 163 height 19
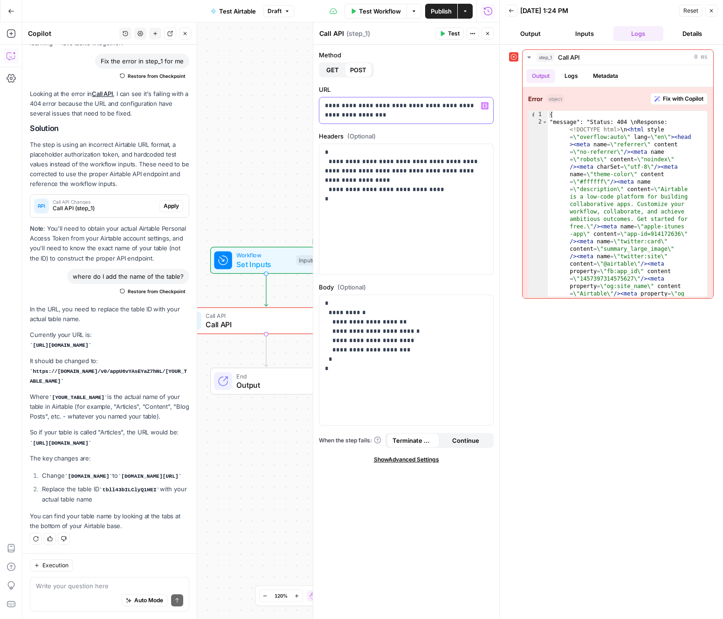
click at [469, 107] on p "**********" at bounding box center [406, 110] width 163 height 19
drag, startPoint x: 452, startPoint y: 35, endPoint x: 476, endPoint y: 57, distance: 32.7
click at [452, 34] on span "Test" at bounding box center [454, 33] width 12 height 8
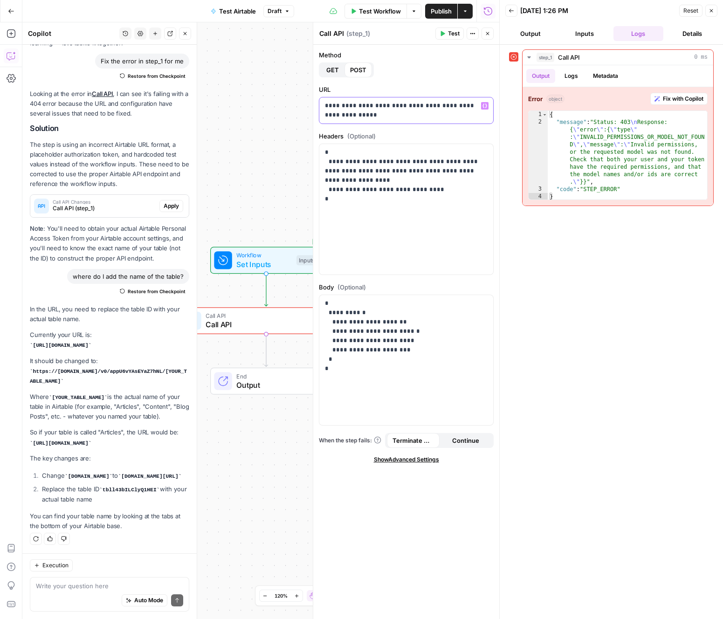
drag, startPoint x: 361, startPoint y: 117, endPoint x: 325, endPoint y: 116, distance: 35.9
click at [325, 116] on p "**********" at bounding box center [406, 110] width 163 height 19
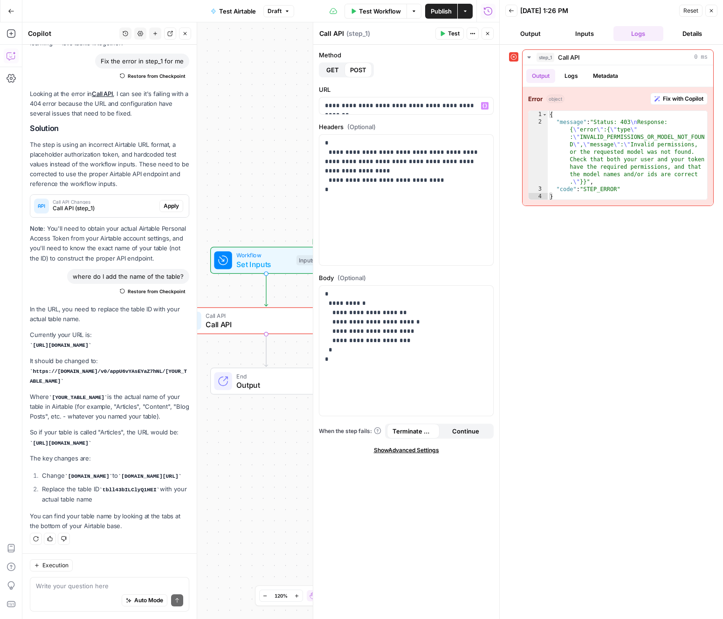
click at [441, 125] on label "Headers (Optional)" at bounding box center [406, 126] width 175 height 9
click at [446, 33] on button "Test" at bounding box center [450, 34] width 28 height 12
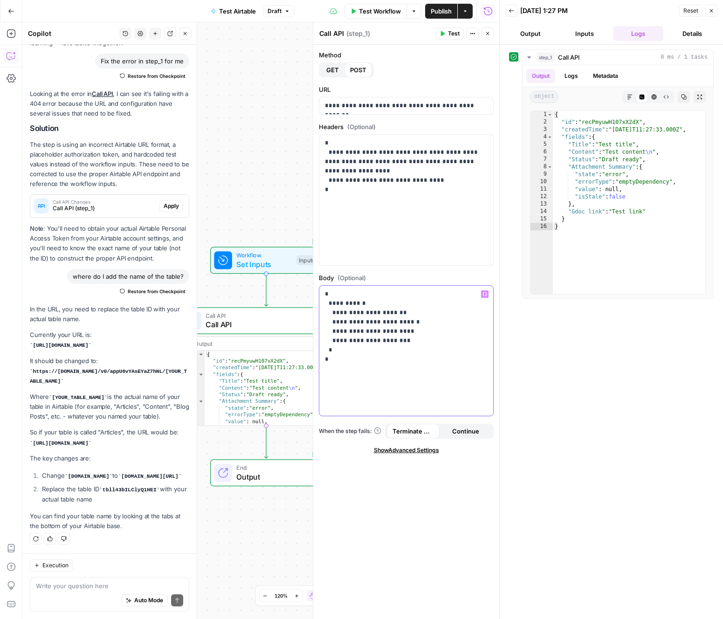
drag, startPoint x: 375, startPoint y: 313, endPoint x: 356, endPoint y: 313, distance: 19.1
click at [356, 313] on p "**********" at bounding box center [406, 327] width 163 height 75
click at [446, 32] on button "Test" at bounding box center [450, 34] width 28 height 12
click at [442, 312] on p "**********" at bounding box center [406, 327] width 163 height 75
drag, startPoint x: 402, startPoint y: 322, endPoint x: 366, endPoint y: 321, distance: 36.9
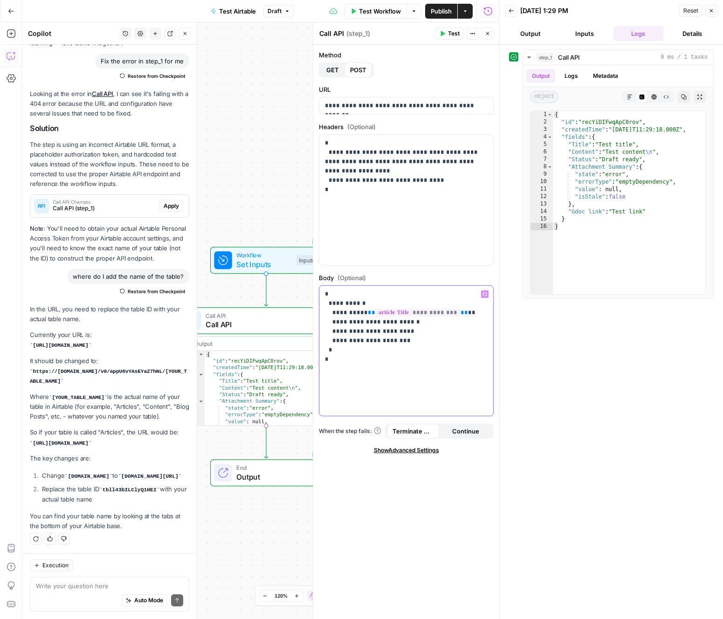
click at [366, 321] on p "**********" at bounding box center [406, 327] width 163 height 75
click at [280, 269] on span "Set Inputs" at bounding box center [263, 264] width 55 height 11
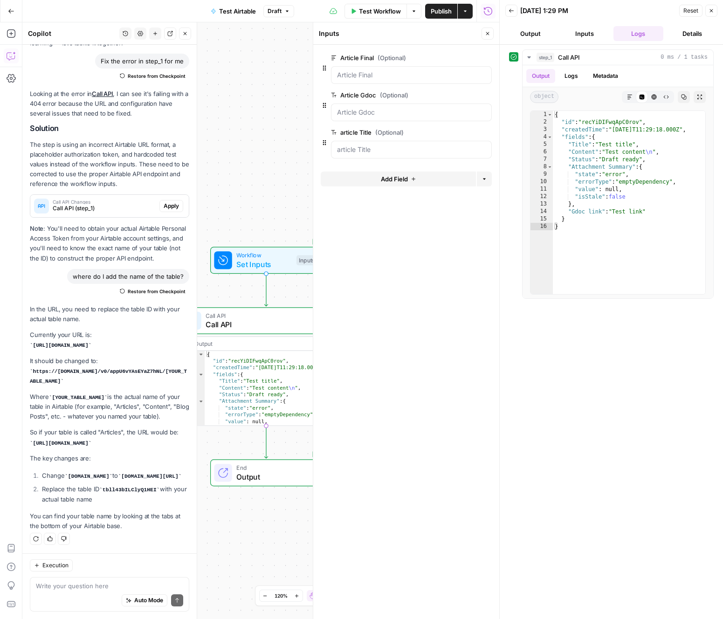
click at [270, 400] on div "{ "id" : "recYiDIFwqApC0rov" , "createdTime" : "2025-09-16T11:29:18.000Z" , "fi…" at bounding box center [274, 395] width 139 height 88
click at [291, 380] on div "{ "id" : "recYiDIFwqApC0rov" , "createdTime" : "2025-09-16T11:29:18.000Z" , "fi…" at bounding box center [274, 395] width 139 height 88
type textarea "**********"
click at [258, 327] on span "Call API" at bounding box center [260, 324] width 109 height 11
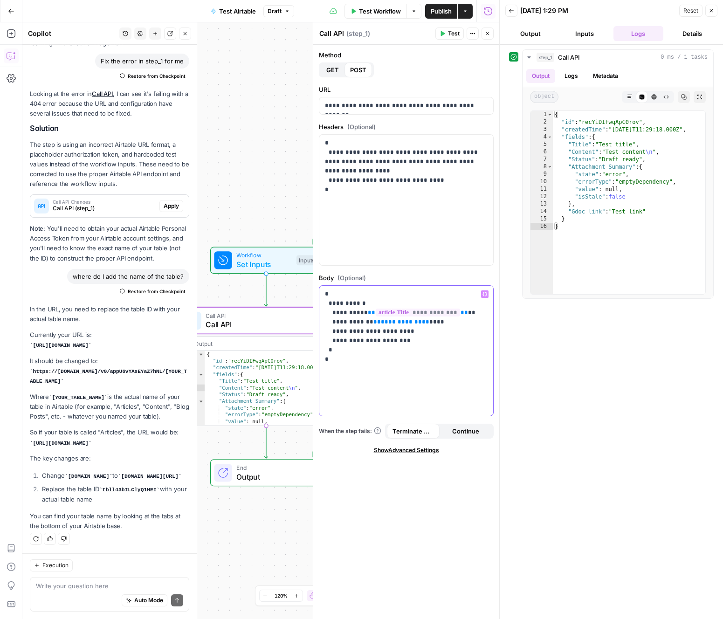
click at [402, 324] on span "**********" at bounding box center [401, 322] width 41 height 6
click at [422, 322] on span "**" at bounding box center [425, 322] width 7 height 6
drag, startPoint x: 369, startPoint y: 341, endPoint x: 391, endPoint y: 340, distance: 21.9
click at [391, 340] on p "**********" at bounding box center [406, 327] width 163 height 75
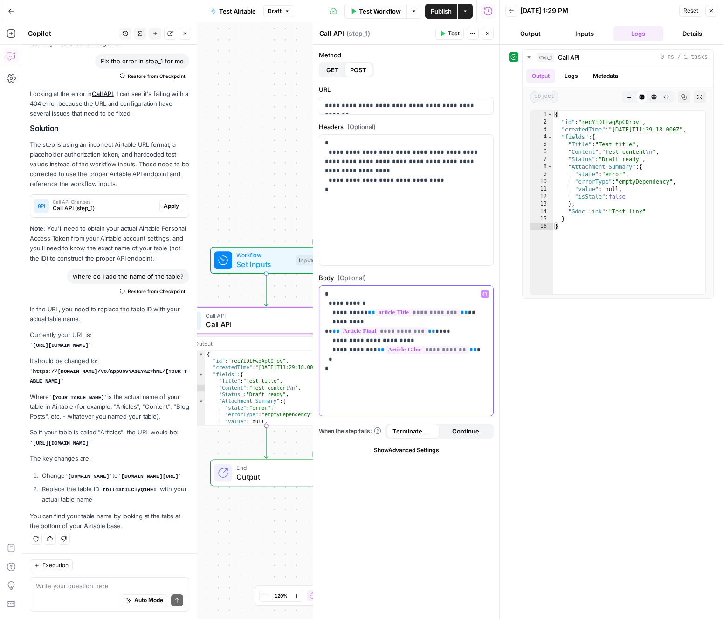
click at [413, 409] on div "**********" at bounding box center [406, 351] width 174 height 131
click at [446, 496] on div "**********" at bounding box center [406, 332] width 186 height 575
click at [428, 12] on button "Publish" at bounding box center [441, 11] width 32 height 15
click at [276, 263] on span "Set Inputs" at bounding box center [263, 264] width 55 height 11
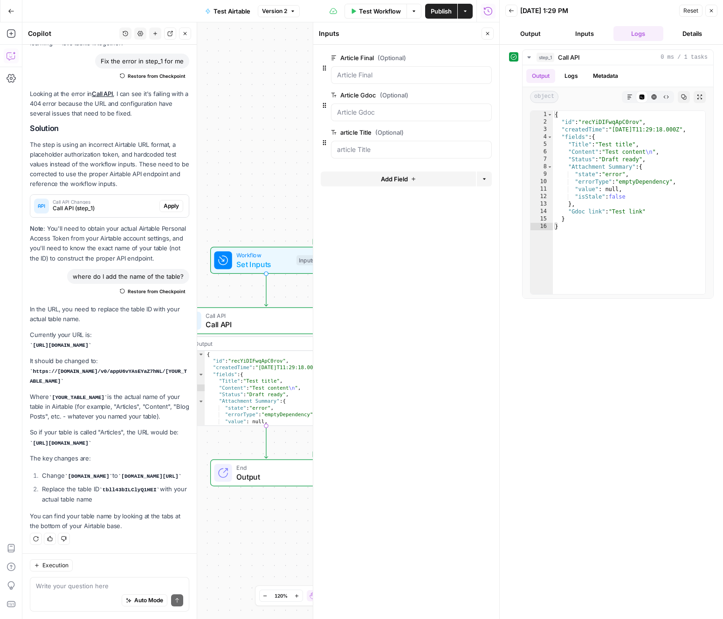
click at [447, 59] on span "edit field" at bounding box center [457, 57] width 21 height 7
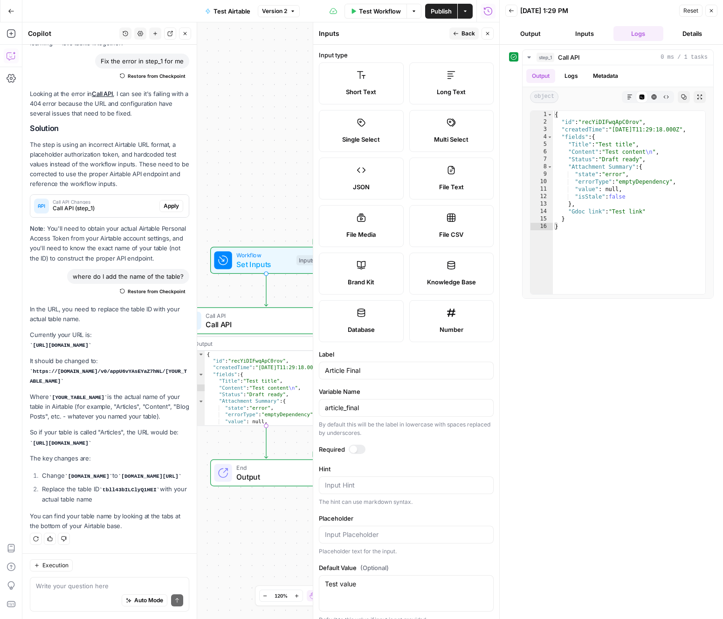
click at [470, 34] on span "Back" at bounding box center [469, 33] width 14 height 8
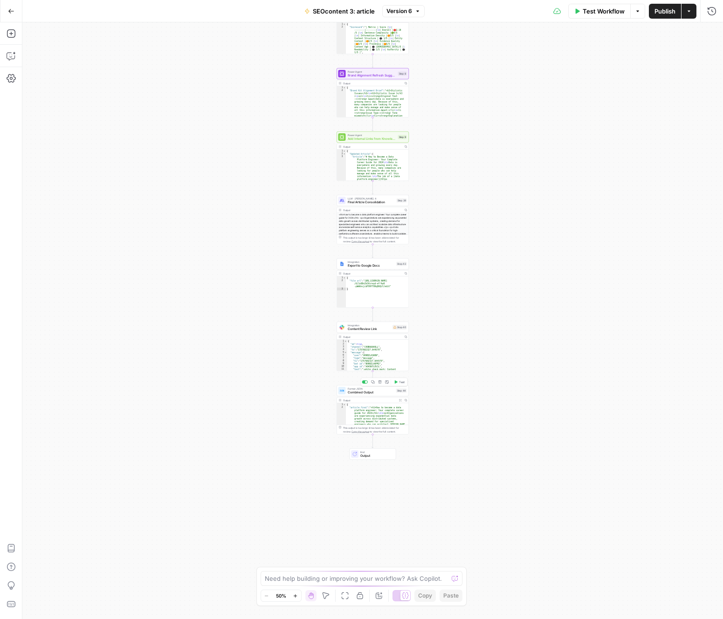
click at [376, 394] on span "Combined Output" at bounding box center [371, 392] width 47 height 5
